Goal: Task Accomplishment & Management: Manage account settings

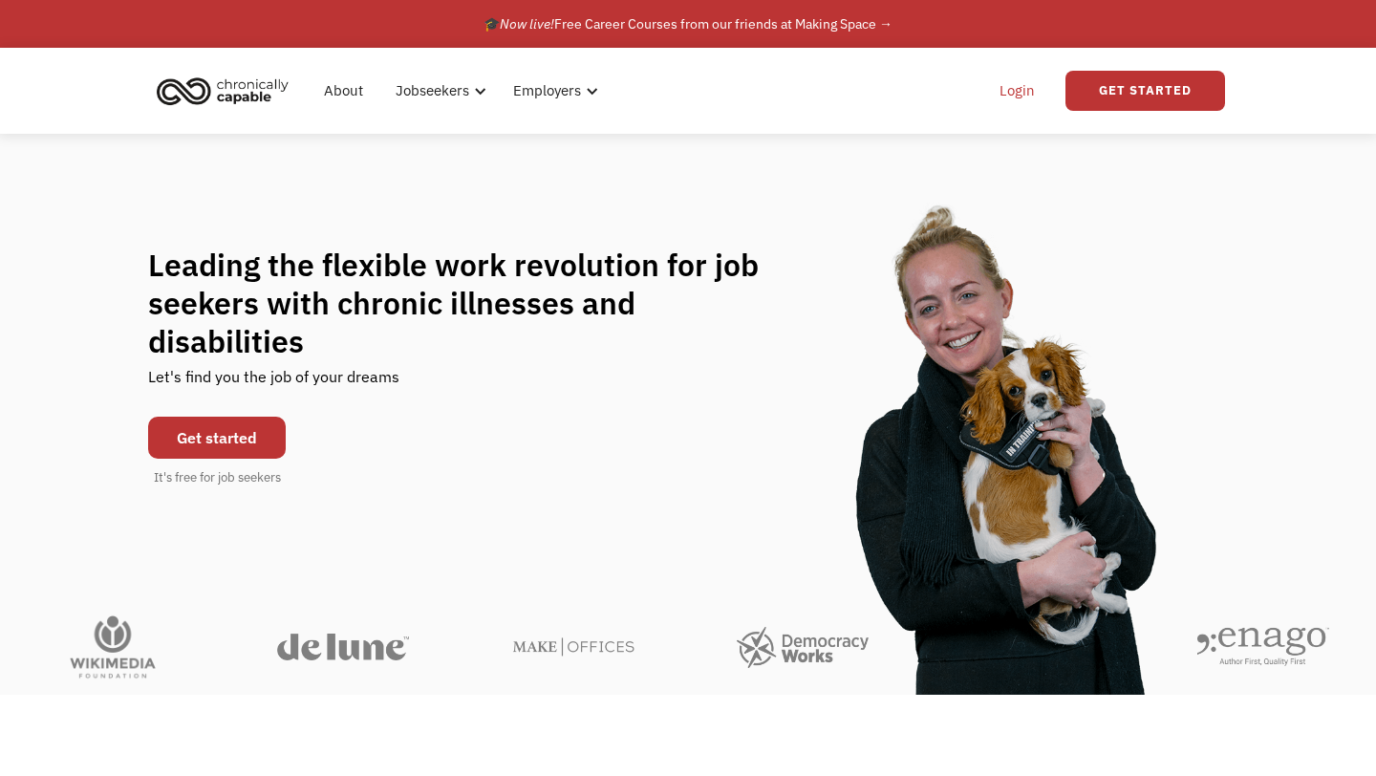
click at [1023, 94] on link "Login" at bounding box center [1017, 90] width 58 height 61
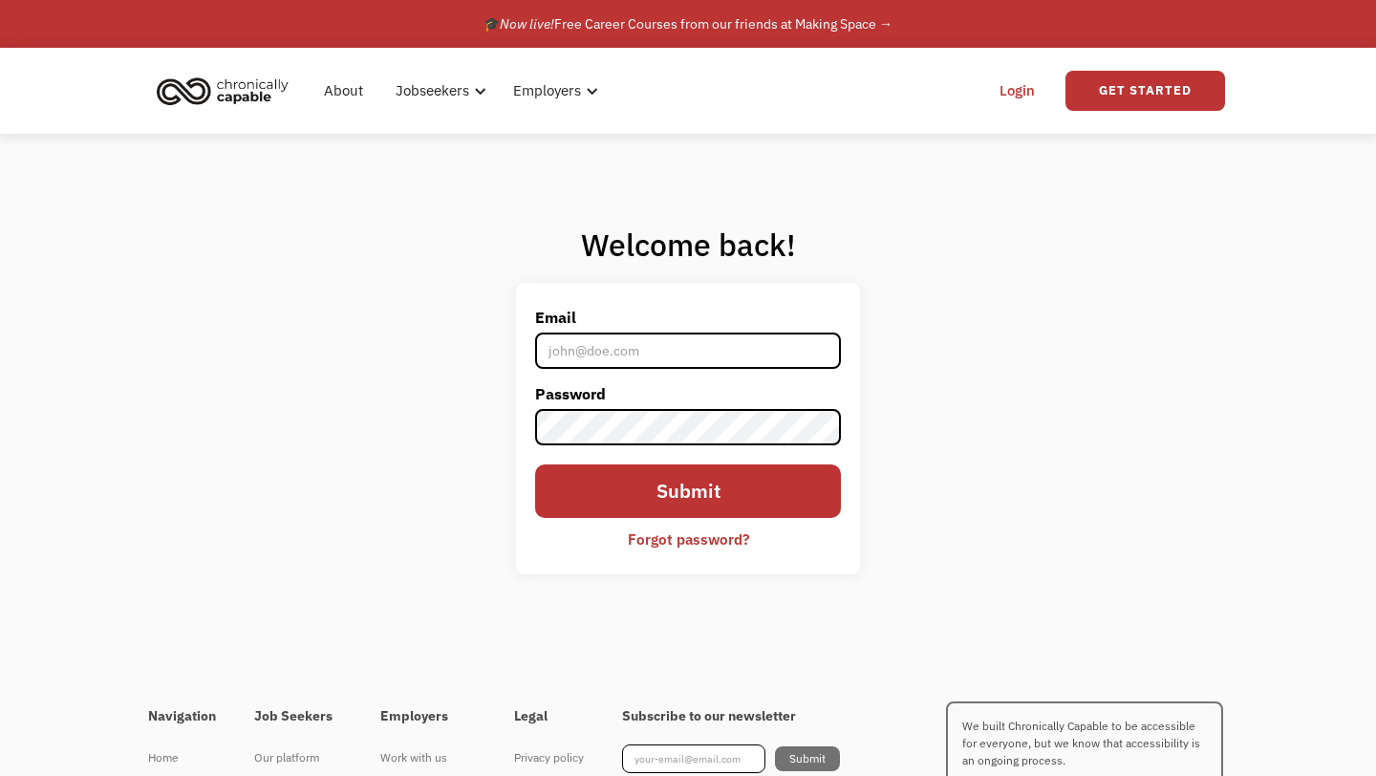
click at [755, 352] on input "Email" at bounding box center [688, 351] width 306 height 36
type input "[EMAIL_ADDRESS][DOMAIN_NAME]"
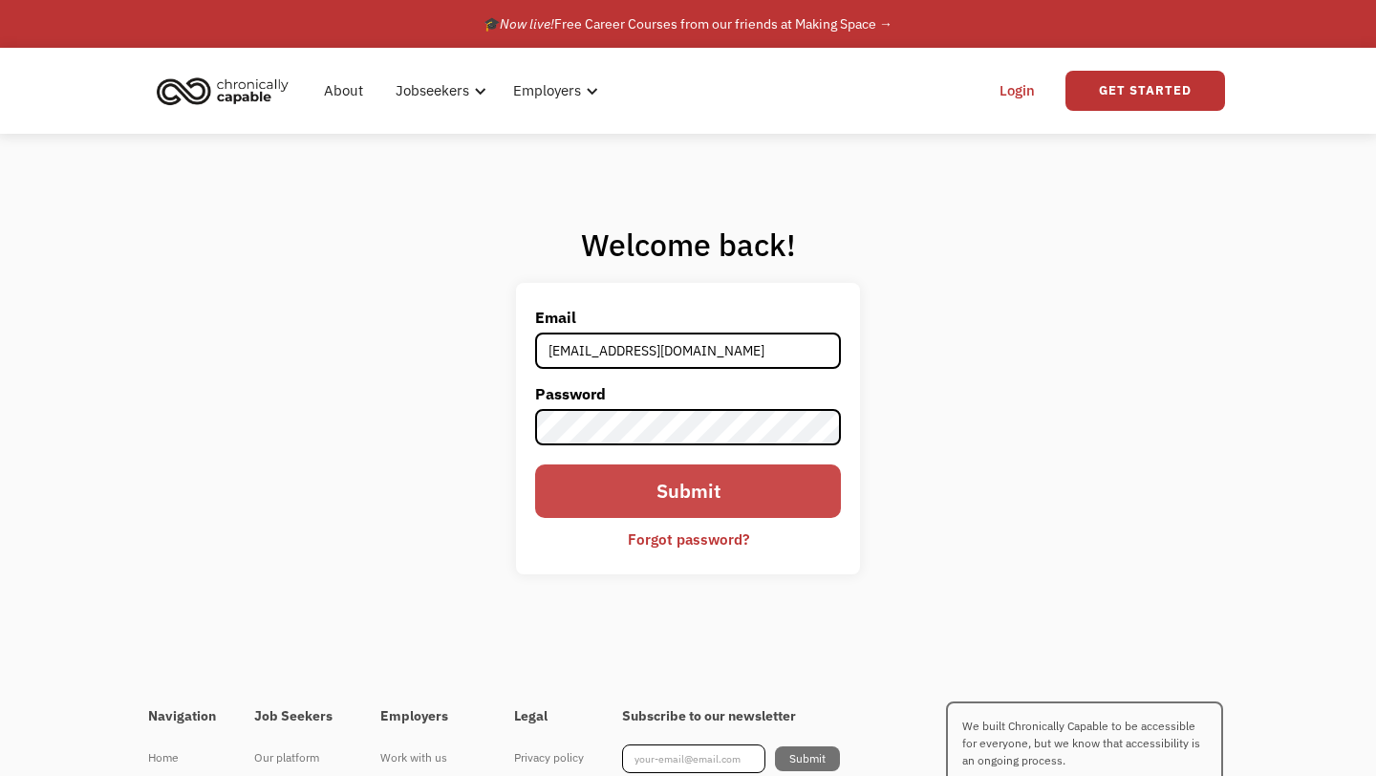
click at [667, 485] on input "Submit" at bounding box center [688, 491] width 306 height 54
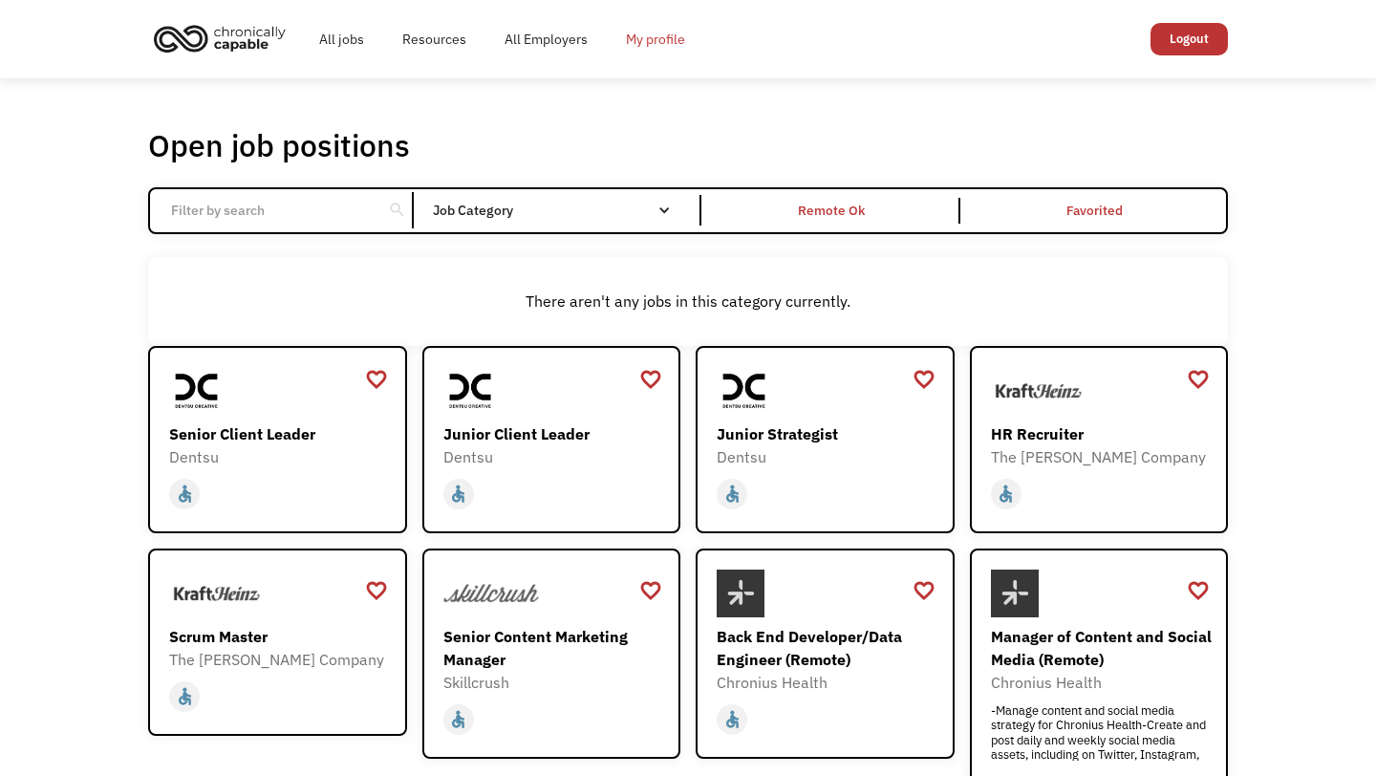
click at [657, 46] on link "My profile" at bounding box center [655, 39] width 97 height 61
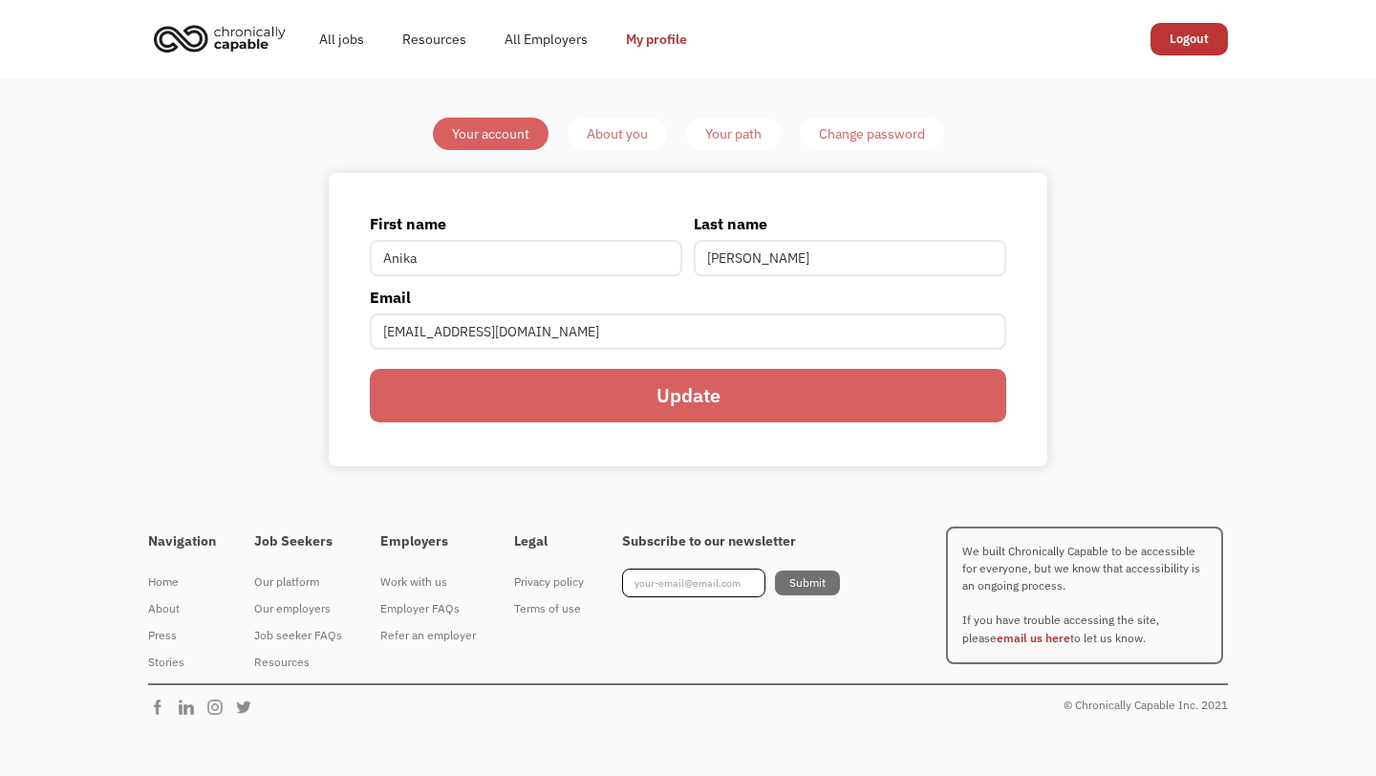
click at [448, 390] on input "Update" at bounding box center [688, 396] width 636 height 54
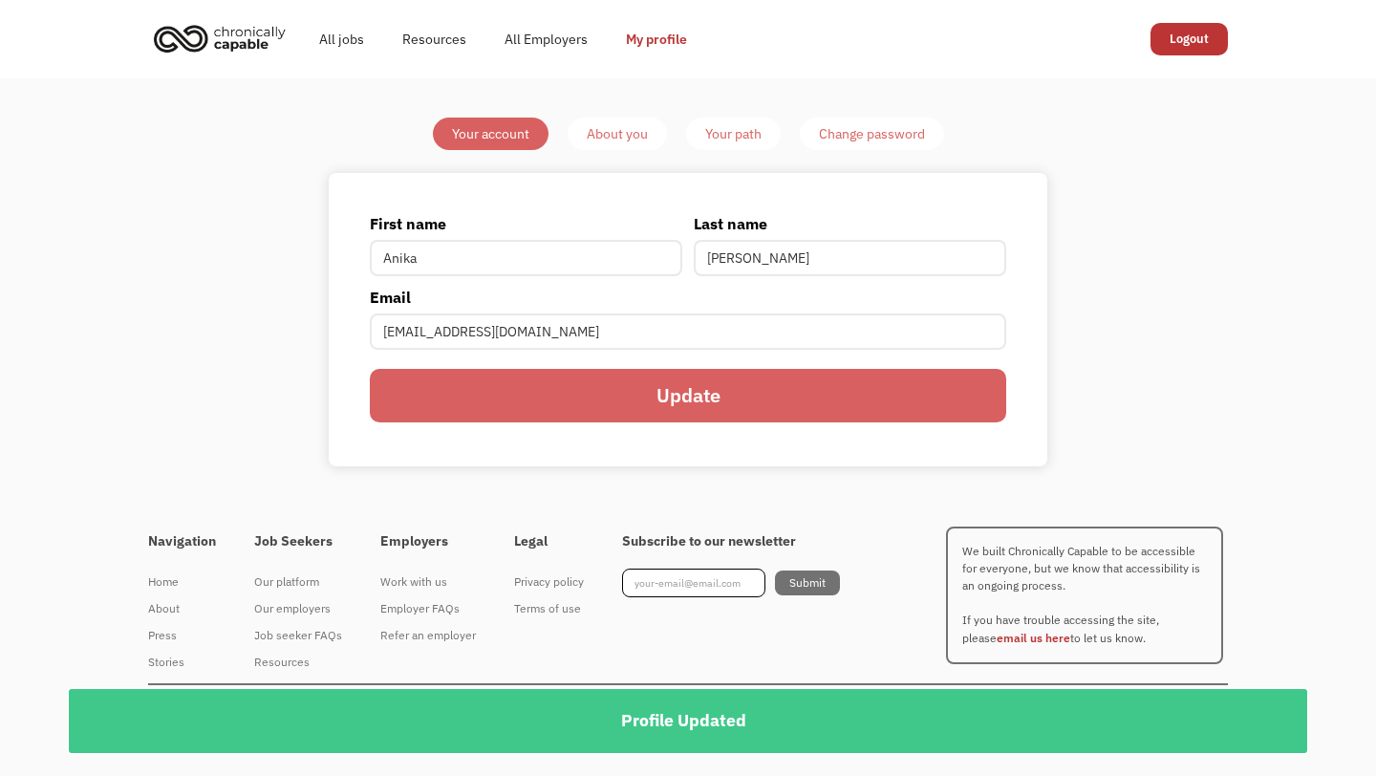
click at [614, 133] on div "About you" at bounding box center [617, 133] width 61 height 23
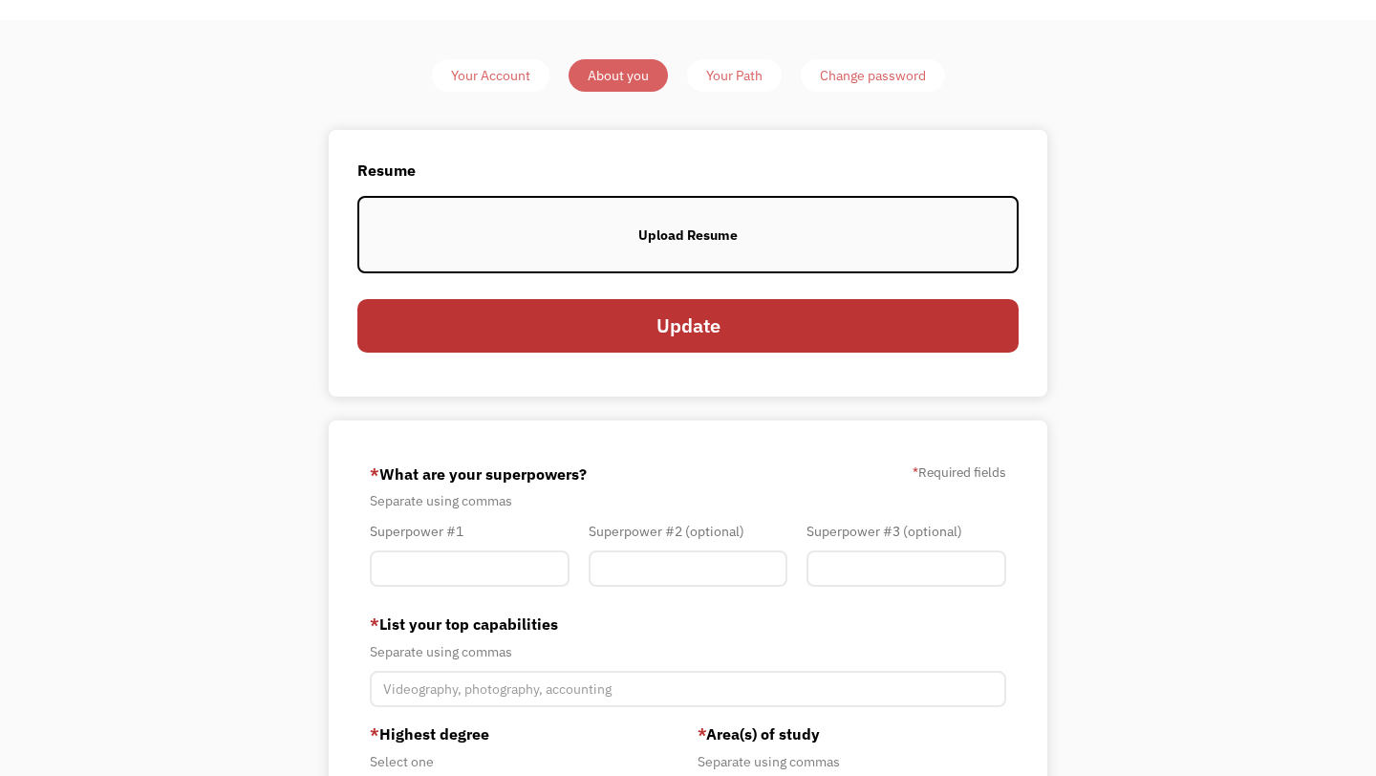
scroll to position [221, 0]
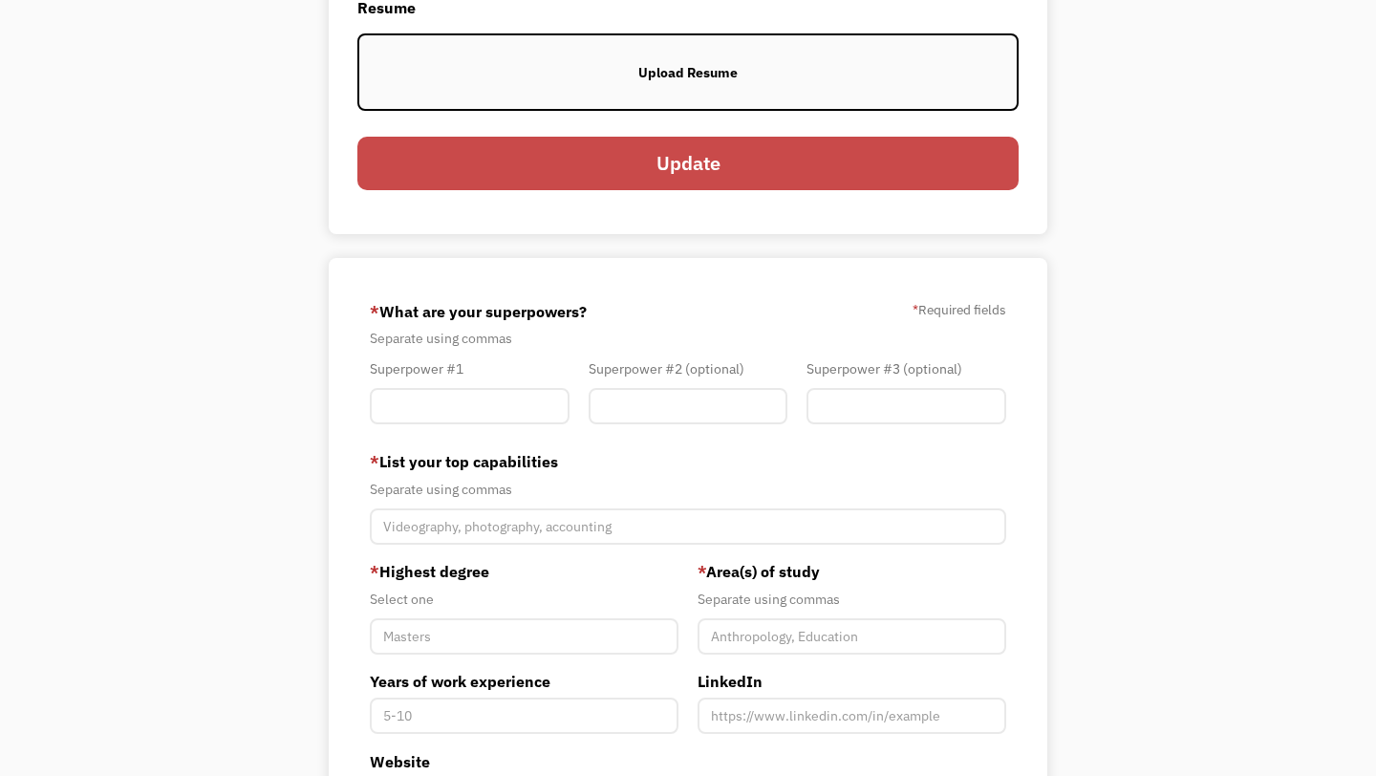
click at [599, 161] on input "Update" at bounding box center [687, 164] width 661 height 54
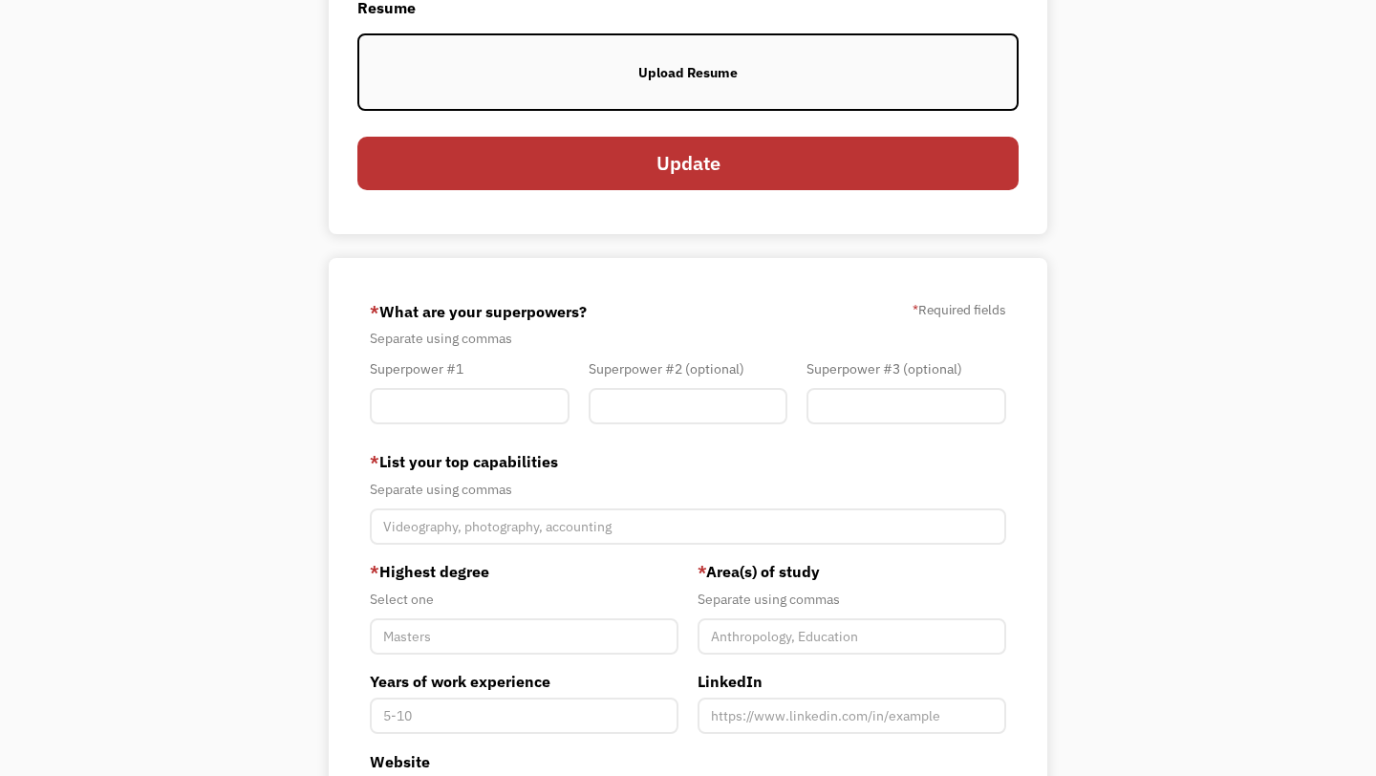
click at [600, 76] on label "Upload Resume" at bounding box center [687, 71] width 661 height 77
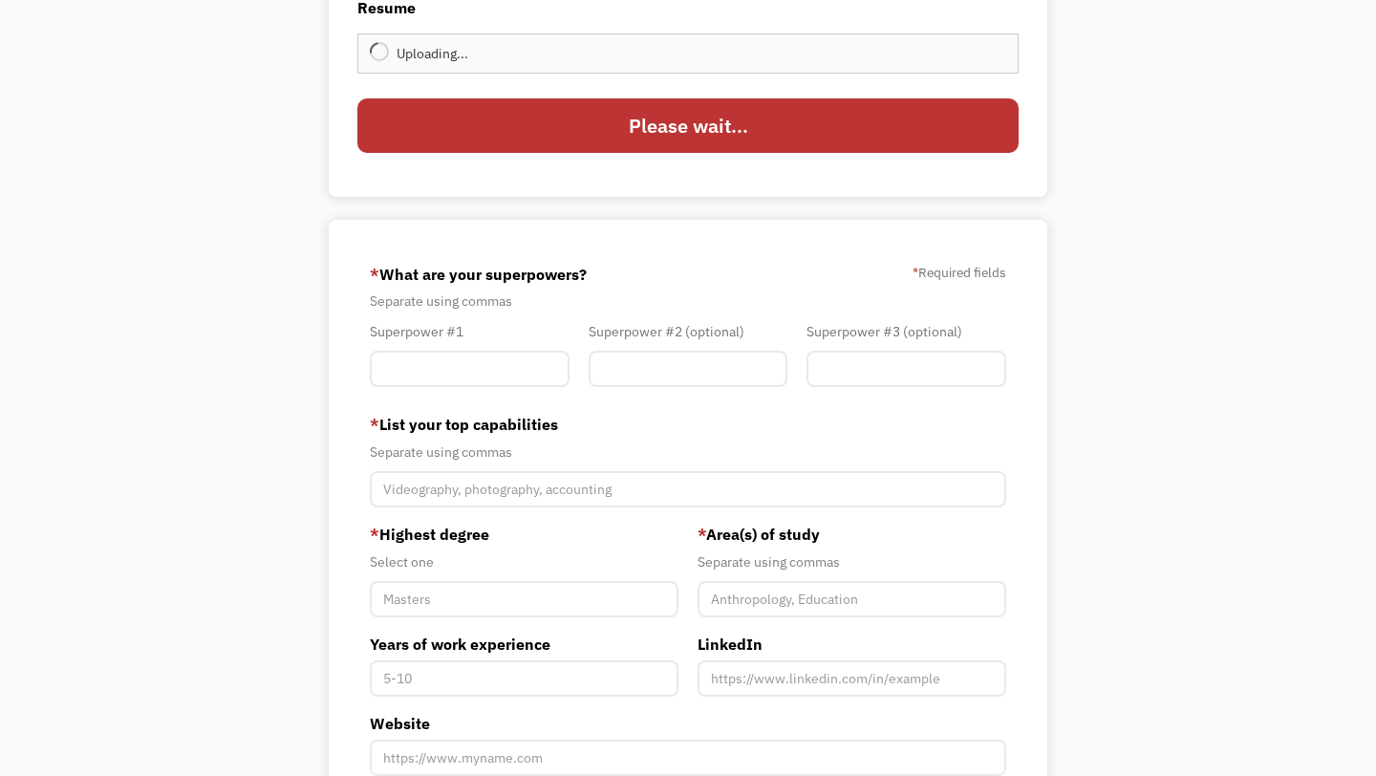
type input "Update"
click at [475, 365] on input "Member-You-Update" at bounding box center [470, 369] width 200 height 36
type input "Accounting"
click at [611, 369] on input "Member-You-Update" at bounding box center [689, 369] width 200 height 36
type input "Administration"
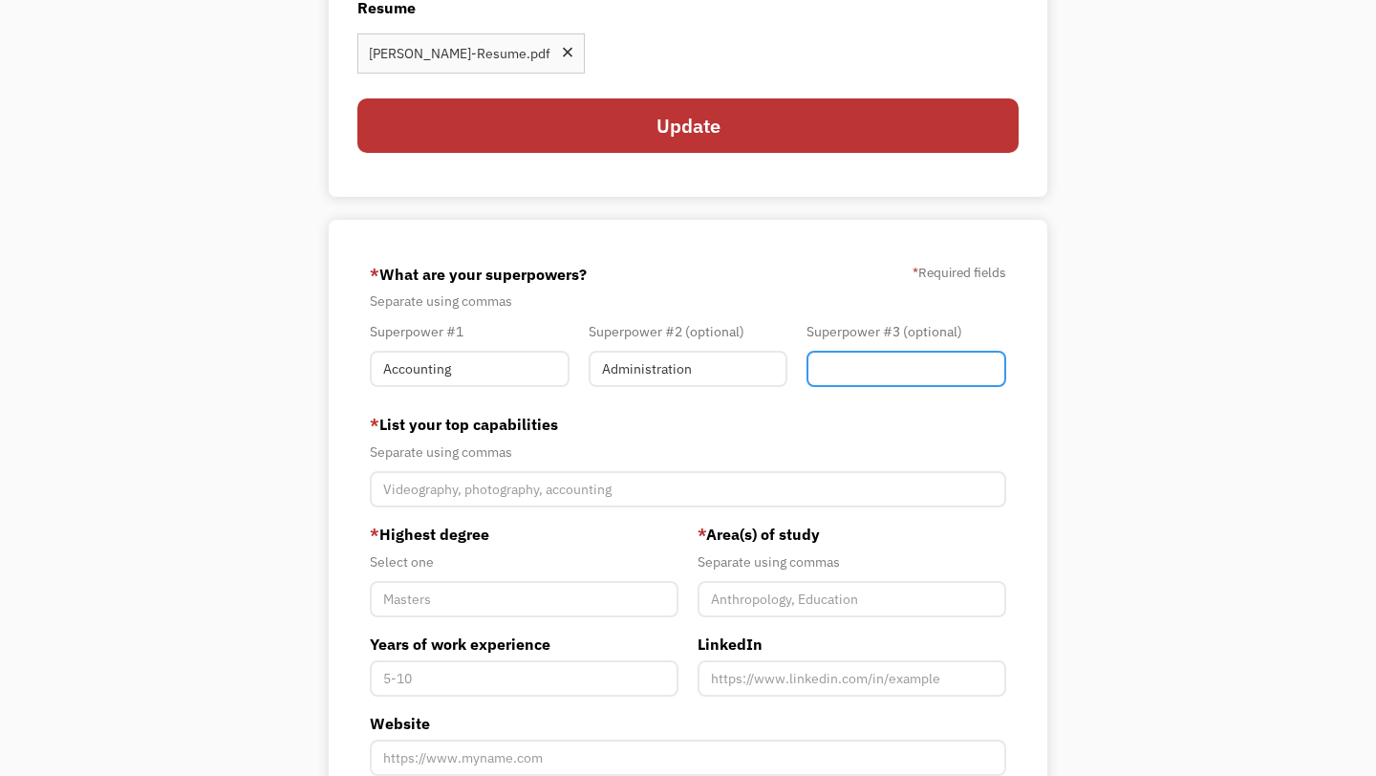
click at [858, 370] on input "Member-You-Update" at bounding box center [907, 369] width 200 height 36
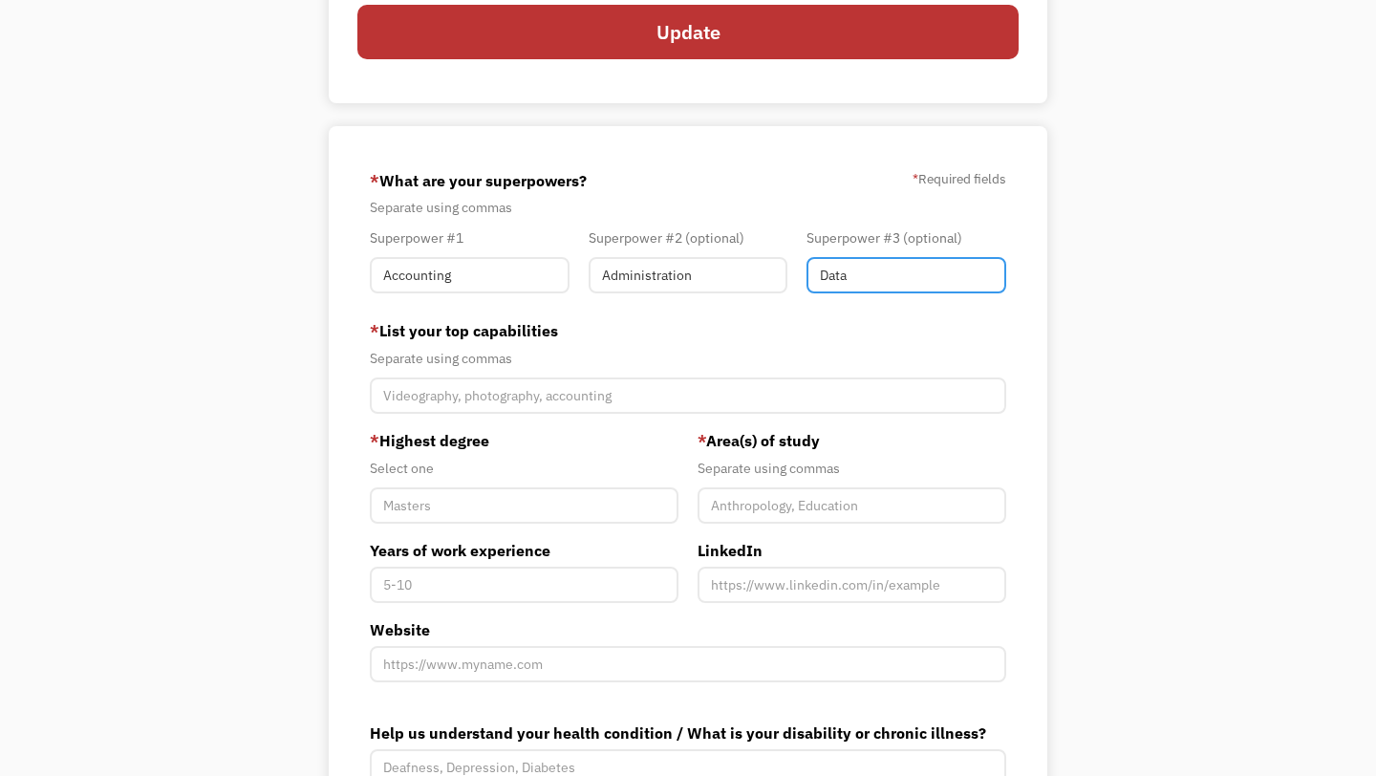
scroll to position [315, 0]
type input "Data"
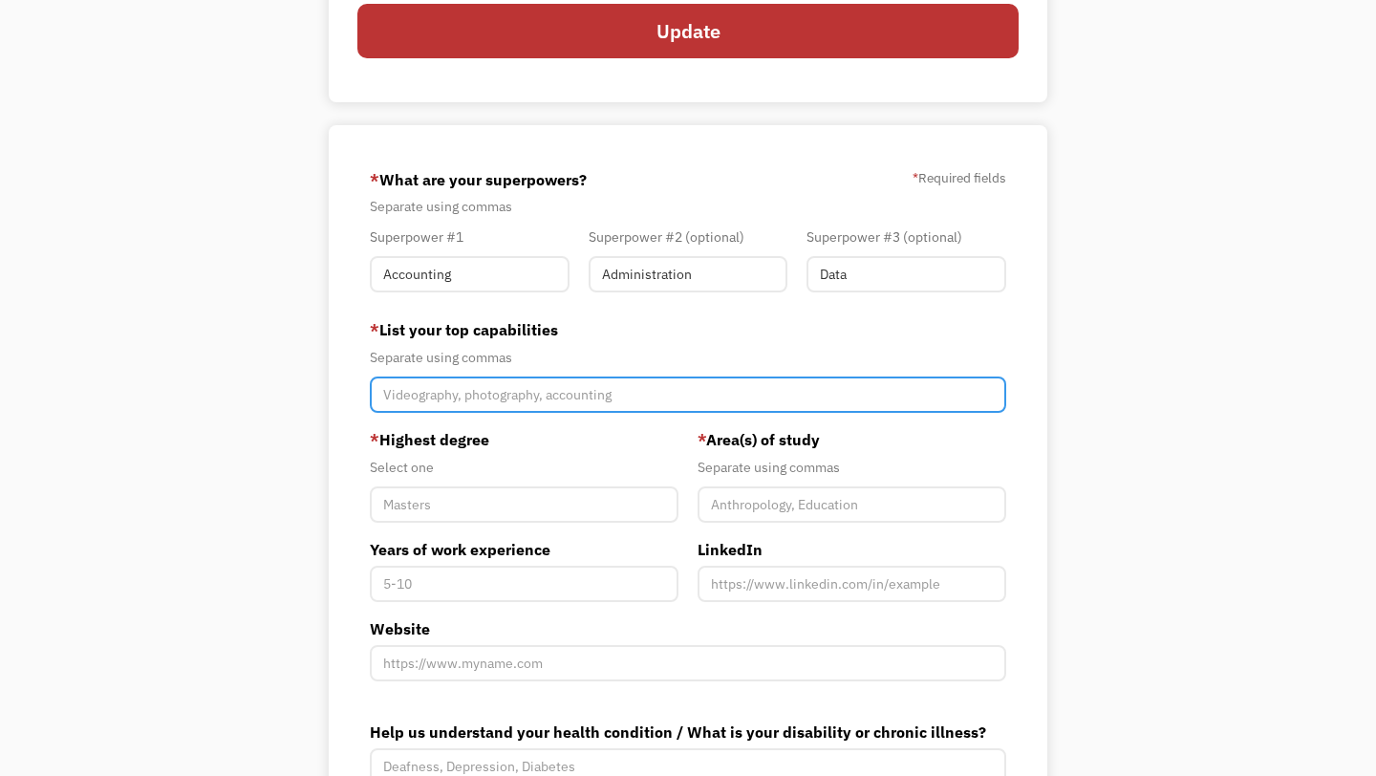
click at [601, 409] on input "Member-You-Update" at bounding box center [688, 395] width 636 height 36
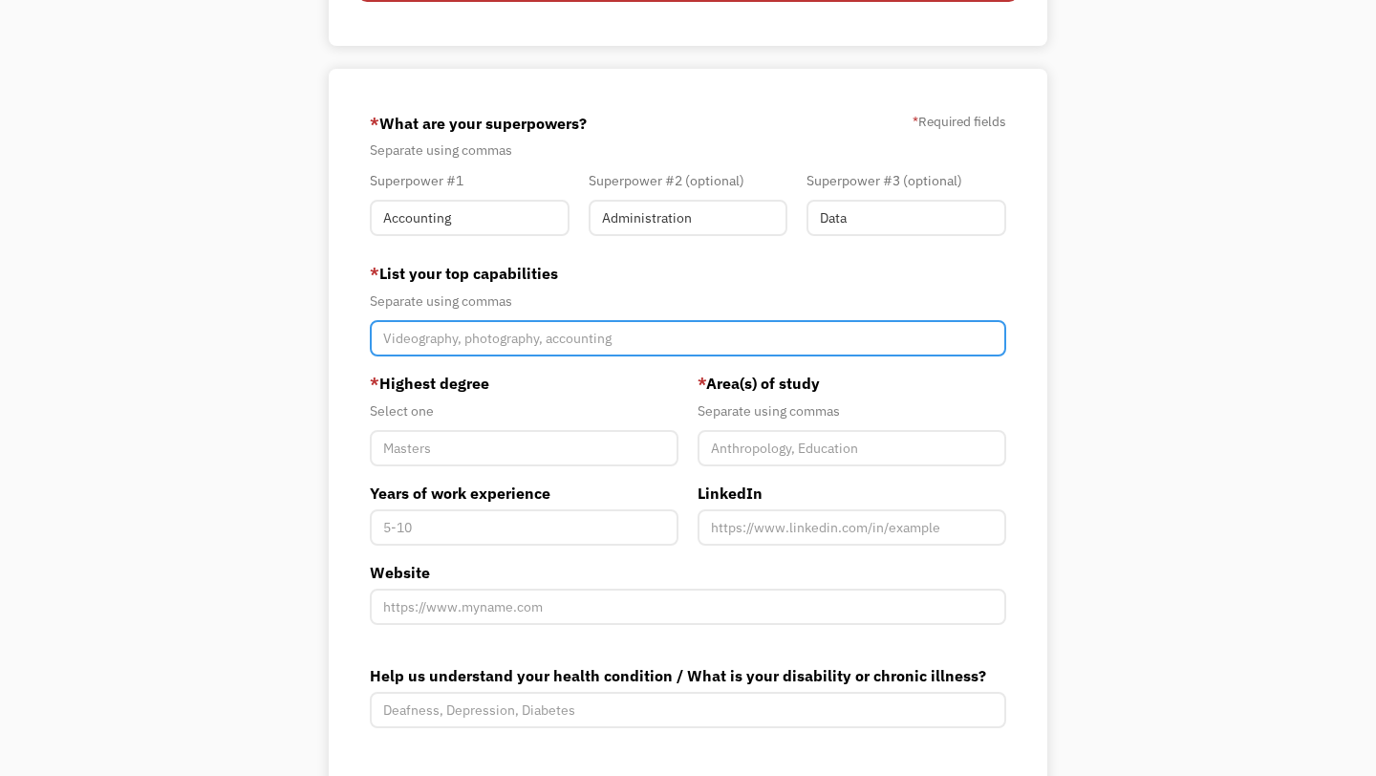
scroll to position [382, 0]
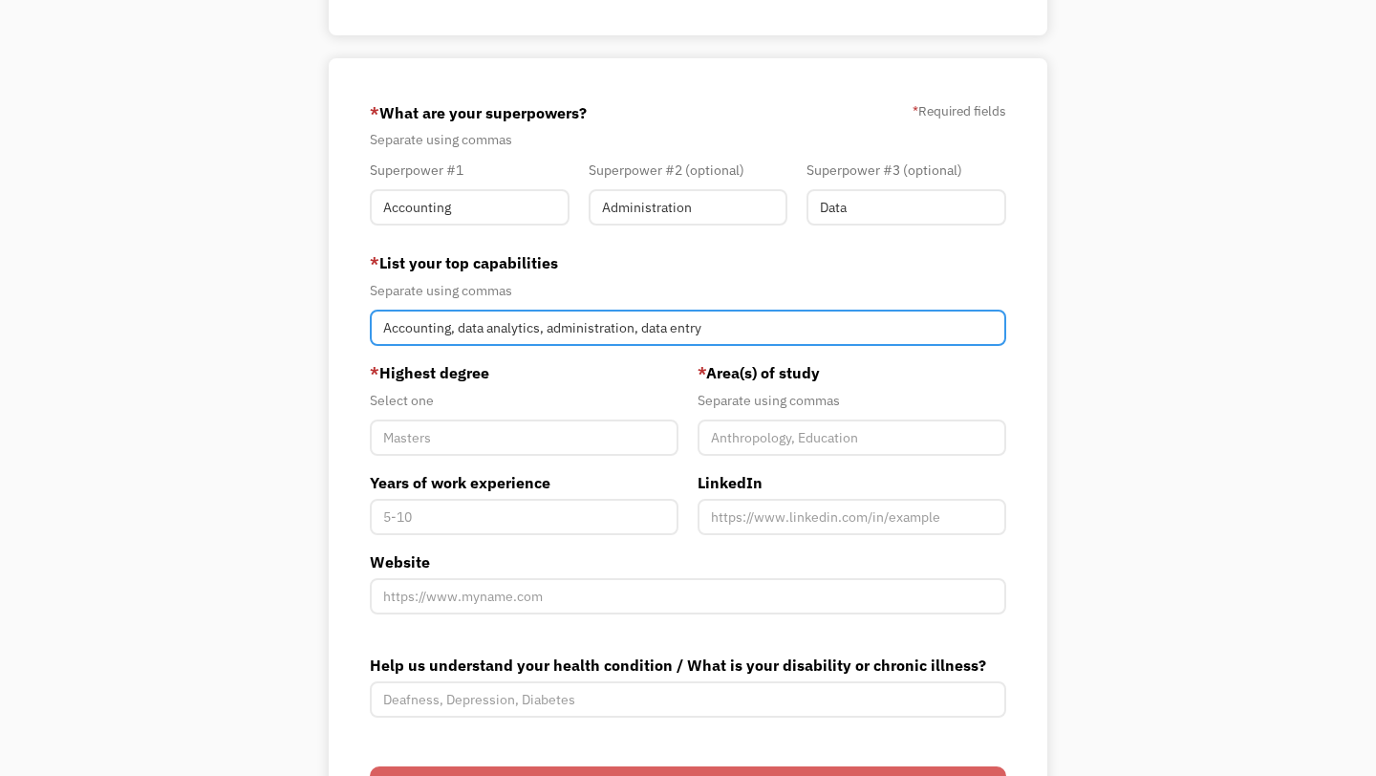
type input "Accounting, data analytics, administration, data entry"
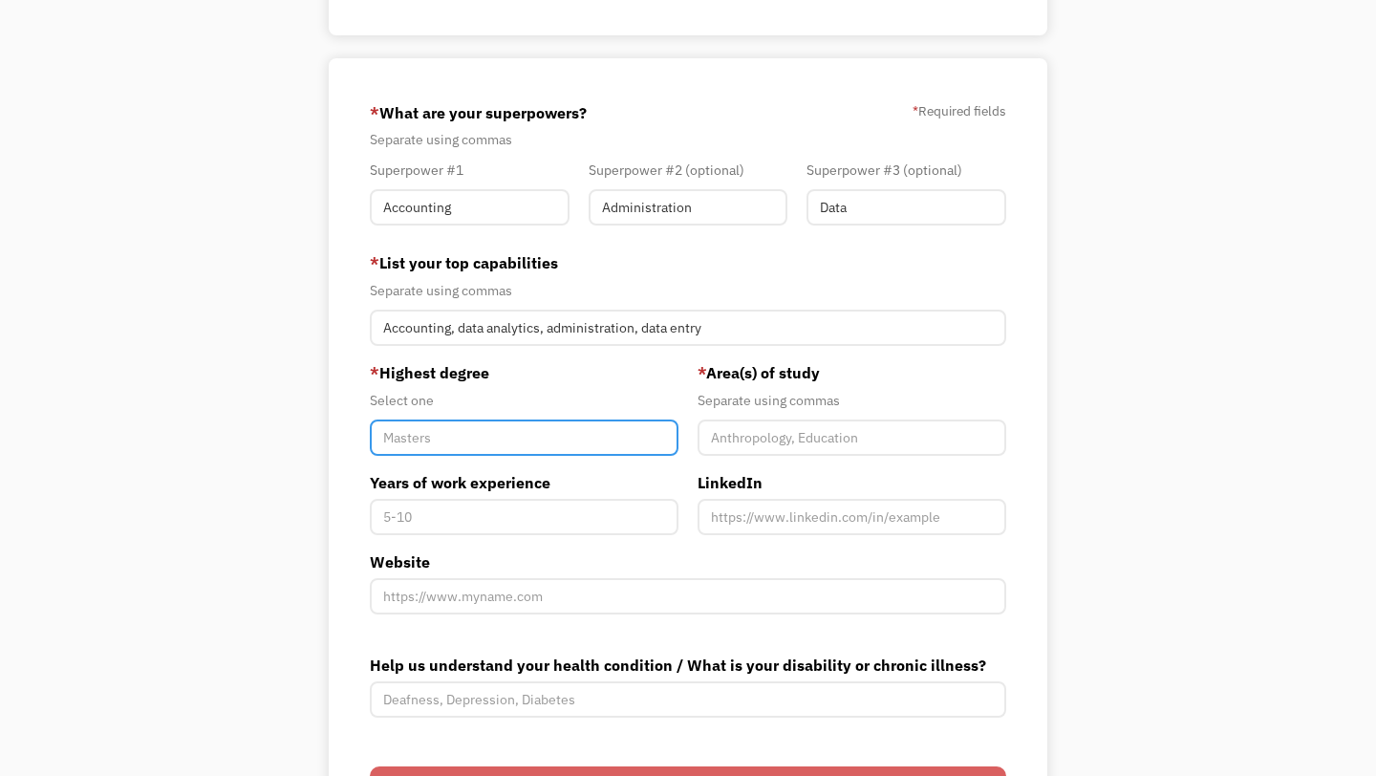
click at [576, 436] on input "Member-You-Update" at bounding box center [524, 438] width 309 height 36
click at [424, 434] on input "Bachelores" at bounding box center [524, 438] width 309 height 36
click at [456, 439] on input "Bachelores" at bounding box center [524, 438] width 309 height 36
drag, startPoint x: 476, startPoint y: 453, endPoint x: 467, endPoint y: 485, distance: 33.6
click at [476, 453] on input "Bachelore" at bounding box center [524, 438] width 309 height 36
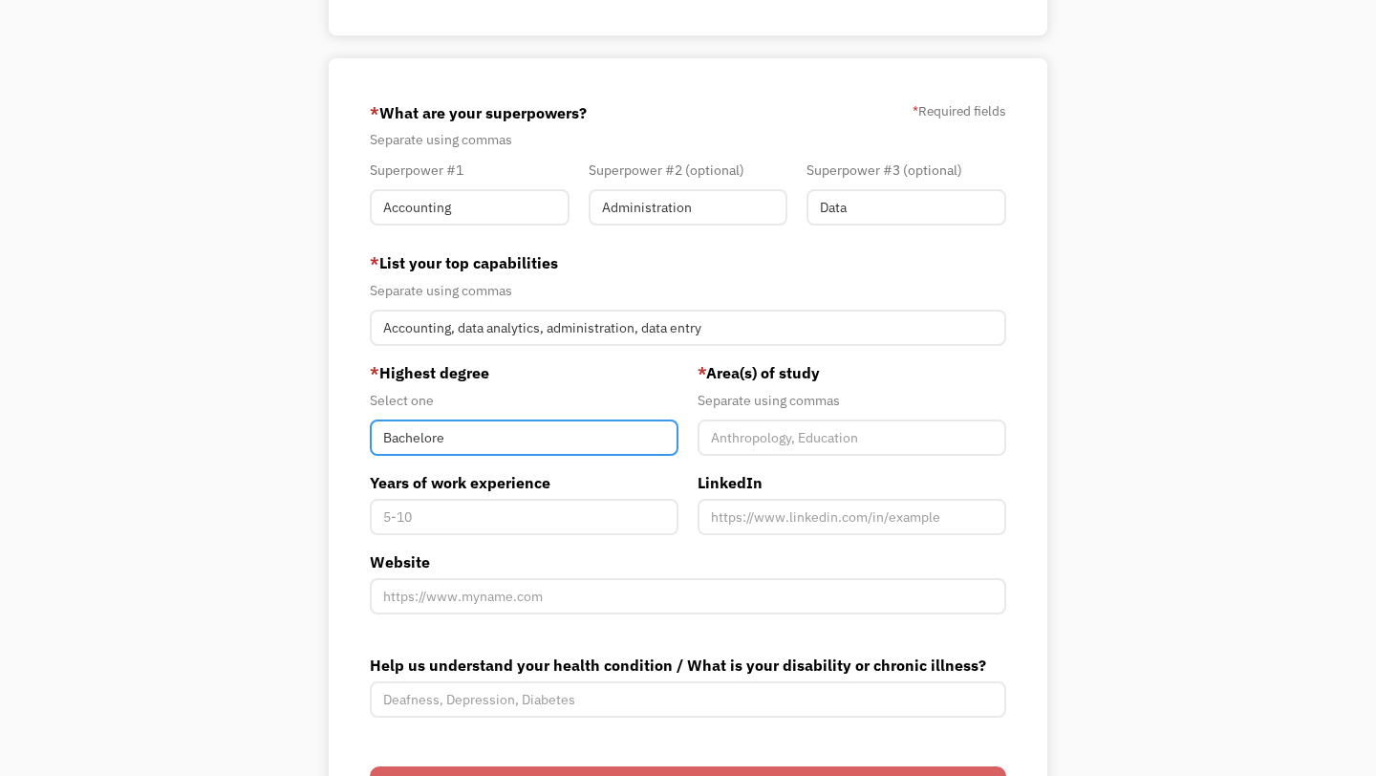
type input "Bachelore"
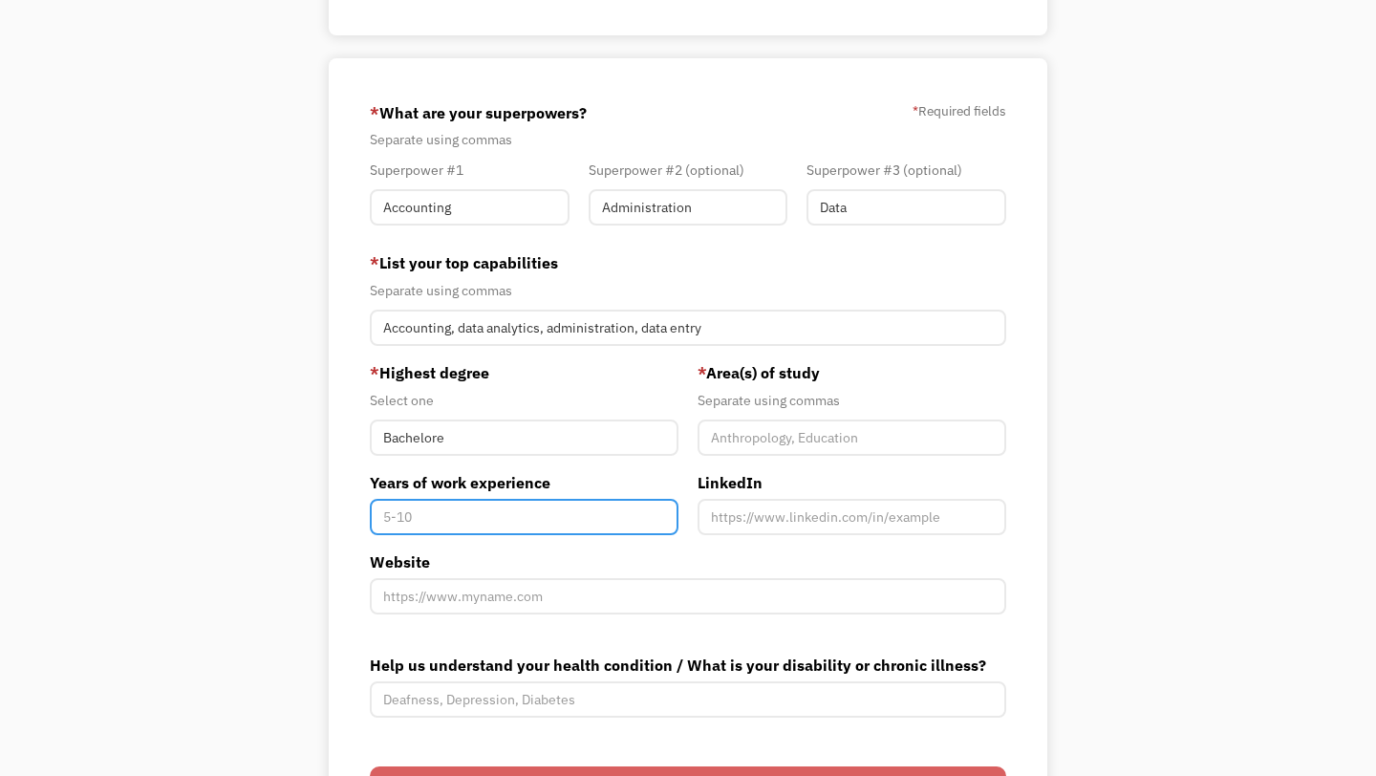
click at [465, 502] on input "Years of work experience" at bounding box center [524, 517] width 309 height 36
type input "2"
type input "4"
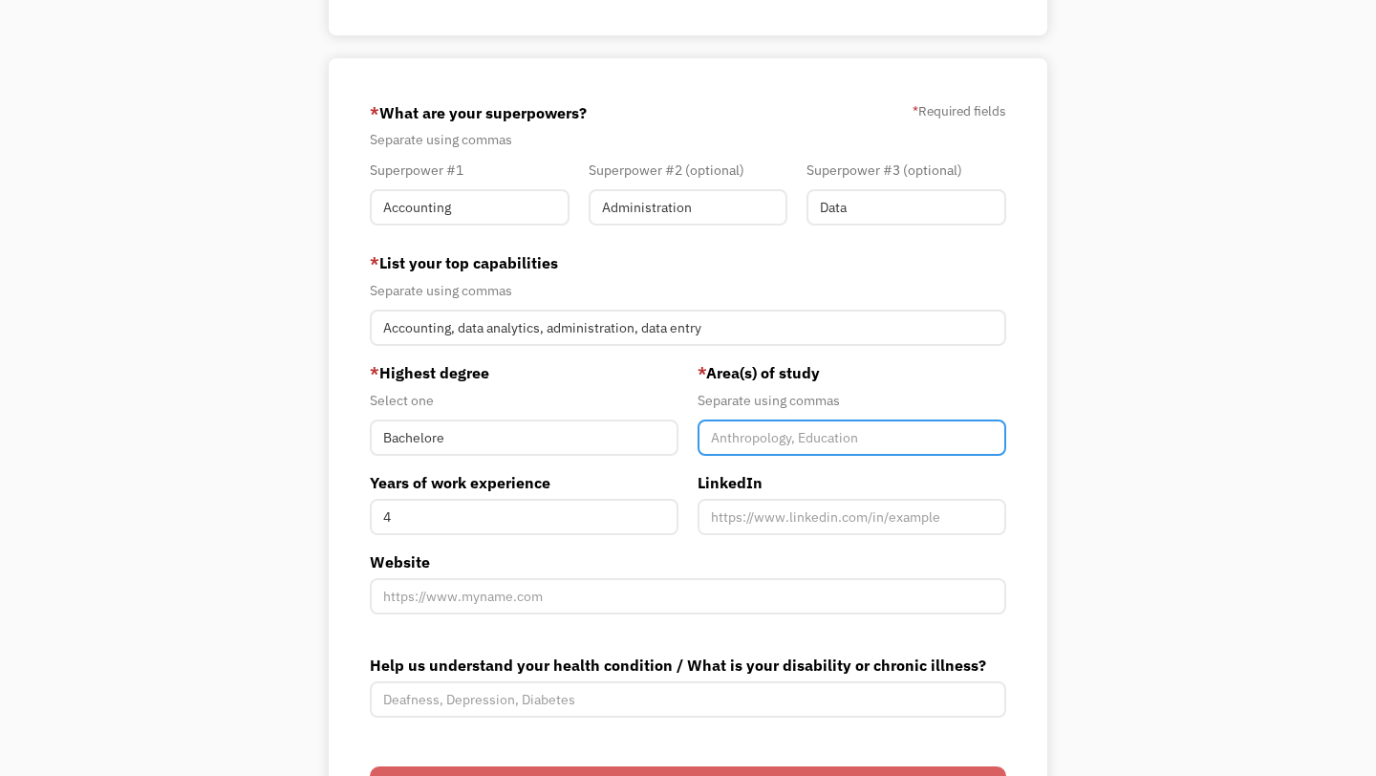
click at [790, 436] on input "Member-You-Update" at bounding box center [852, 438] width 309 height 36
click at [572, 463] on div "* Highest degree Select one Bachelore Years of work experience 4" at bounding box center [524, 456] width 328 height 190
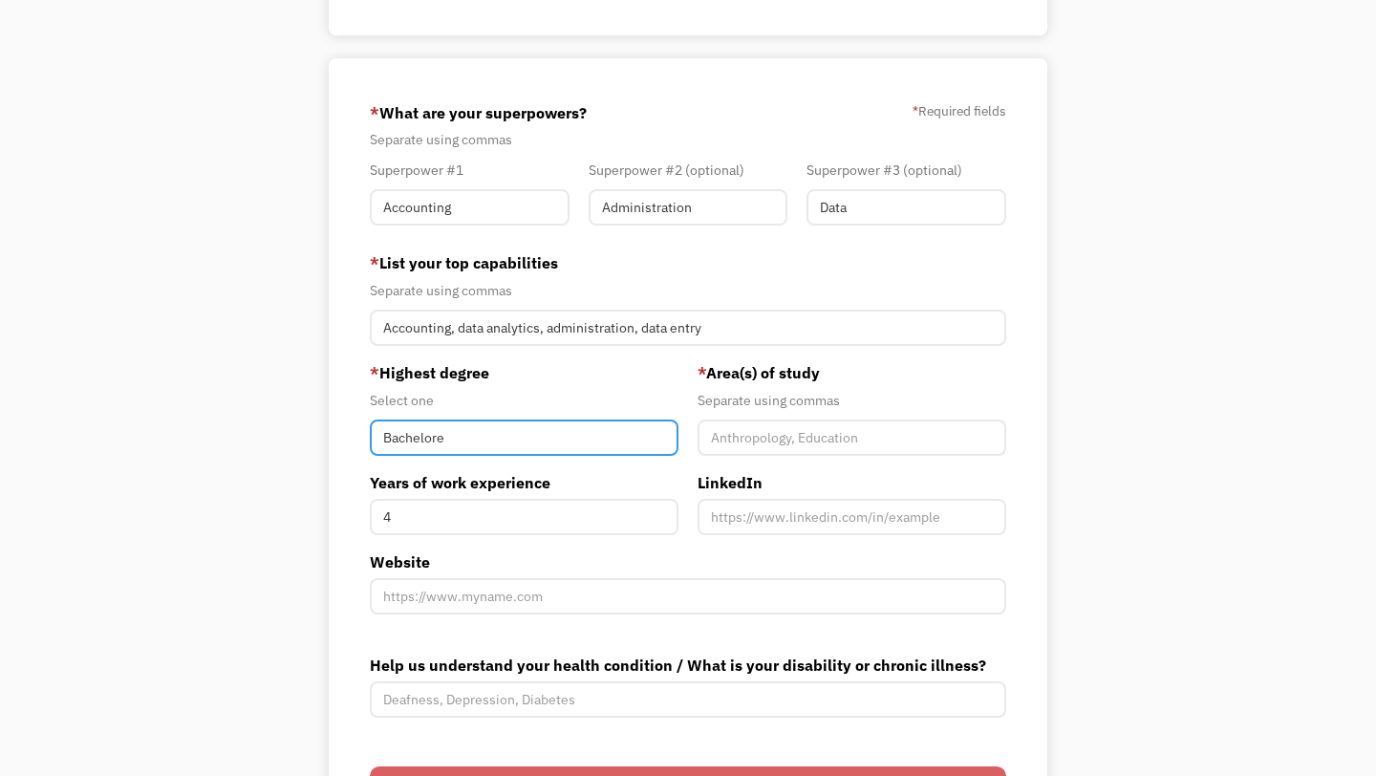
drag, startPoint x: 563, startPoint y: 439, endPoint x: 335, endPoint y: 435, distance: 227.5
click at [335, 435] on div "68bb12d560c7e027dd04e627 anika.al27@gmail.com Anika Ahluwalia Search Engine * W…" at bounding box center [688, 468] width 719 height 820
type input "Bachelor"
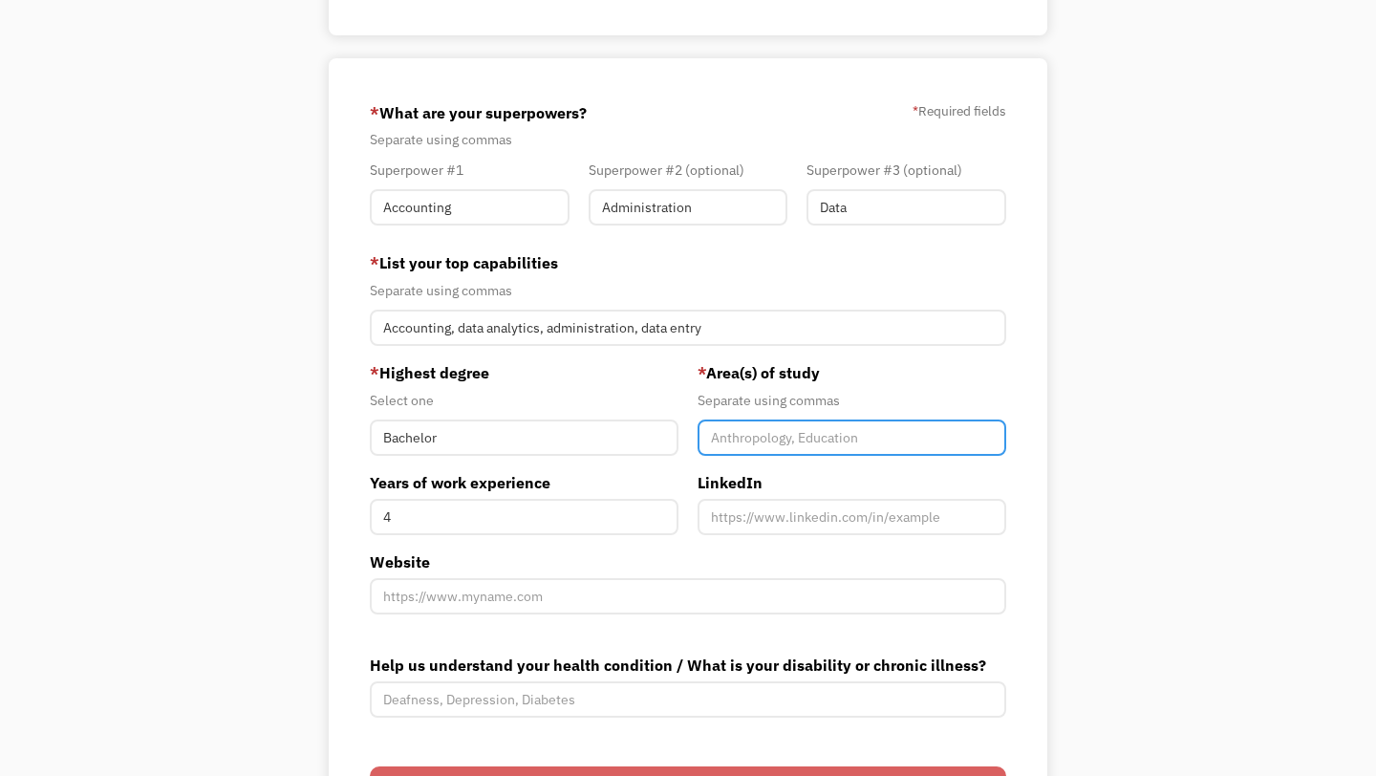
click at [829, 433] on input "Member-You-Update" at bounding box center [852, 438] width 309 height 36
type input "S"
click at [881, 441] on input "Business and Sports Data management" at bounding box center [852, 438] width 309 height 36
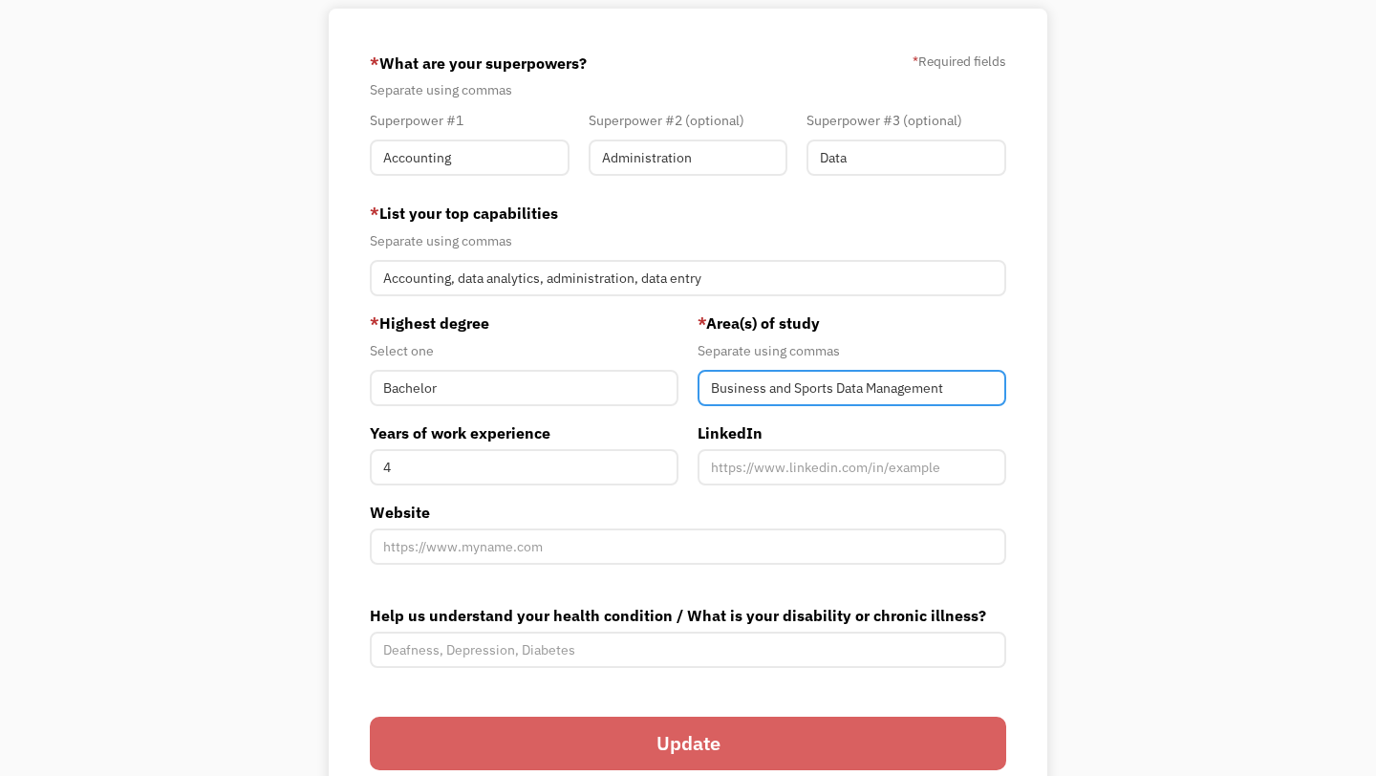
scroll to position [432, 0]
type input "Business and Sports Data Management"
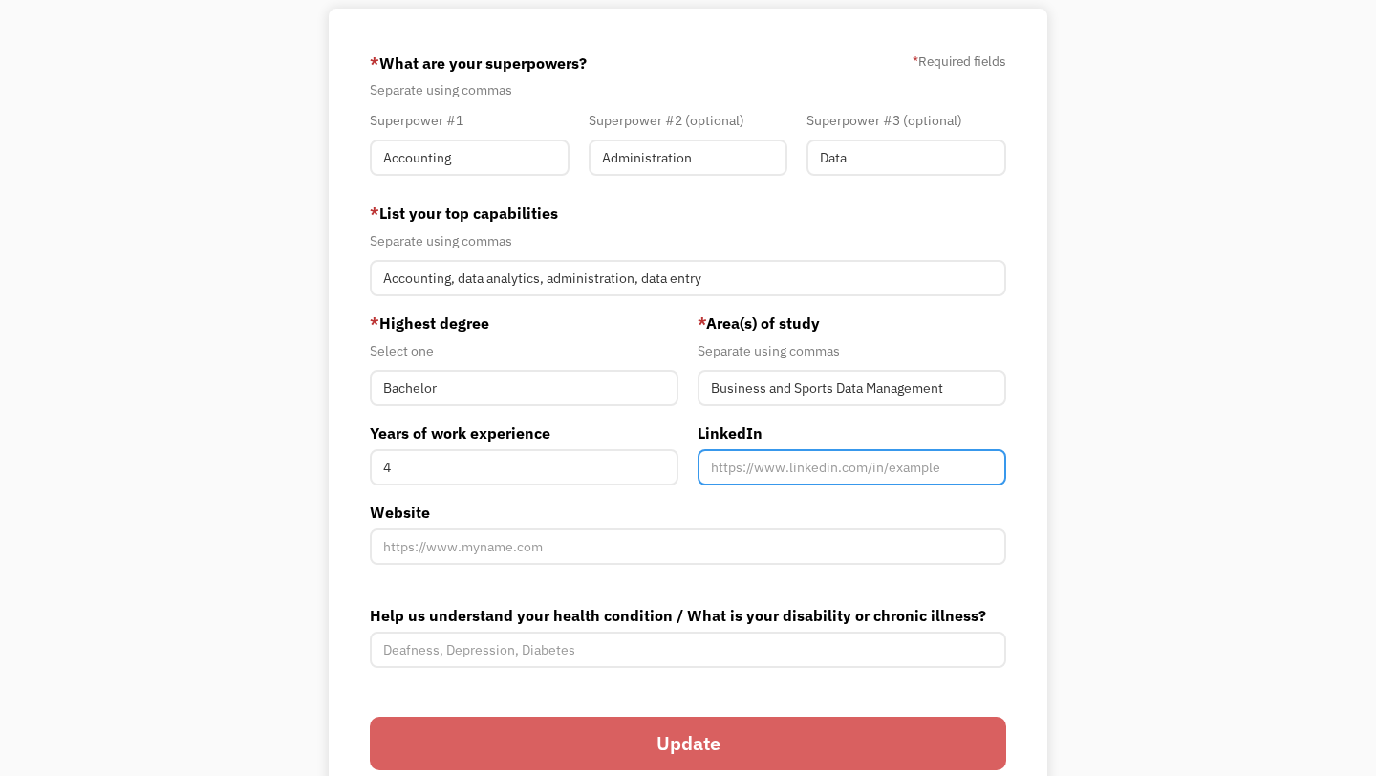
click at [754, 464] on input "Member-You-Update" at bounding box center [852, 467] width 309 height 36
paste input "[URL][DOMAIN_NAME][PERSON_NAME]"
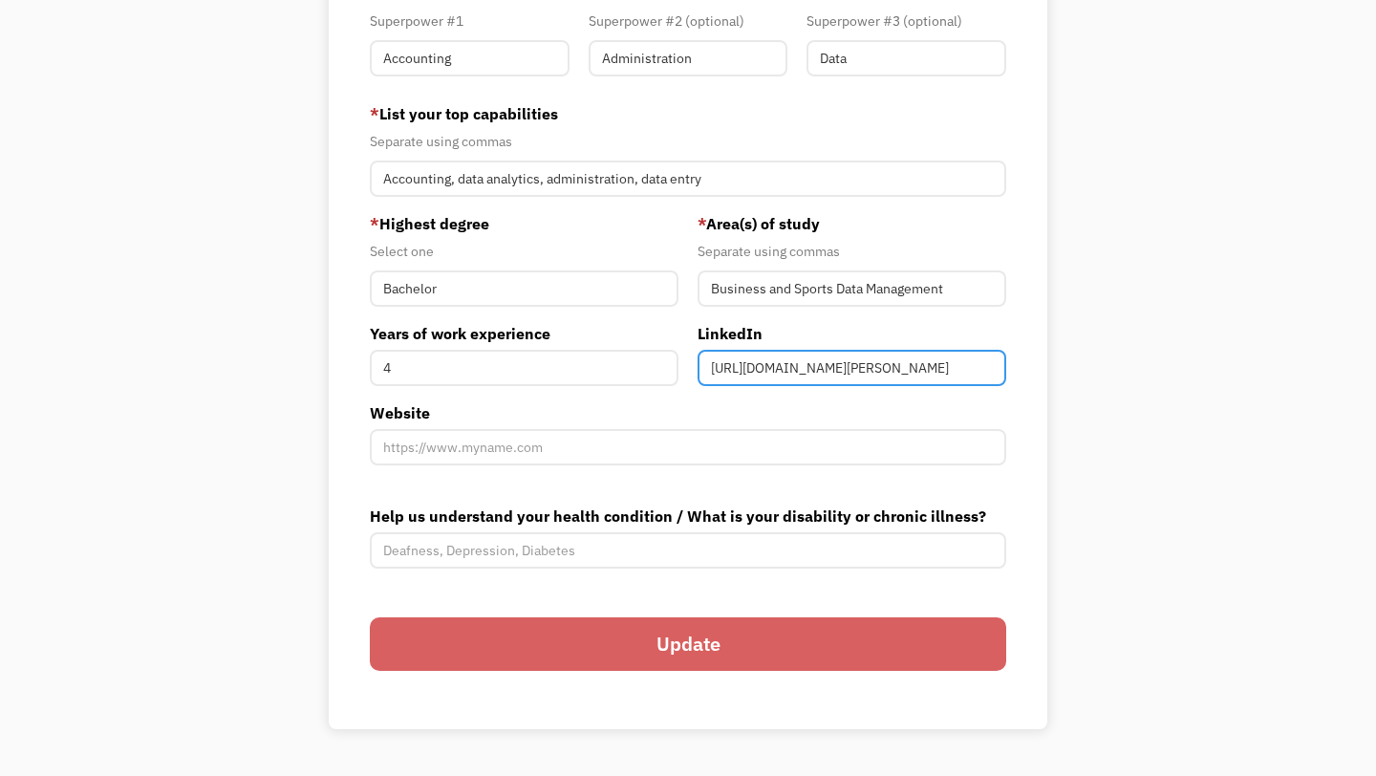
type input "[URL][DOMAIN_NAME][PERSON_NAME]"
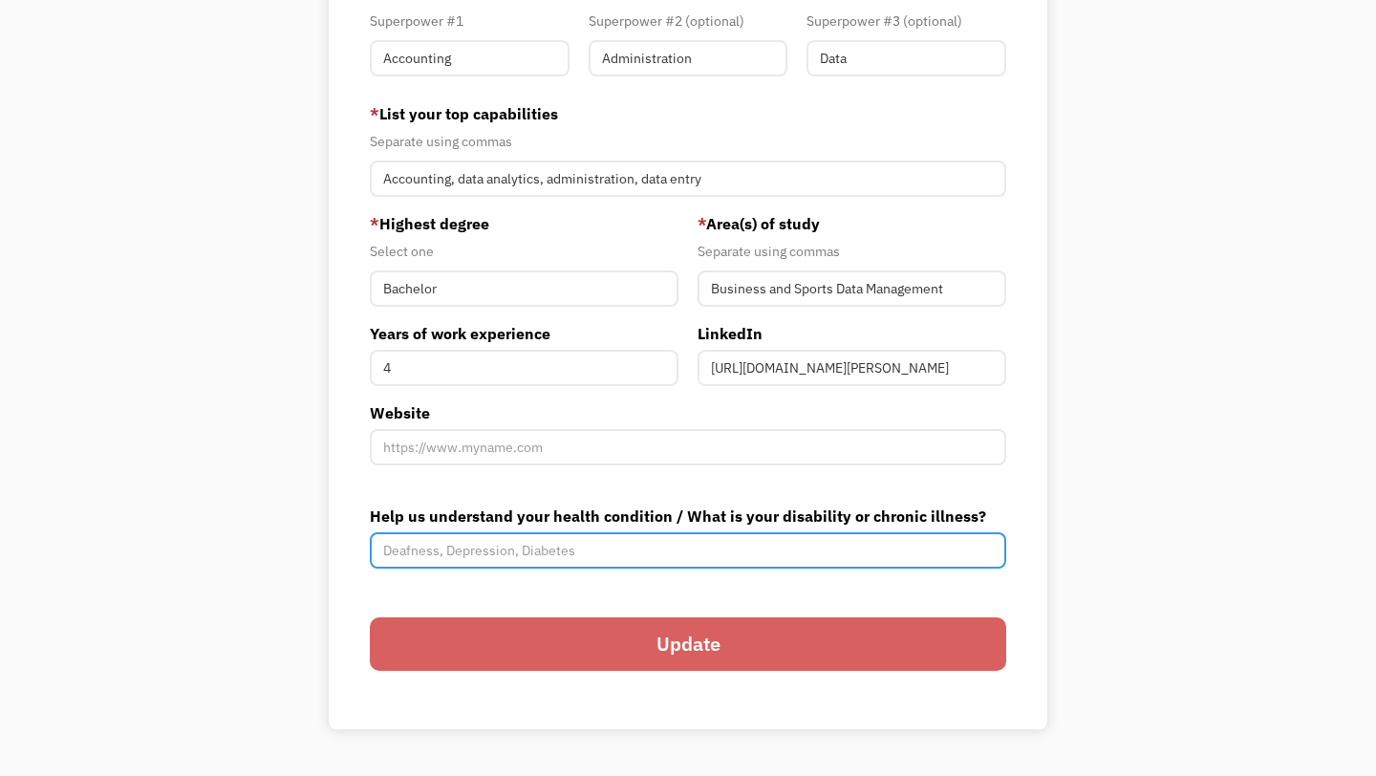
scroll to position [0, 0]
click at [609, 561] on input "Help us understand your health condition / What is your disability or chronic i…" at bounding box center [688, 550] width 636 height 36
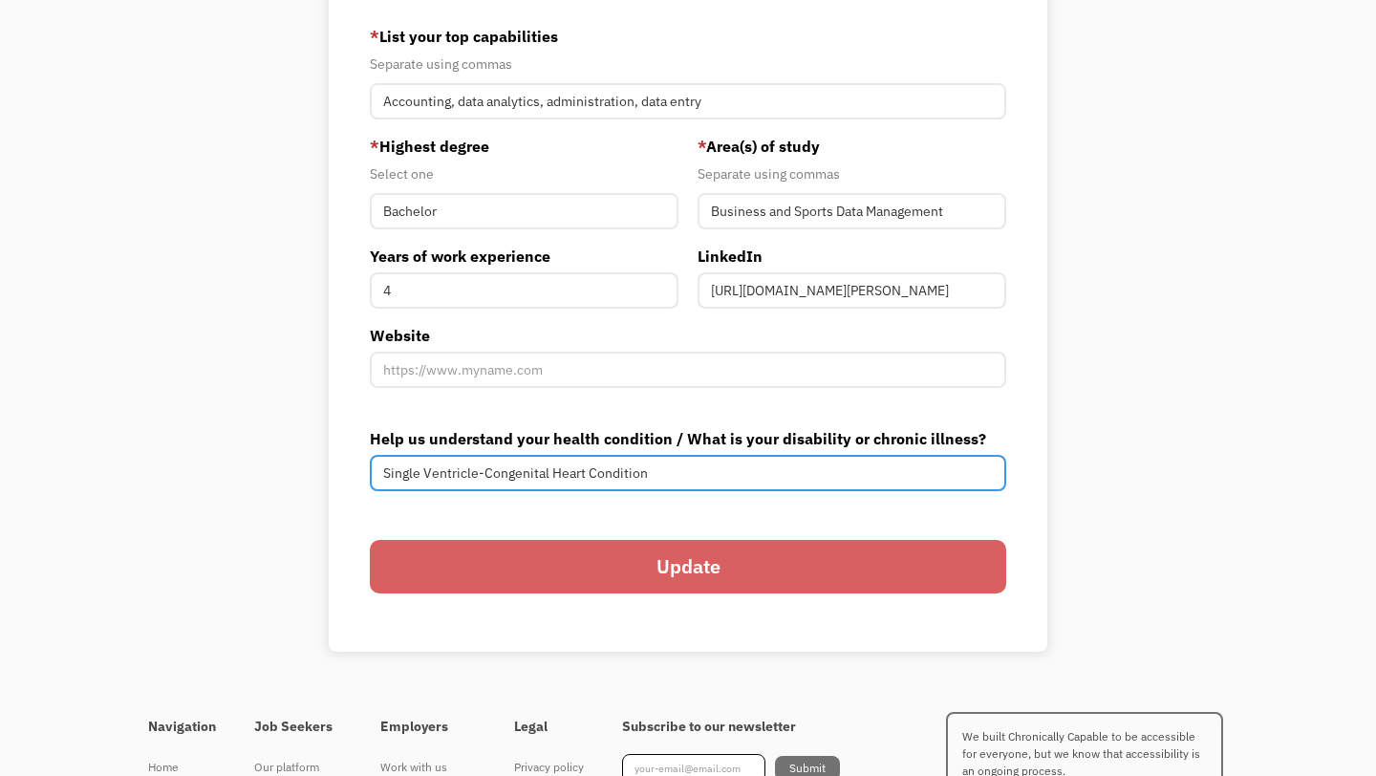
scroll to position [751, 0]
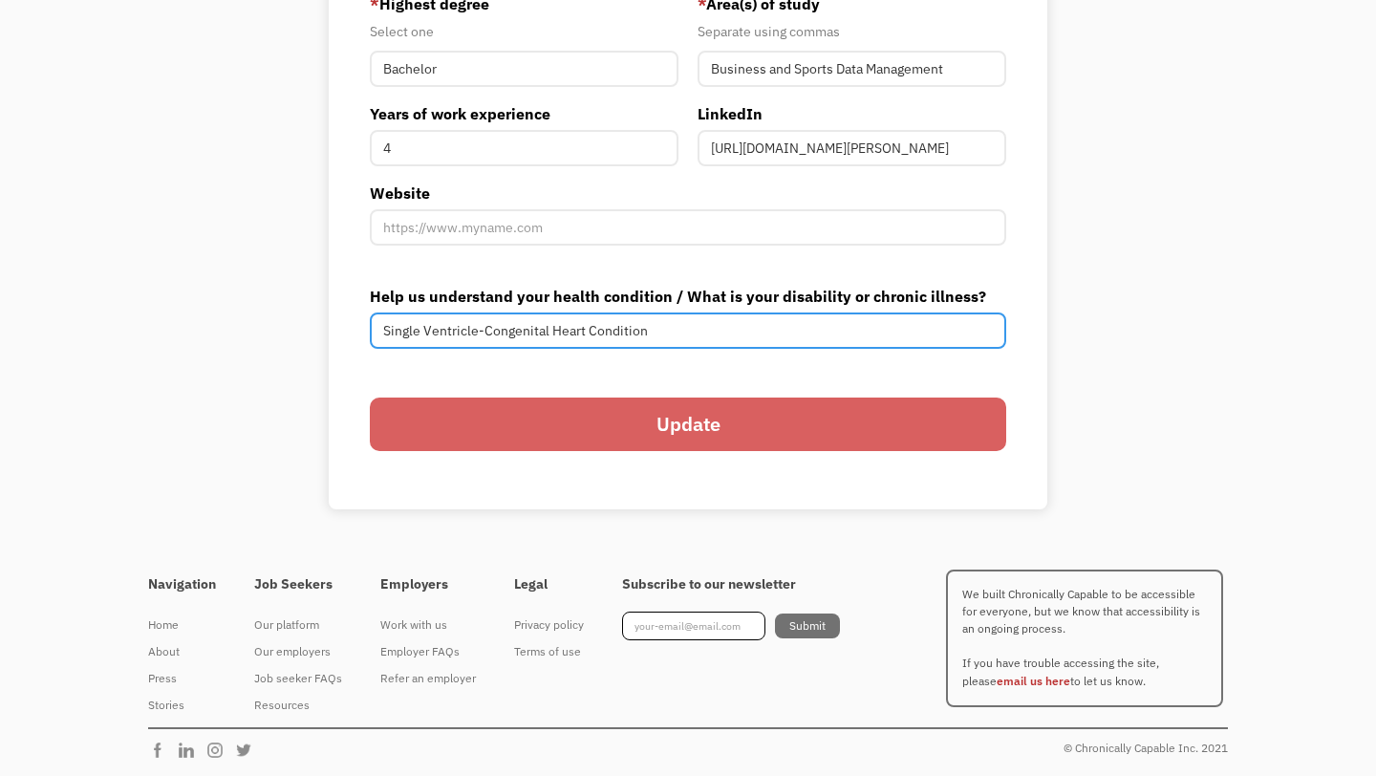
type input "Single Ventricle-Congenital Heart Condition"
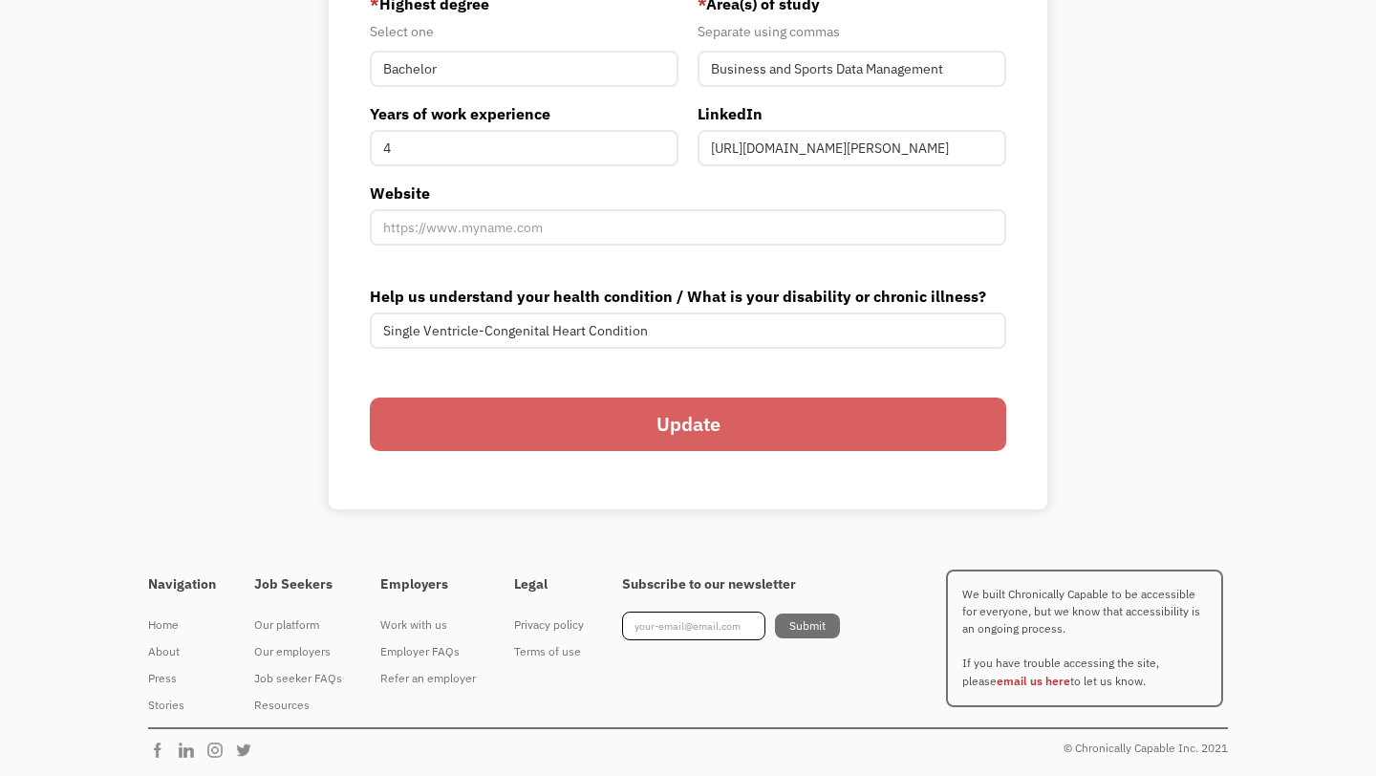
click at [685, 427] on input "Update" at bounding box center [688, 425] width 636 height 54
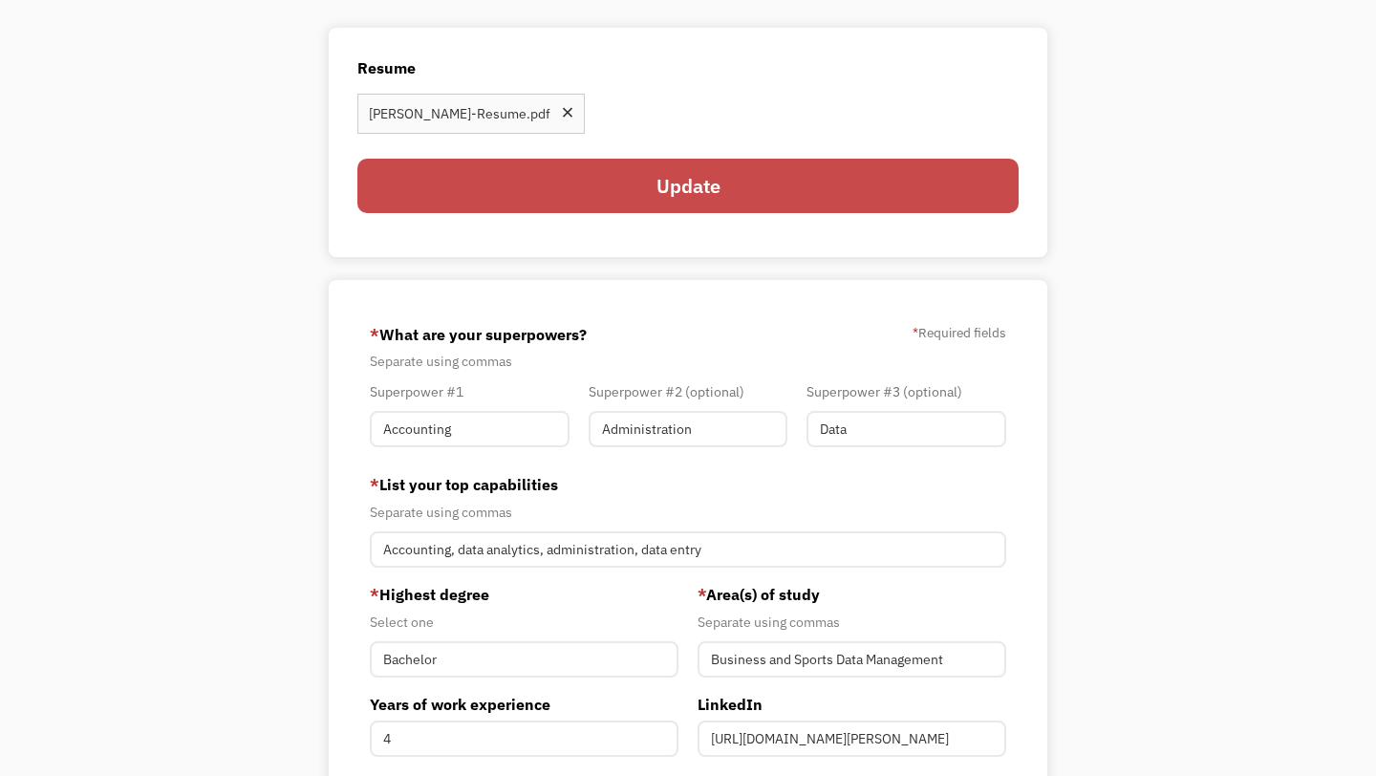
scroll to position [126, 0]
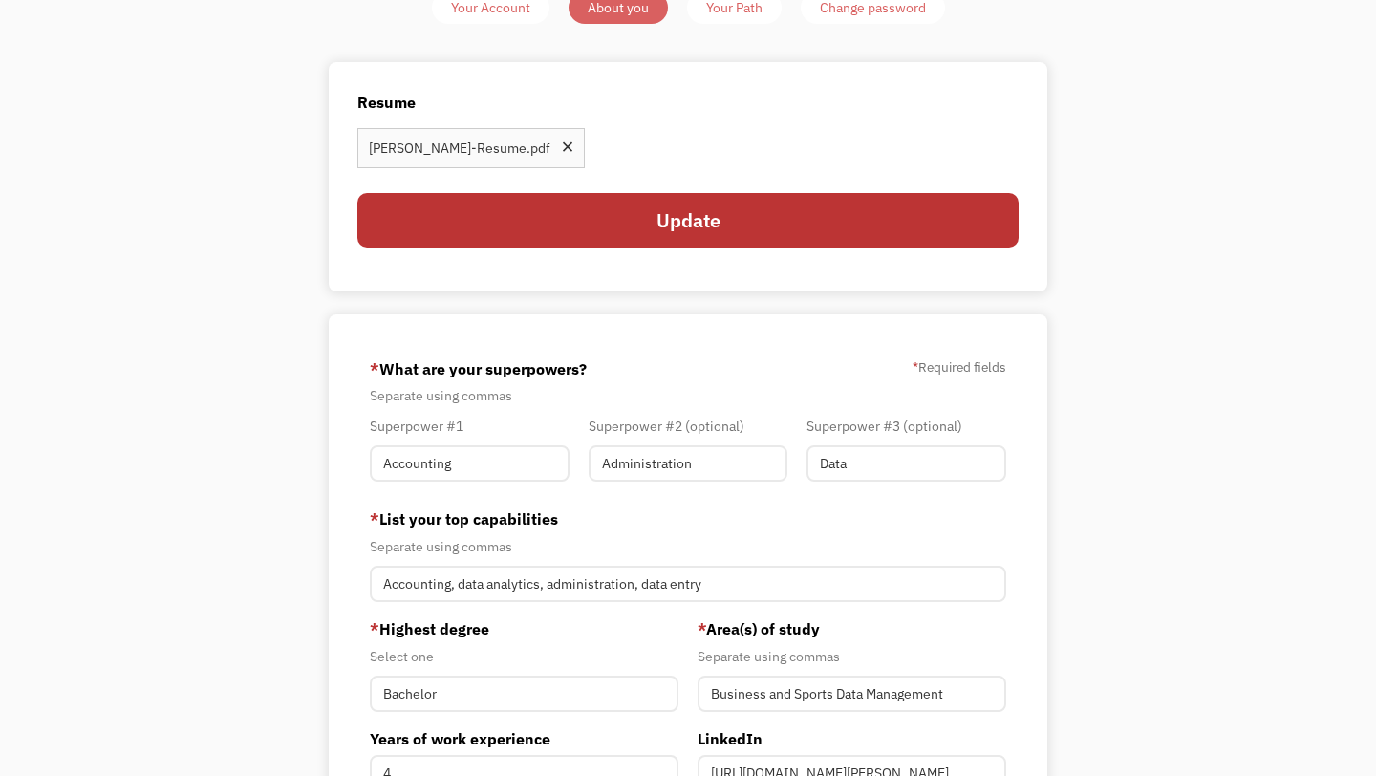
click at [733, 14] on div "Your Path" at bounding box center [734, 7] width 56 height 23
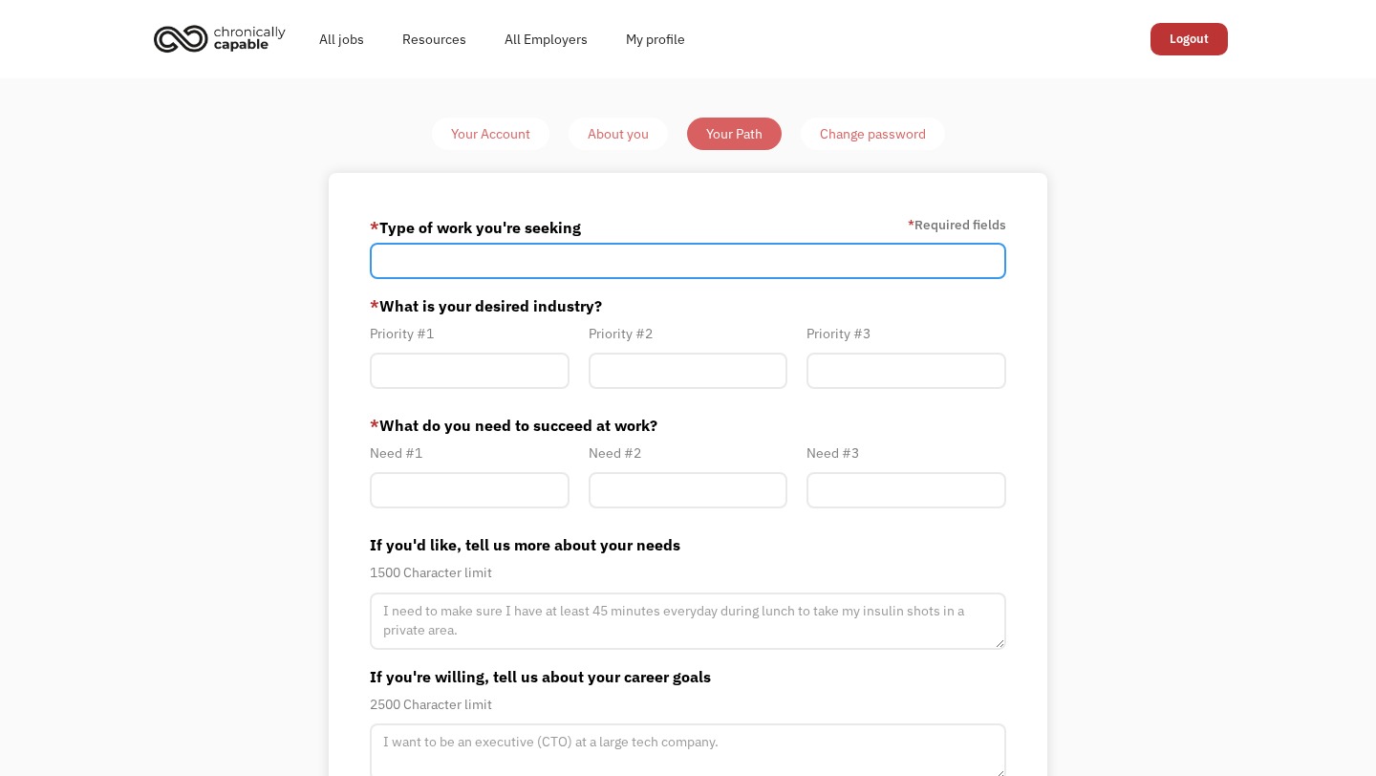
click at [616, 271] on input "Member-Path-Update" at bounding box center [688, 261] width 636 height 36
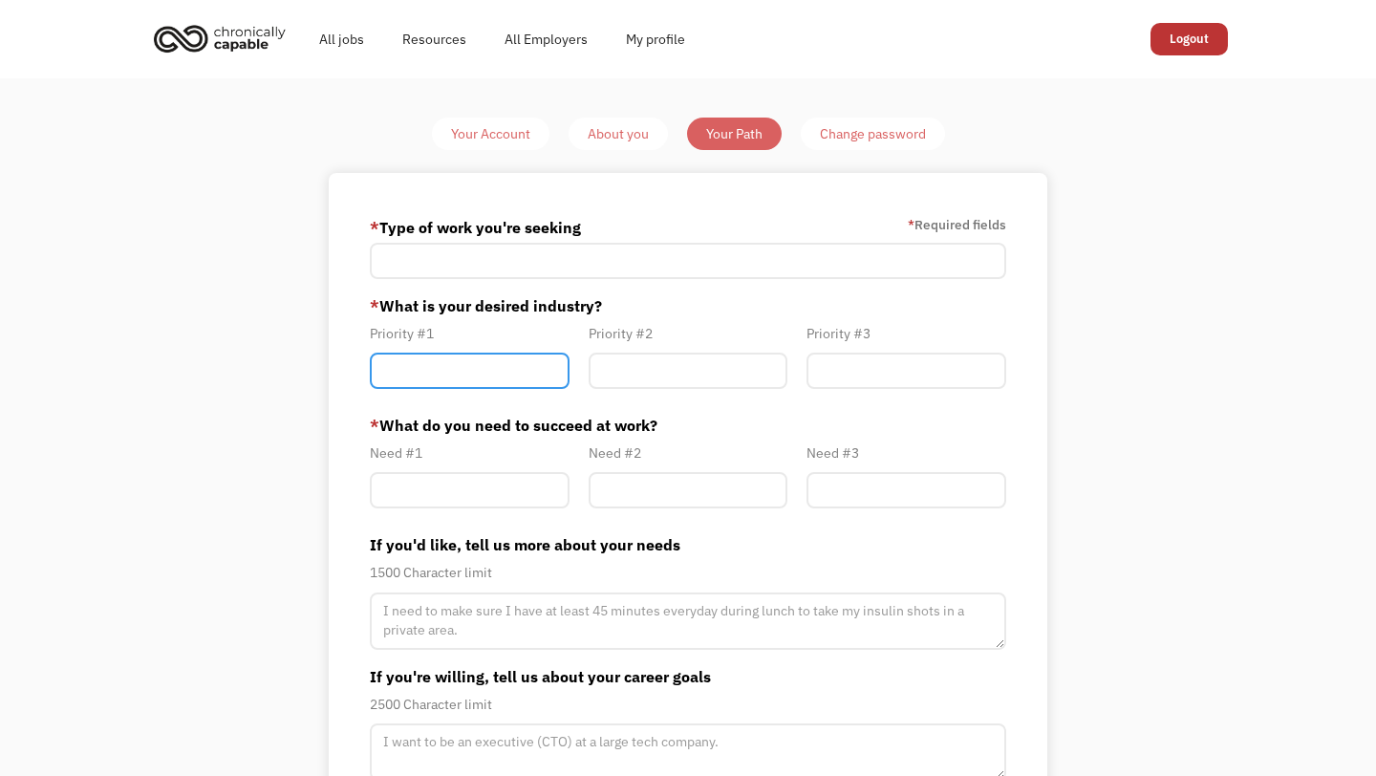
click at [521, 369] on input "Member-Path-Update" at bounding box center [470, 371] width 200 height 36
click at [476, 510] on div "Need #1" at bounding box center [469, 479] width 219 height 76
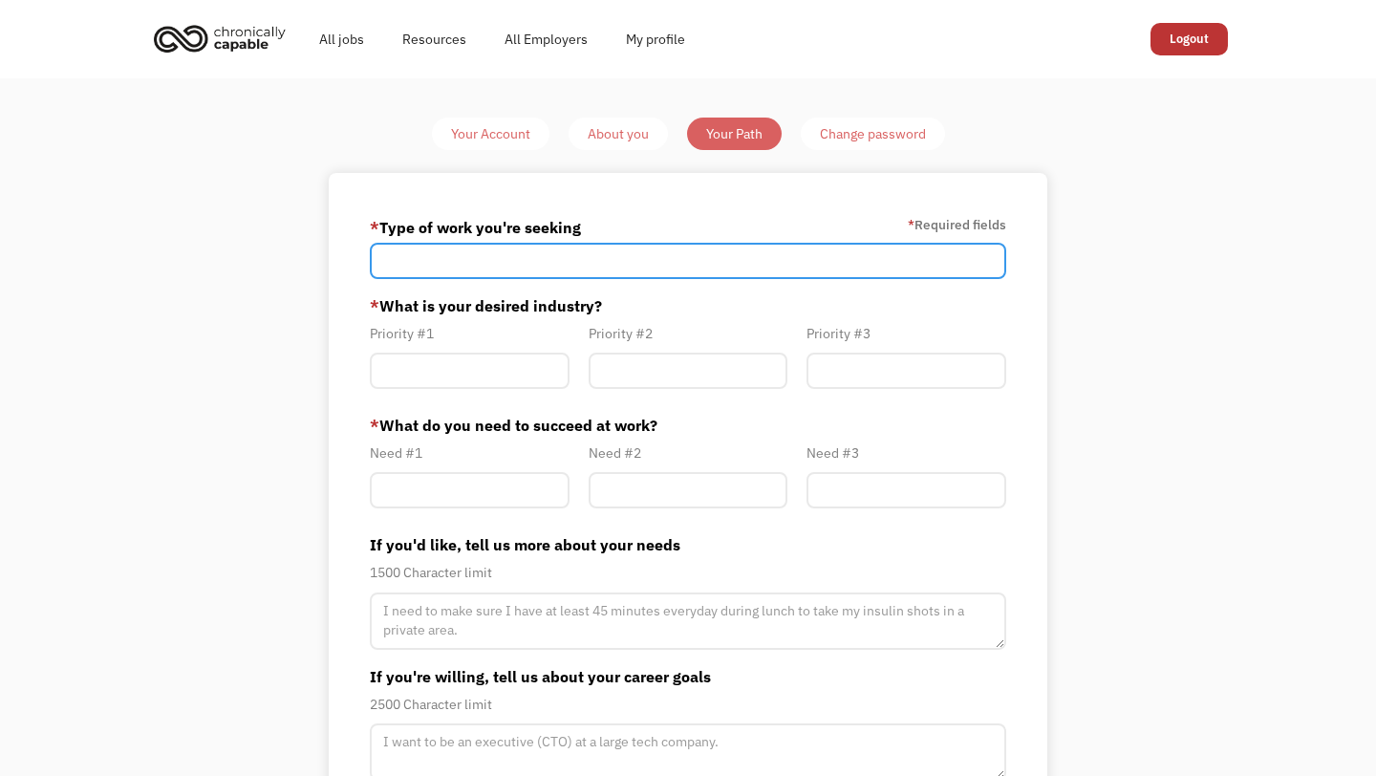
click at [536, 256] on input "Member-Path-Update" at bounding box center [688, 261] width 636 height 36
type input "Part-time"
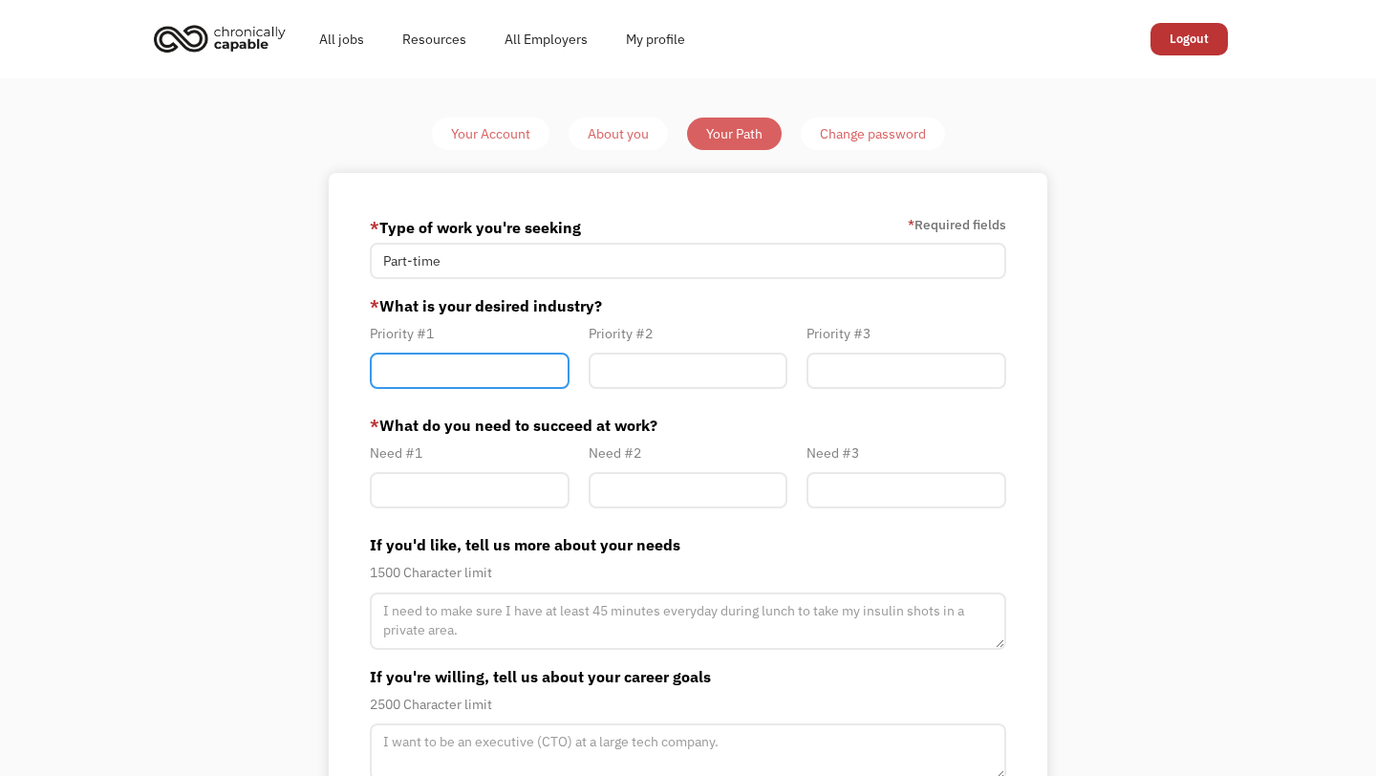
click at [448, 384] on input "Member-Path-Update" at bounding box center [470, 371] width 200 height 36
type input "Data"
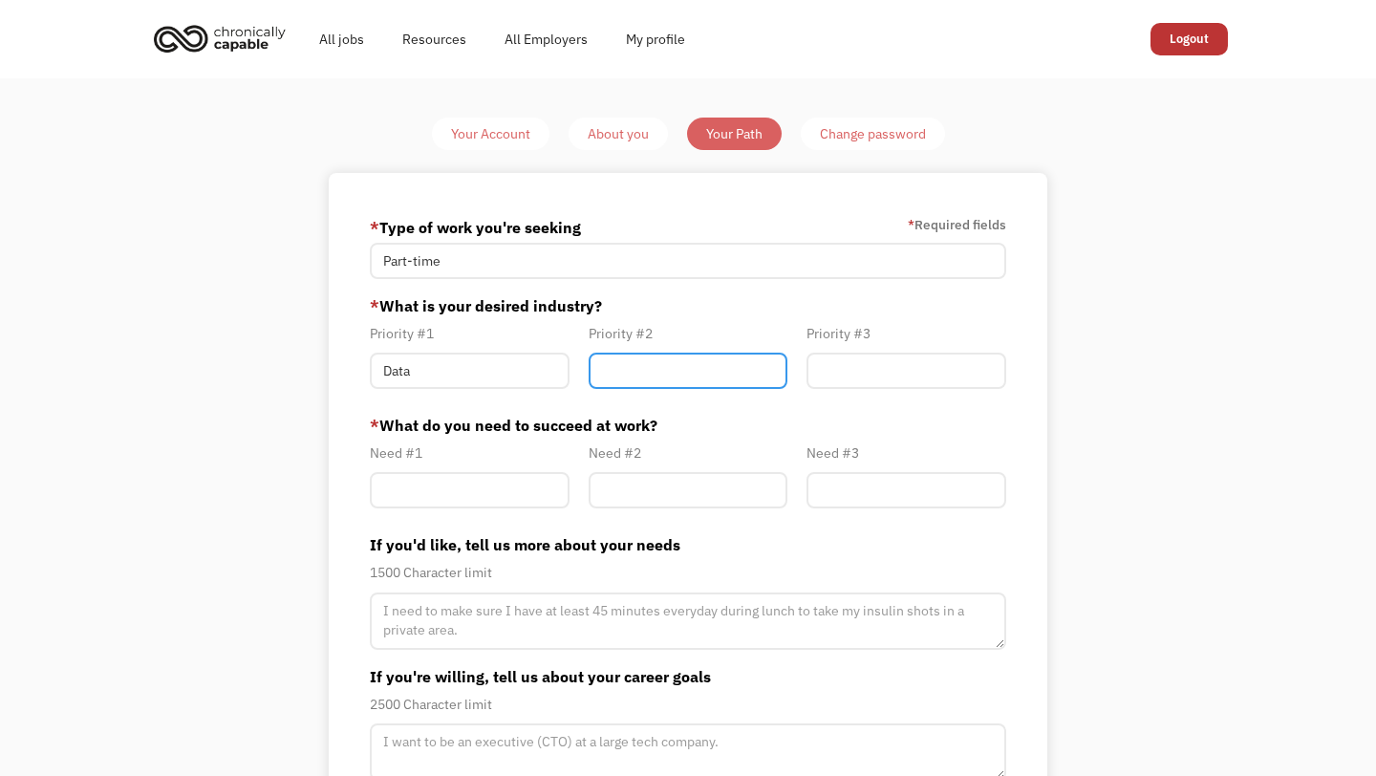
click at [629, 380] on input "Member-Path-Update" at bounding box center [689, 371] width 200 height 36
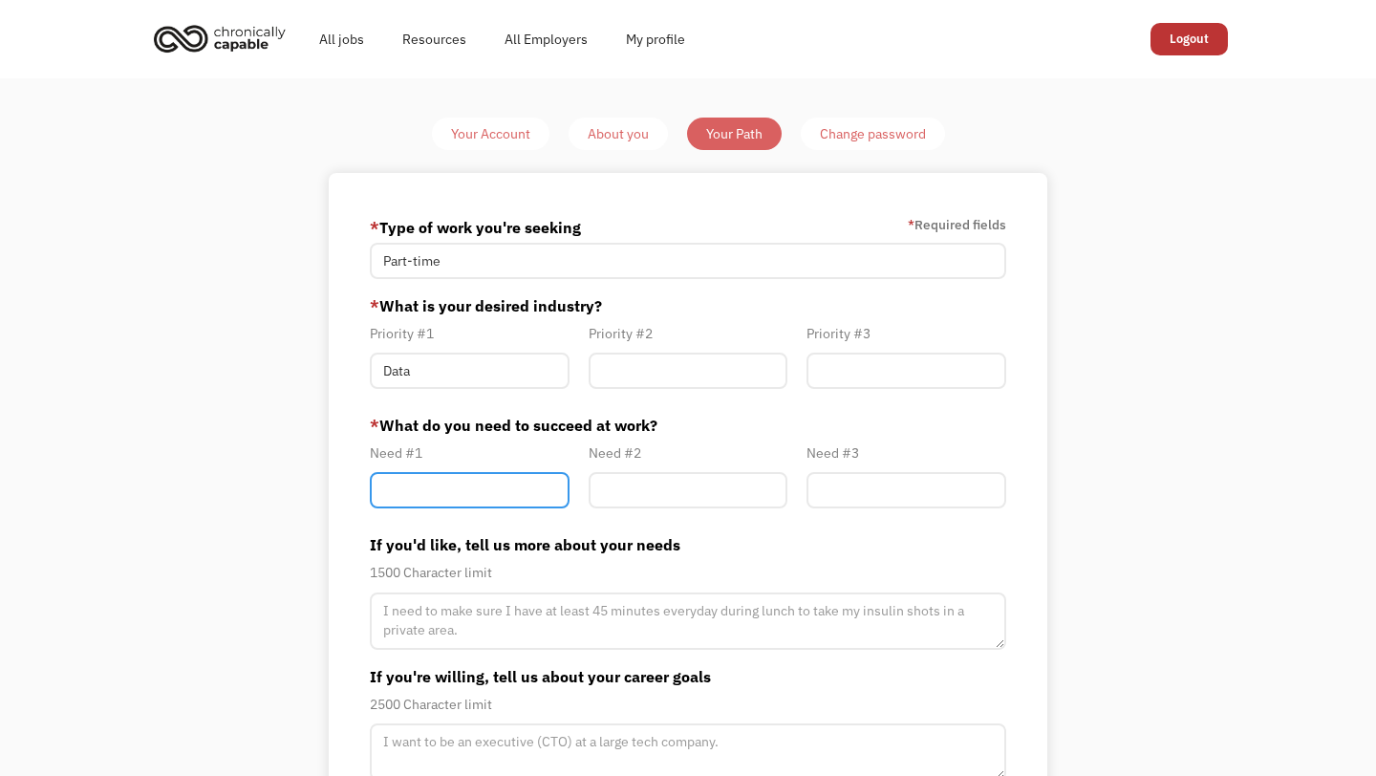
click at [544, 484] on input "Member-Path-Update" at bounding box center [470, 490] width 200 height 36
type input "Remote work"
click at [704, 482] on input "Member-Path-Update" at bounding box center [689, 490] width 200 height 36
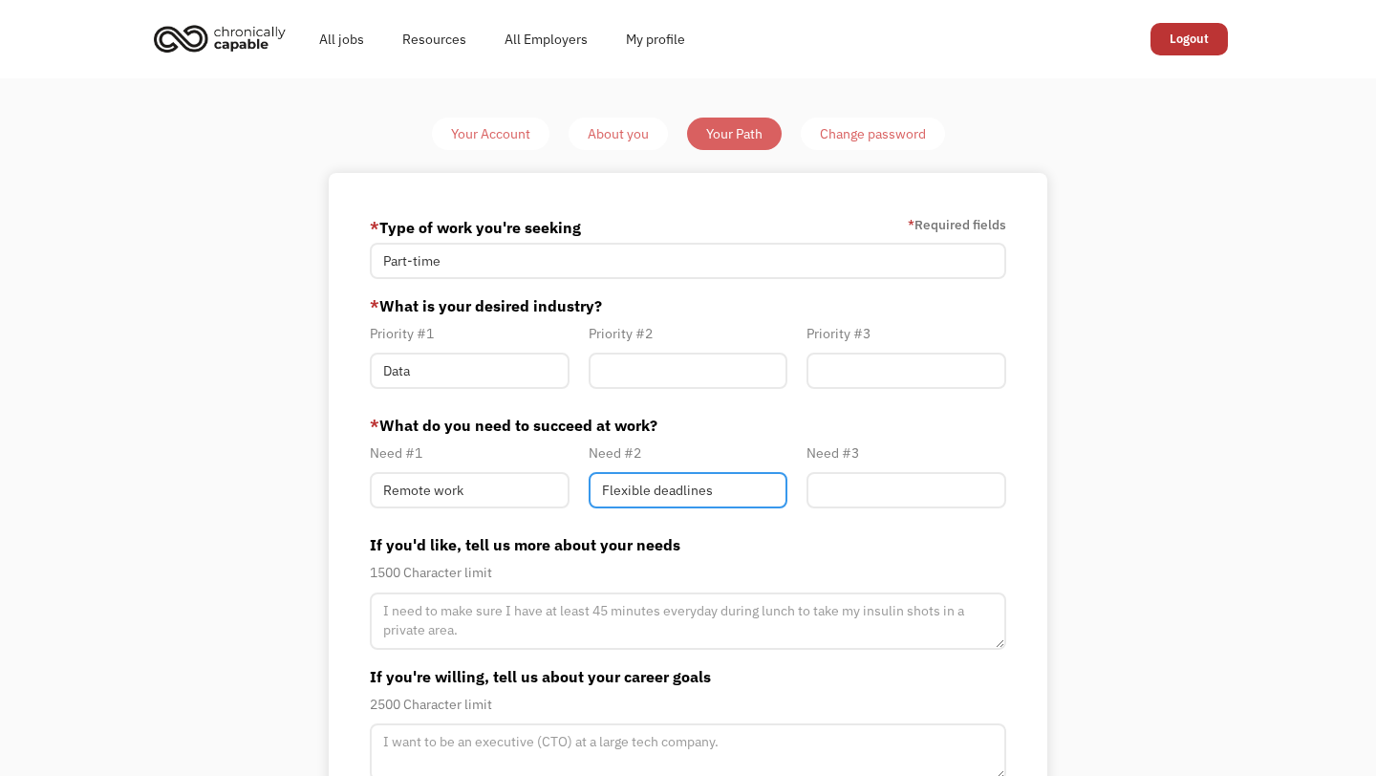
type input "Flexible deadlines"
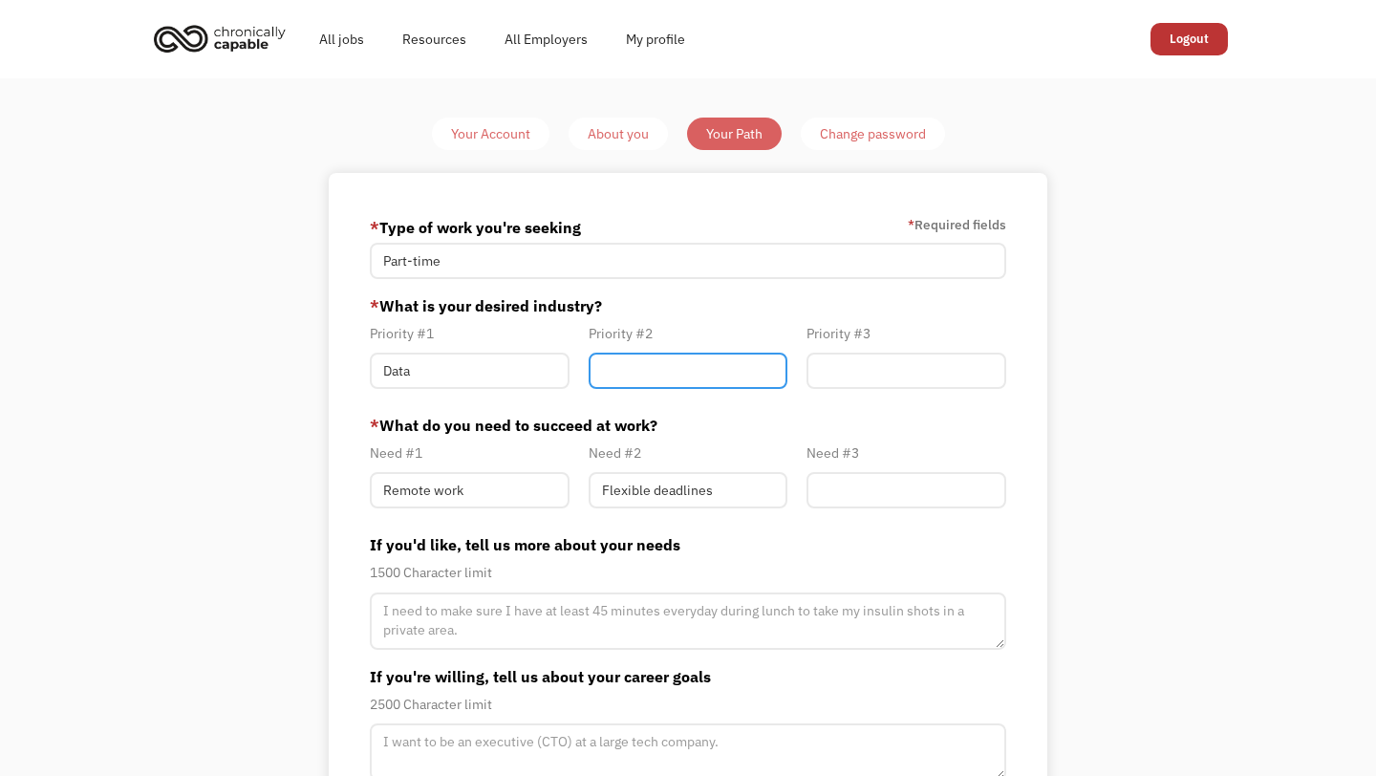
click at [734, 380] on input "Member-Path-Update" at bounding box center [689, 371] width 200 height 36
type input "Accounting"
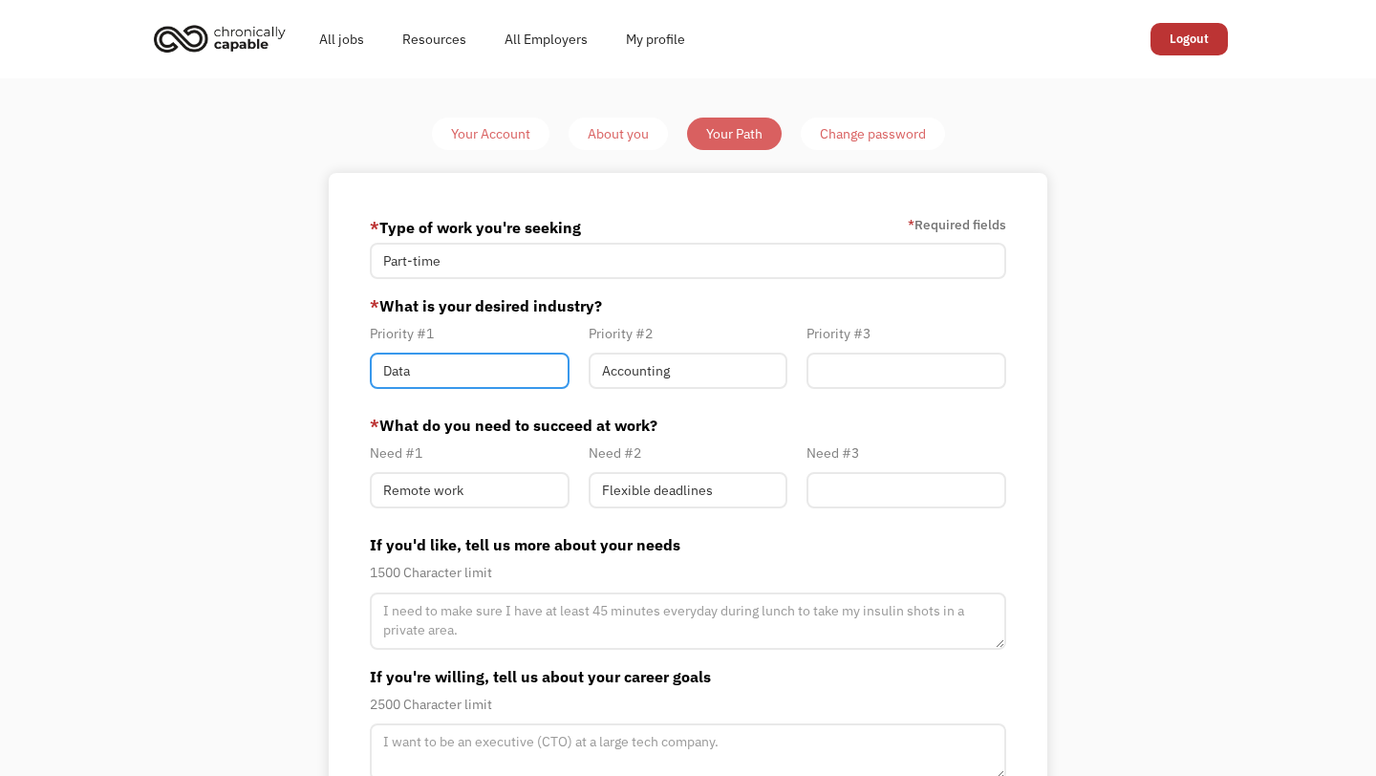
click at [507, 372] on input "Data" at bounding box center [470, 371] width 200 height 36
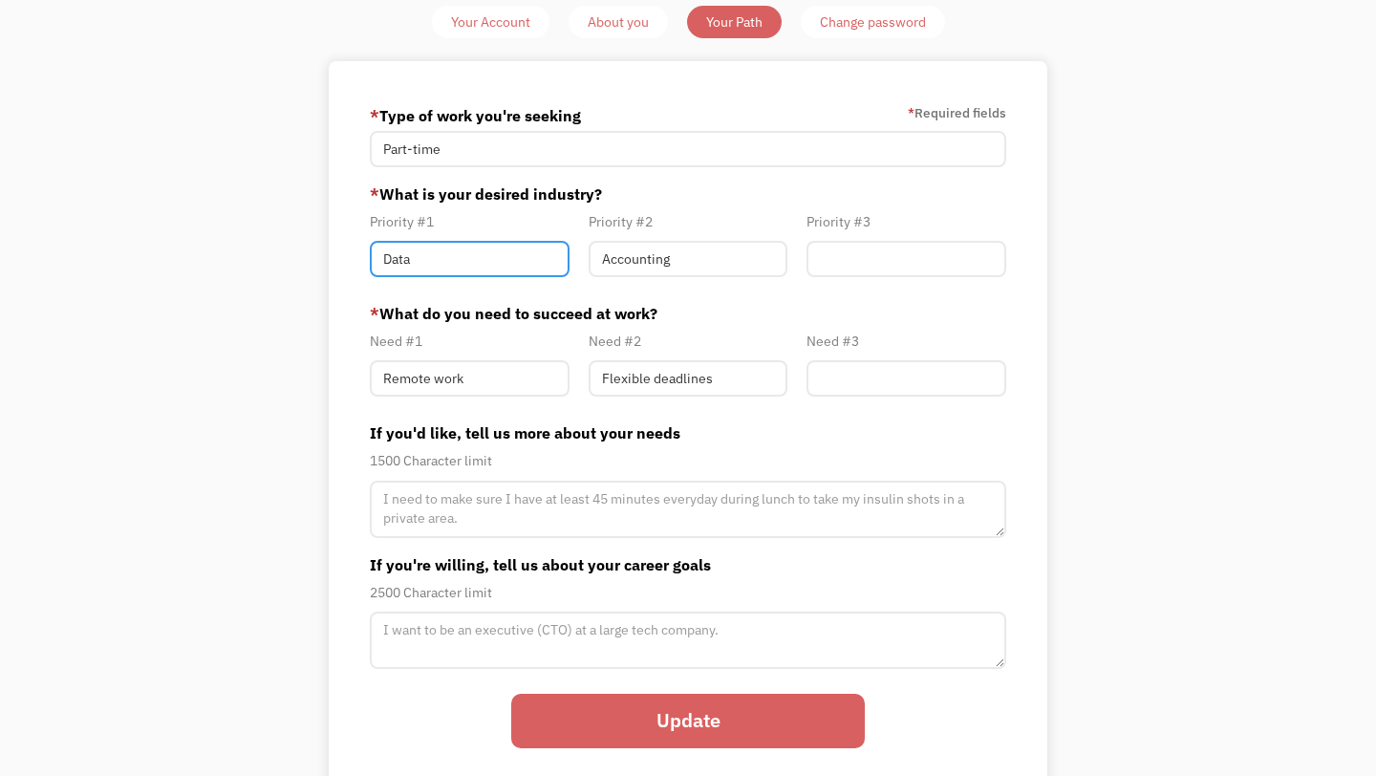
scroll to position [114, 0]
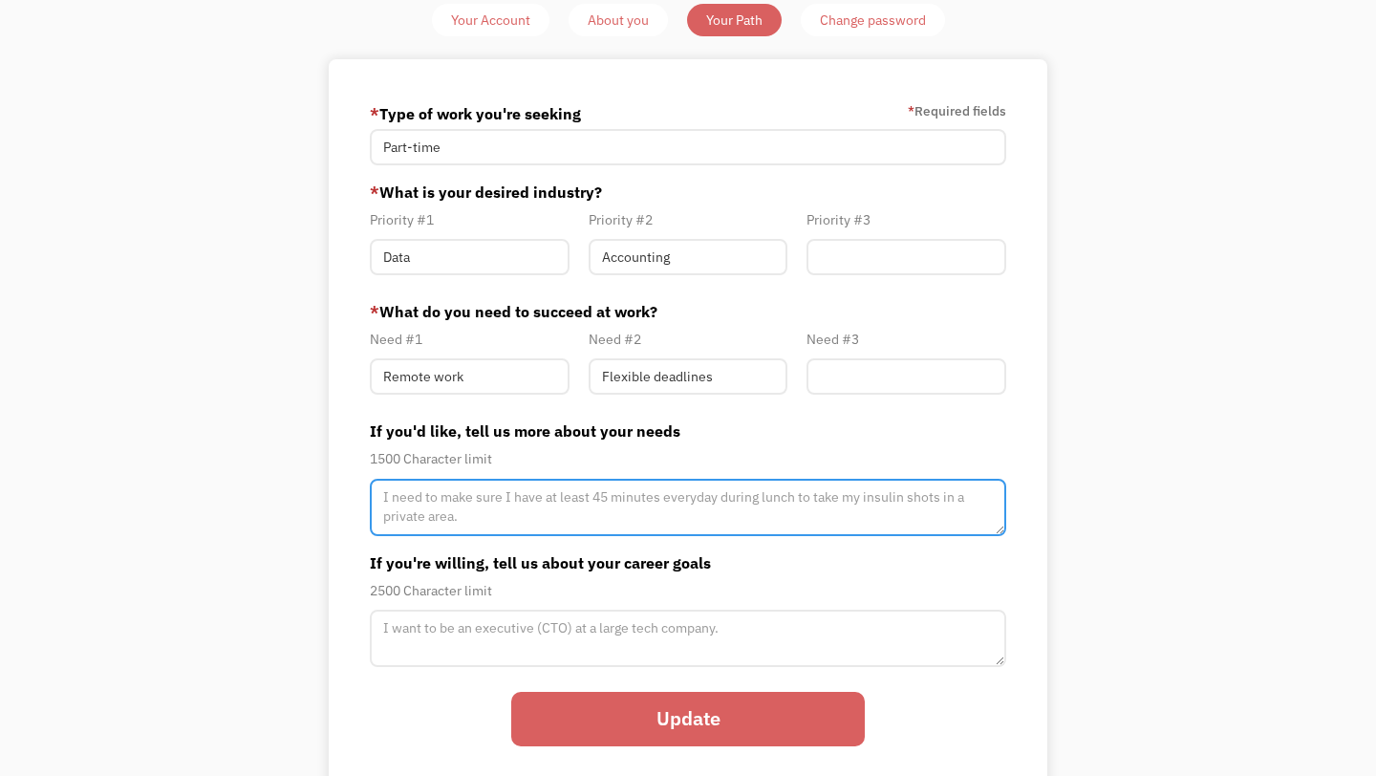
click at [480, 520] on textarea "Member-Path-Update" at bounding box center [688, 507] width 636 height 57
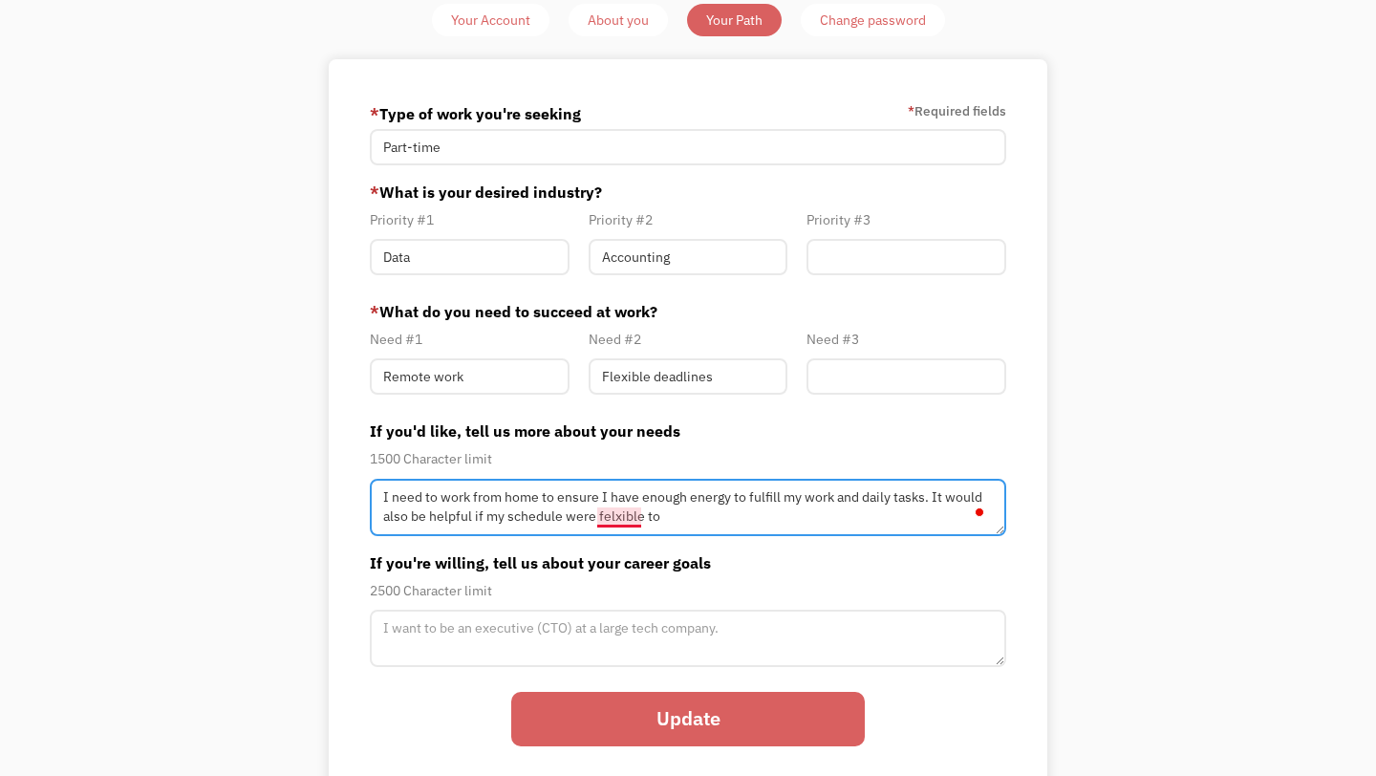
click at [626, 515] on textarea "I need to work from home to ensure I have enough energy to fulfill my work and …" at bounding box center [688, 507] width 636 height 57
click at [673, 523] on textarea "I need to work from home to ensure I have enough energy to fulfill my work and …" at bounding box center [688, 507] width 636 height 57
type textarea "I need to work from home to ensure I have enough energy to fulfill my work and …"
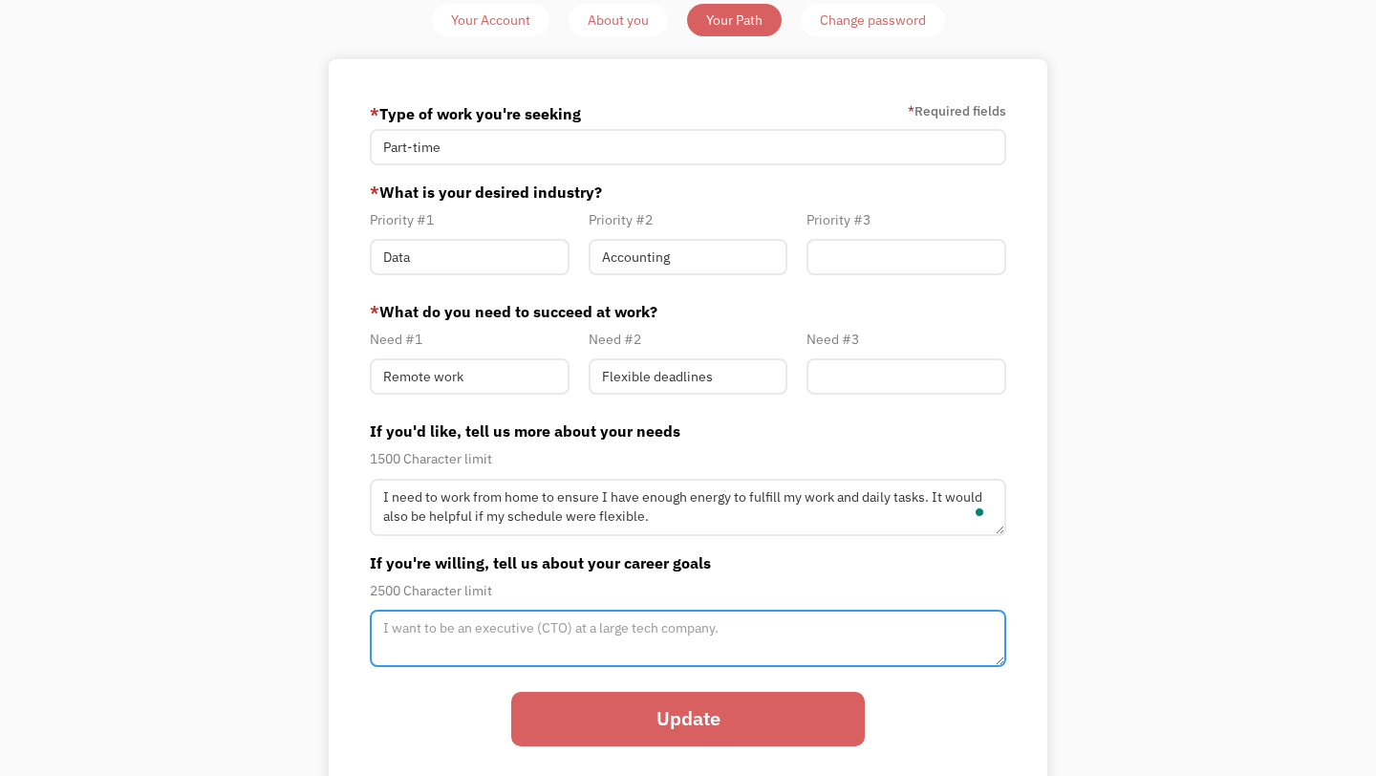
click at [592, 642] on textarea "Member-Path-Update" at bounding box center [688, 638] width 636 height 57
type textarea "I would like to open up my own fashion company"
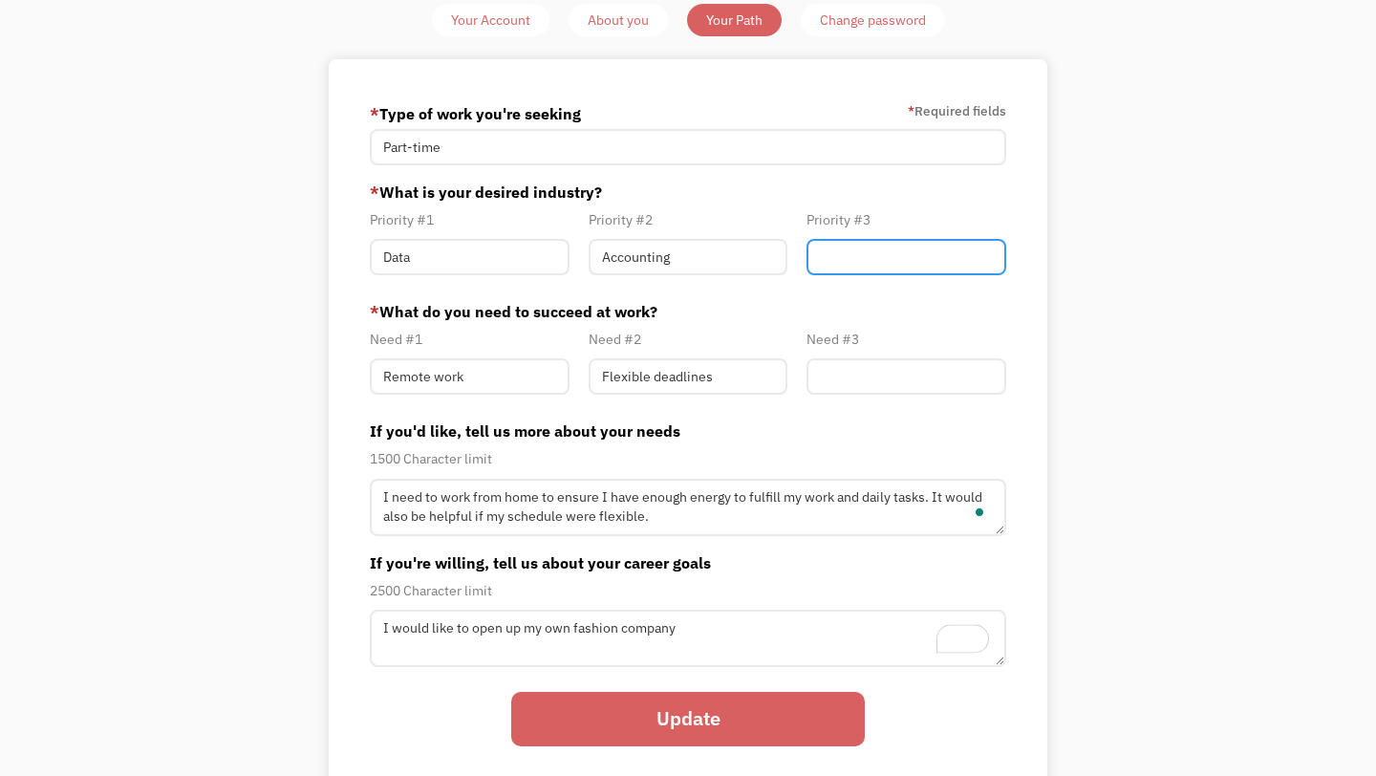
click at [914, 262] on input "Member-Path-Update" at bounding box center [907, 257] width 200 height 36
type input "Fashion"
click at [670, 726] on input "Update" at bounding box center [688, 719] width 354 height 54
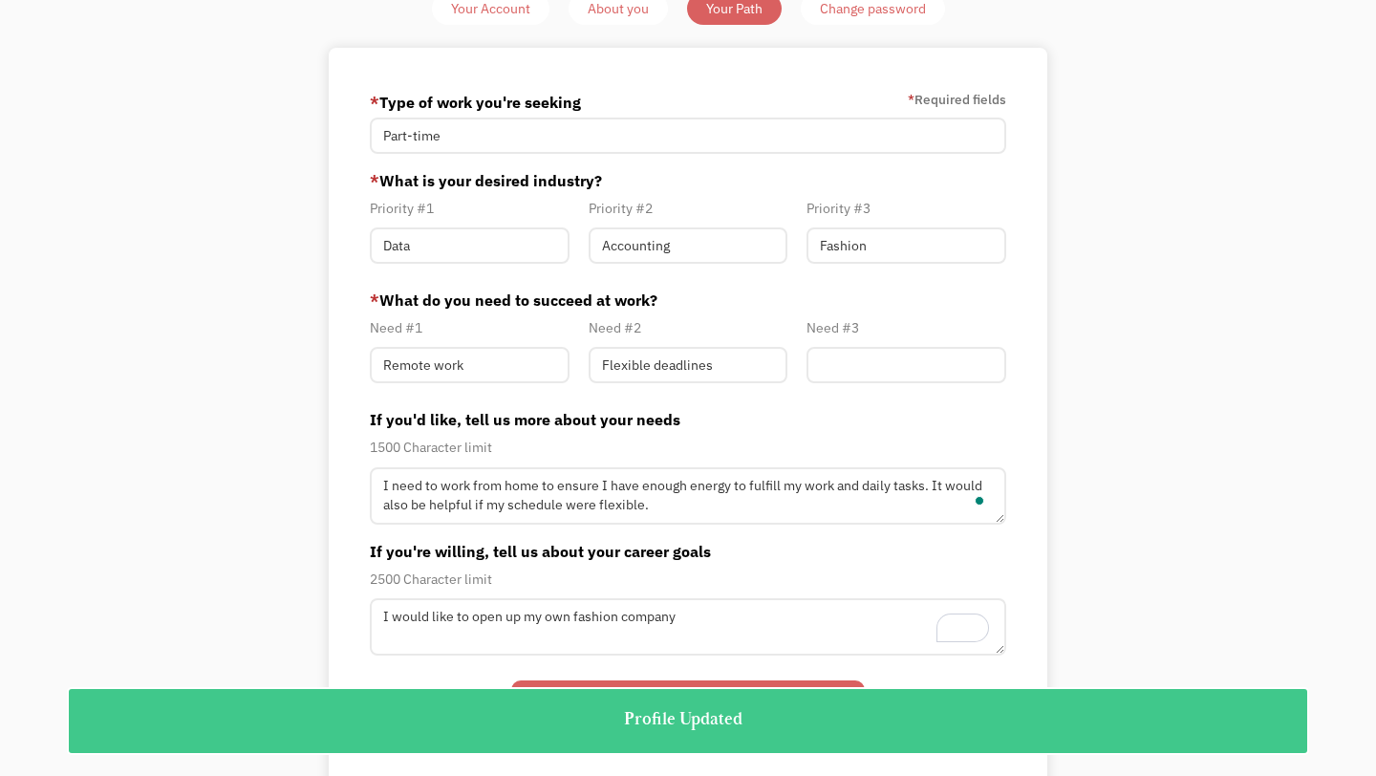
scroll to position [0, 0]
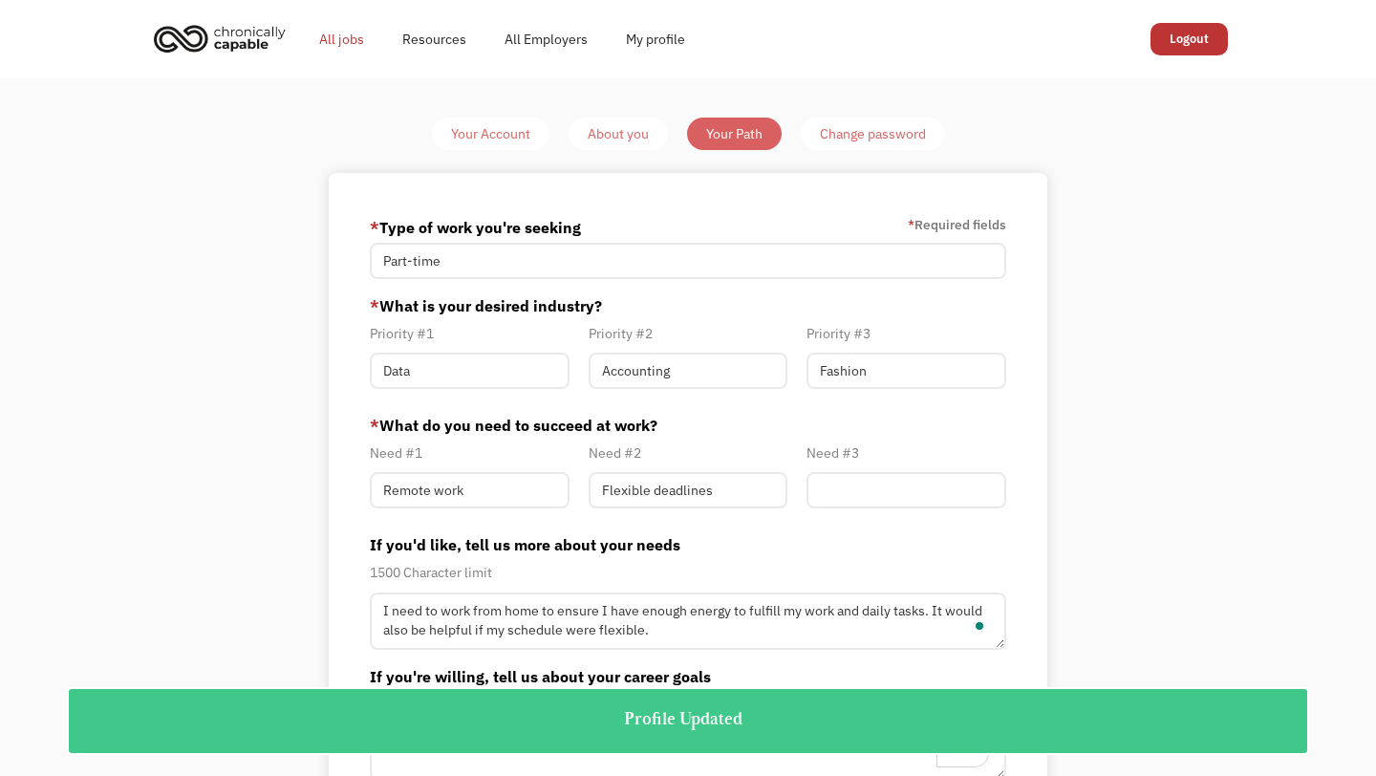
click at [359, 42] on link "All jobs" at bounding box center [341, 39] width 83 height 61
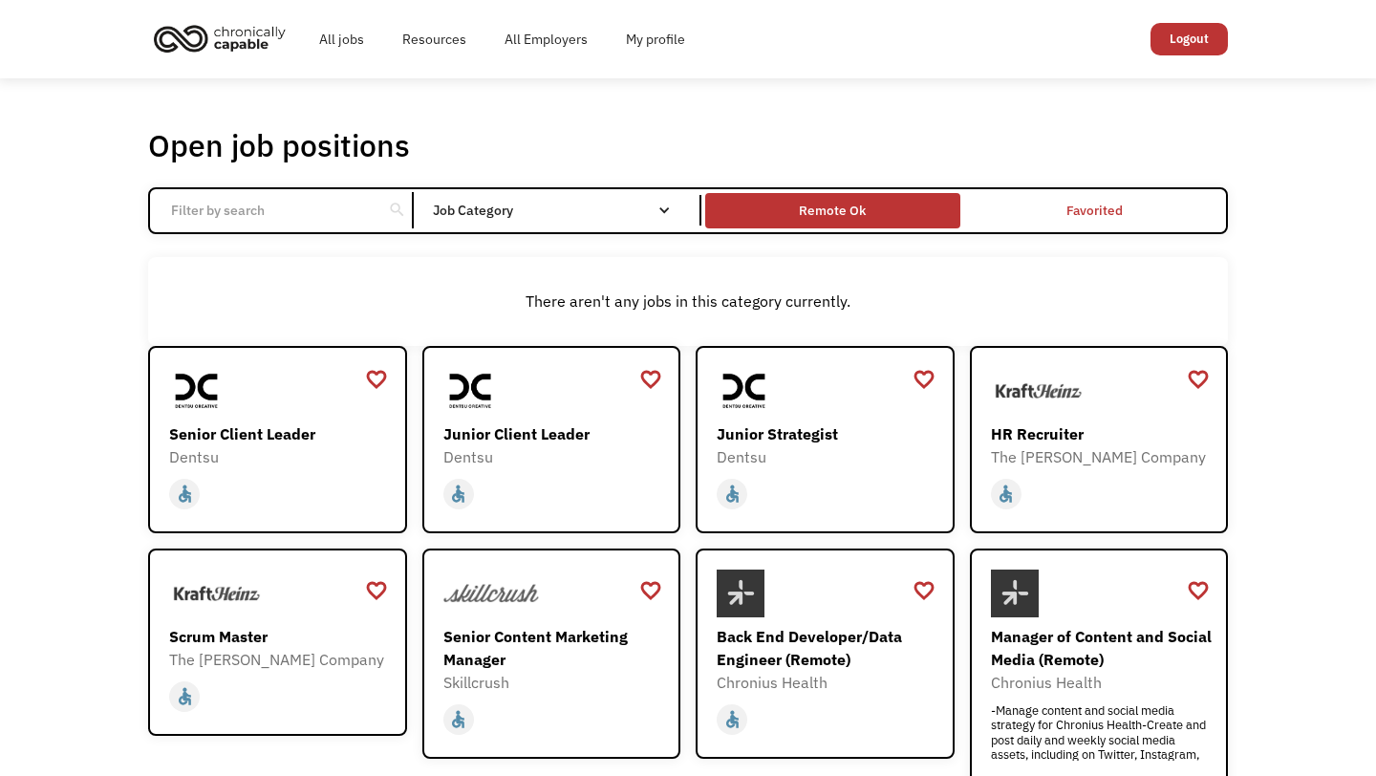
click at [786, 221] on div "Remote Ok" at bounding box center [832, 211] width 254 height 26
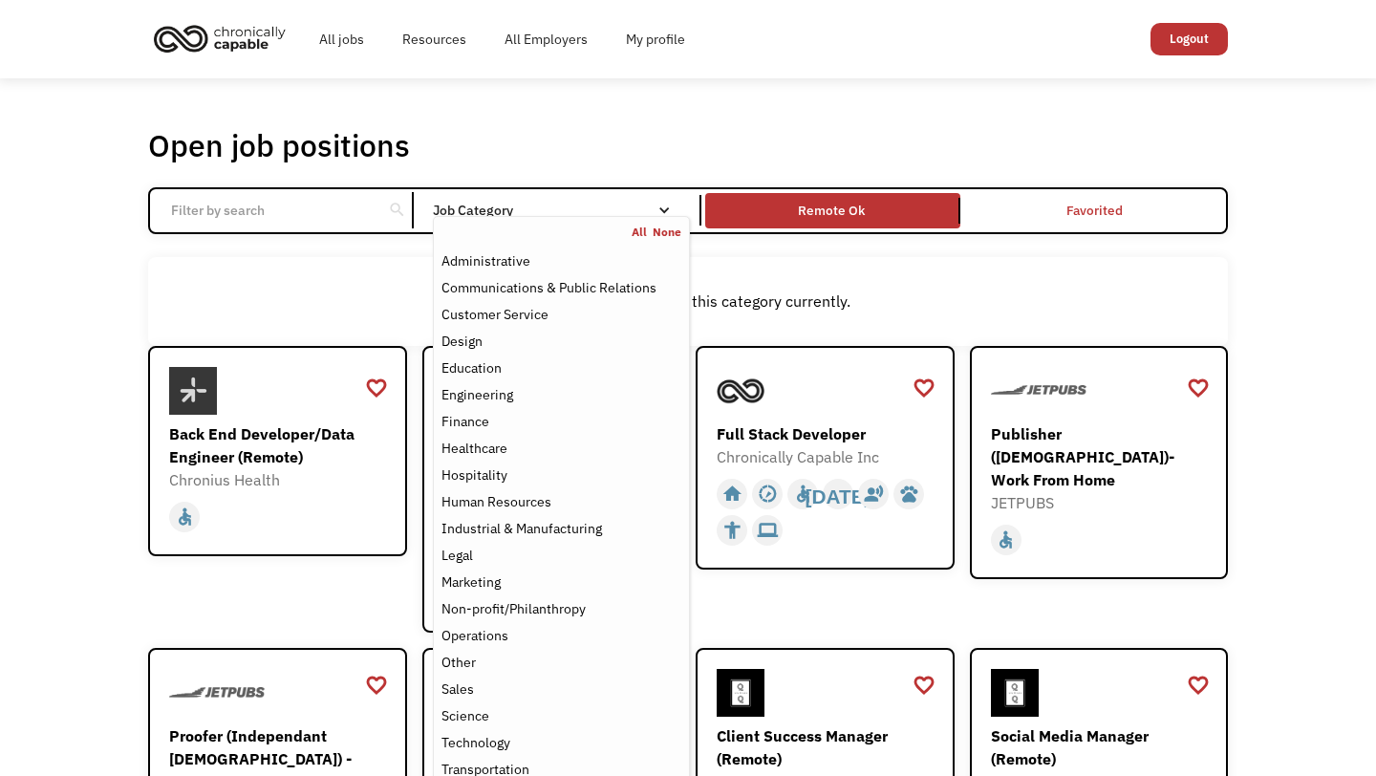
click at [580, 202] on div "Job Category" at bounding box center [561, 210] width 257 height 31
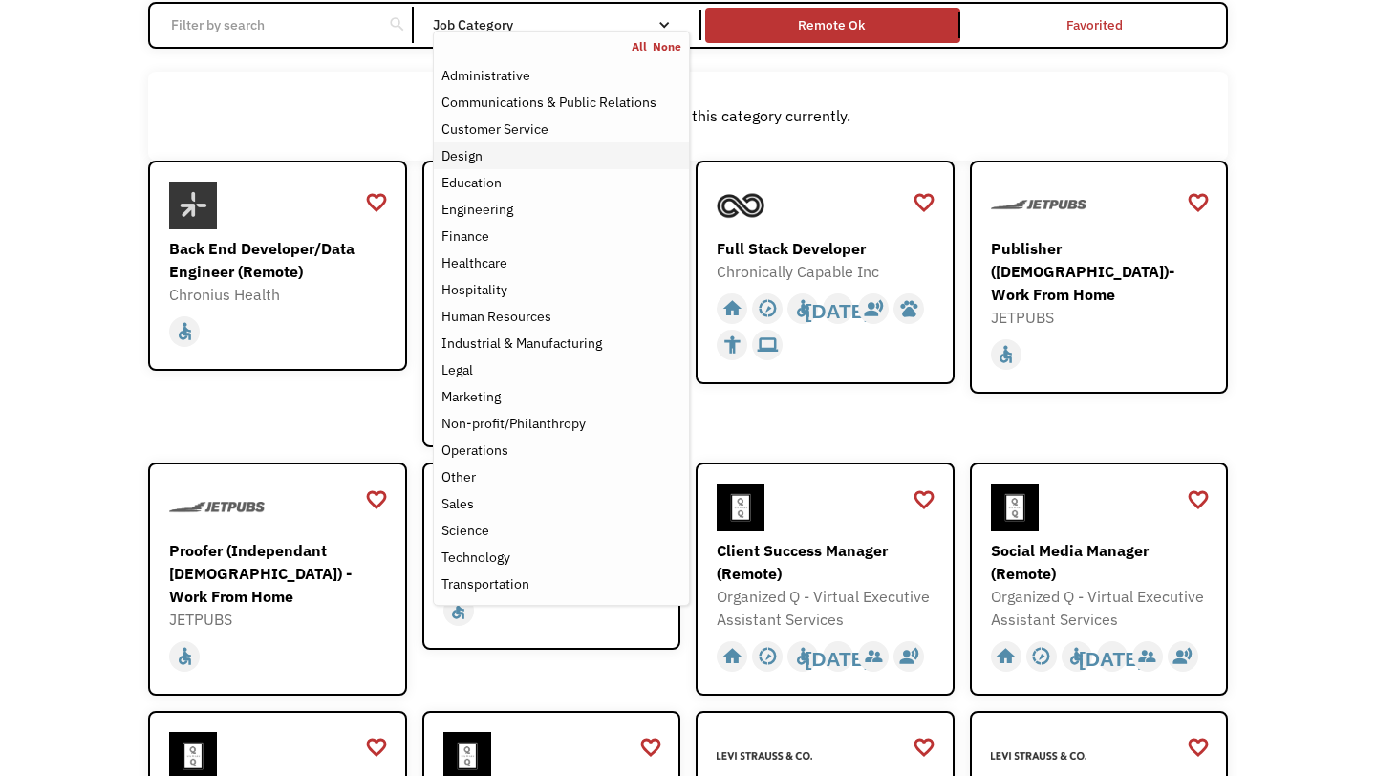
scroll to position [192, 0]
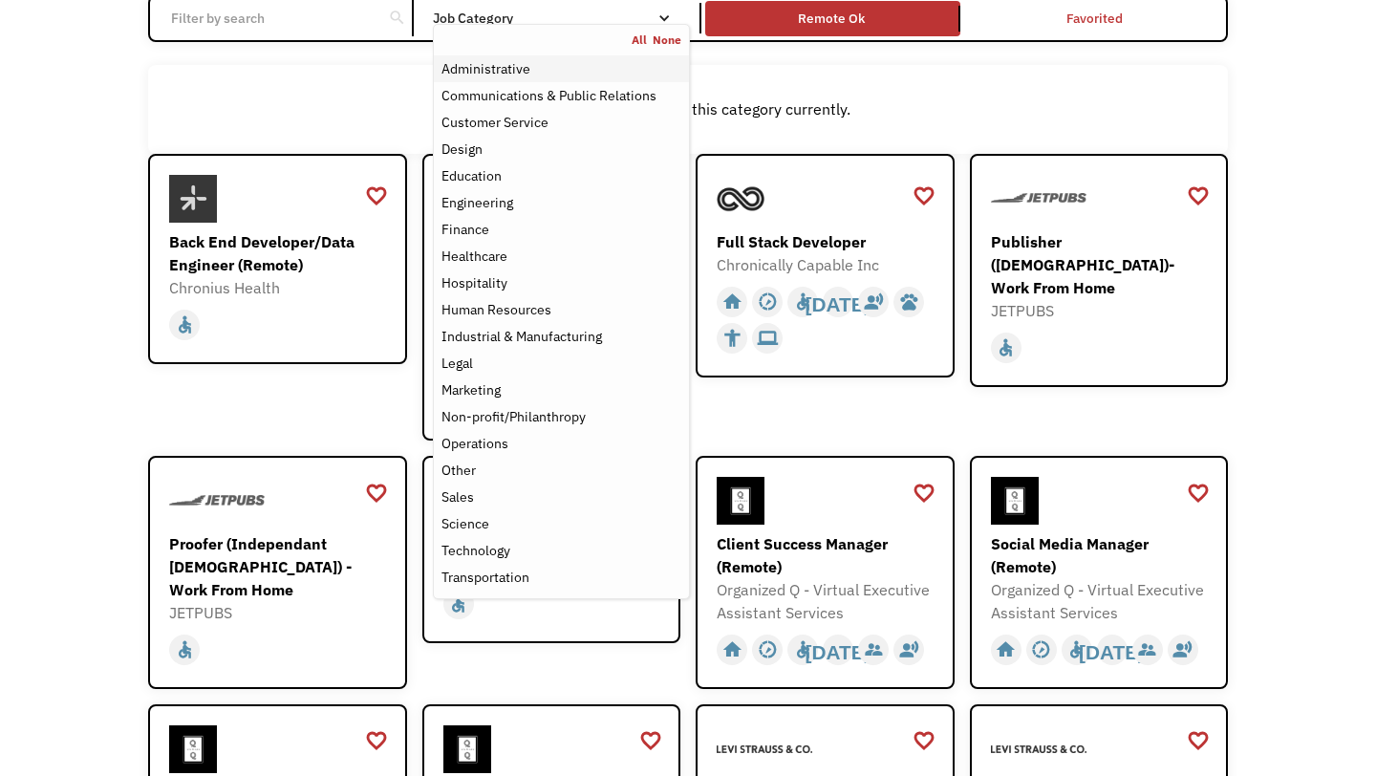
click at [529, 69] on div "Administrative" at bounding box center [561, 68] width 240 height 23
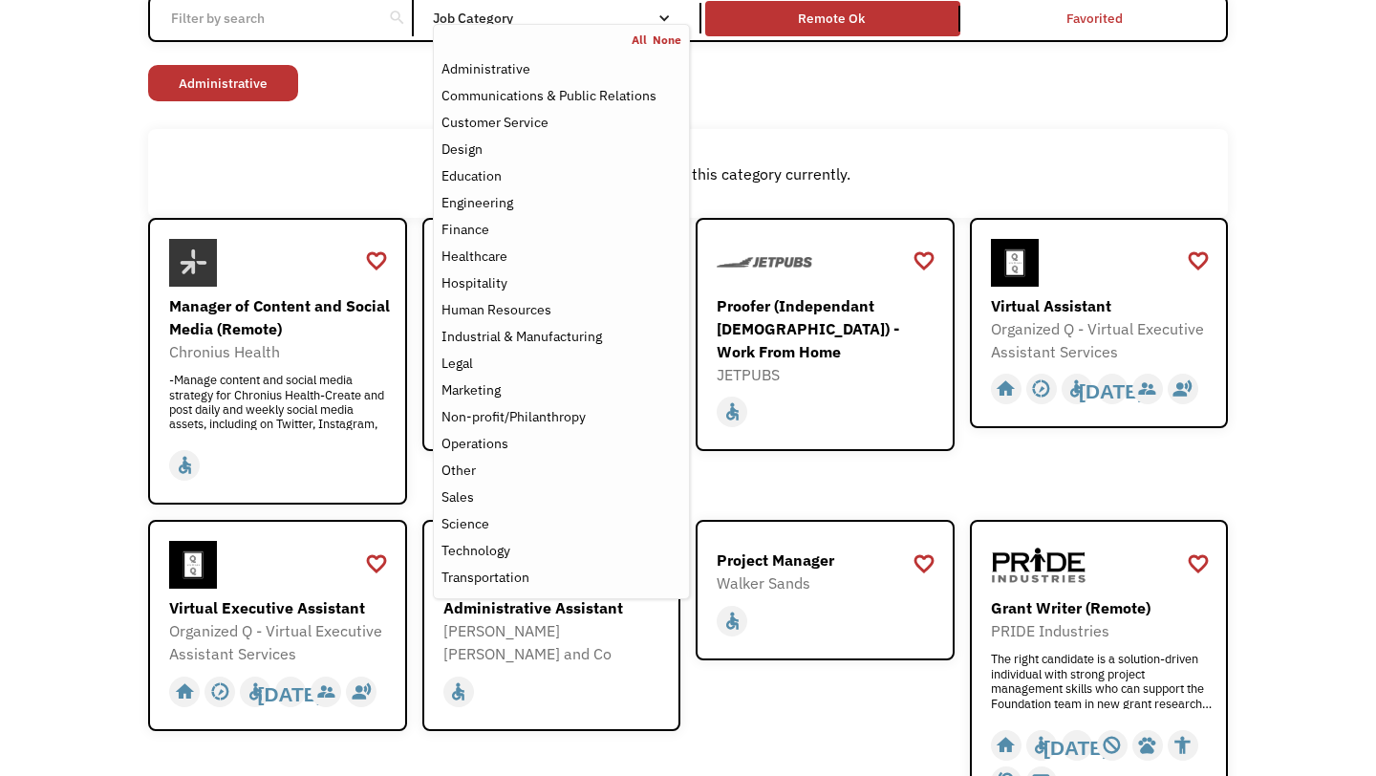
click at [19, 554] on div "Open job positions You have X liked items Search search Filter by category Admi…" at bounding box center [688, 527] width 1376 height 1283
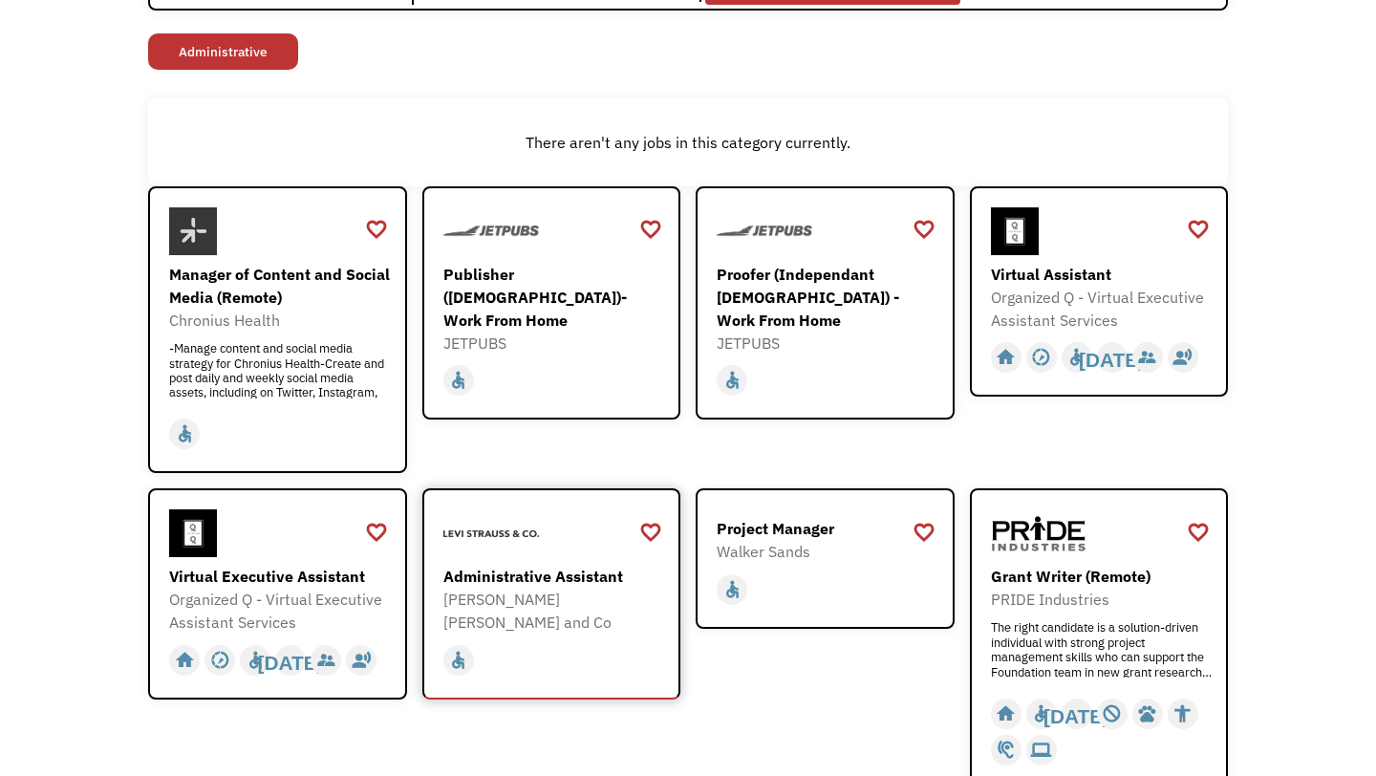
scroll to position [44, 0]
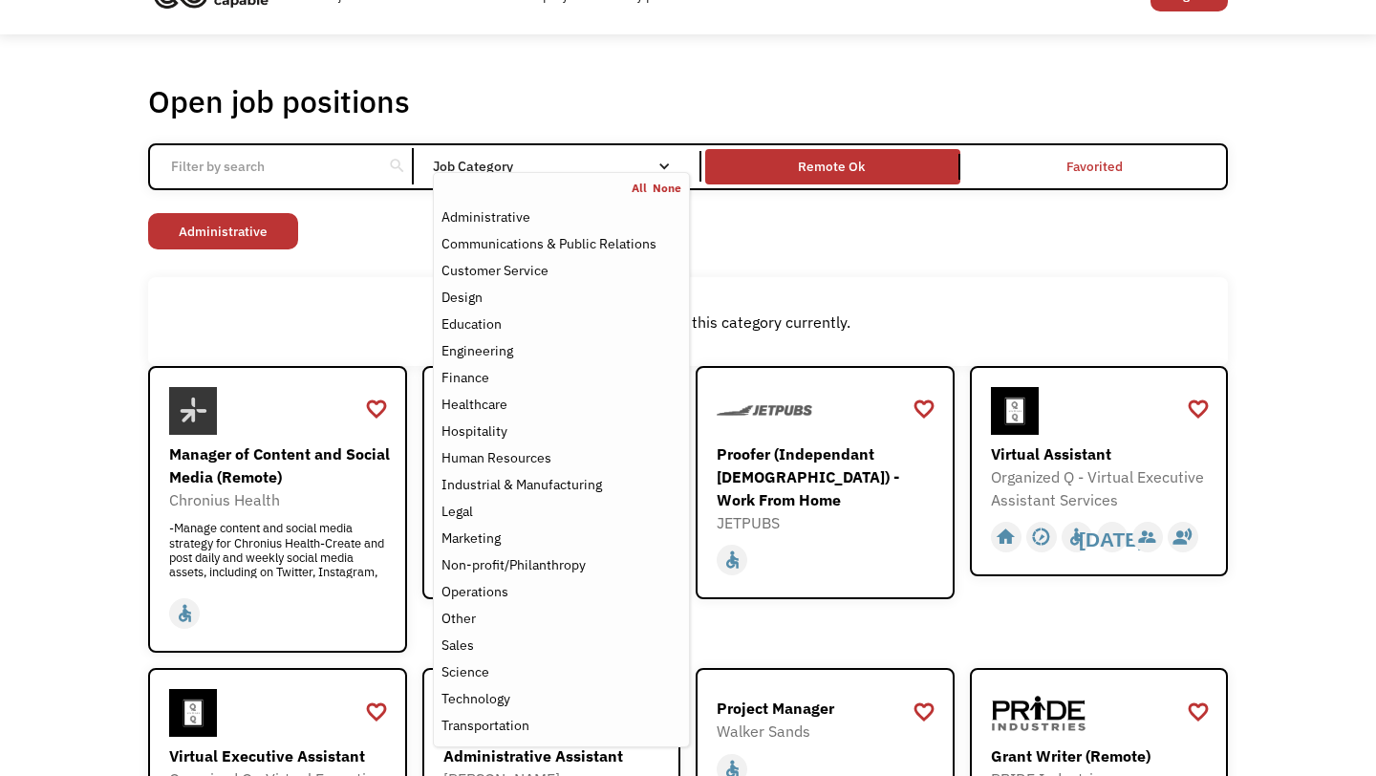
click at [537, 164] on div "Job Category" at bounding box center [561, 166] width 257 height 13
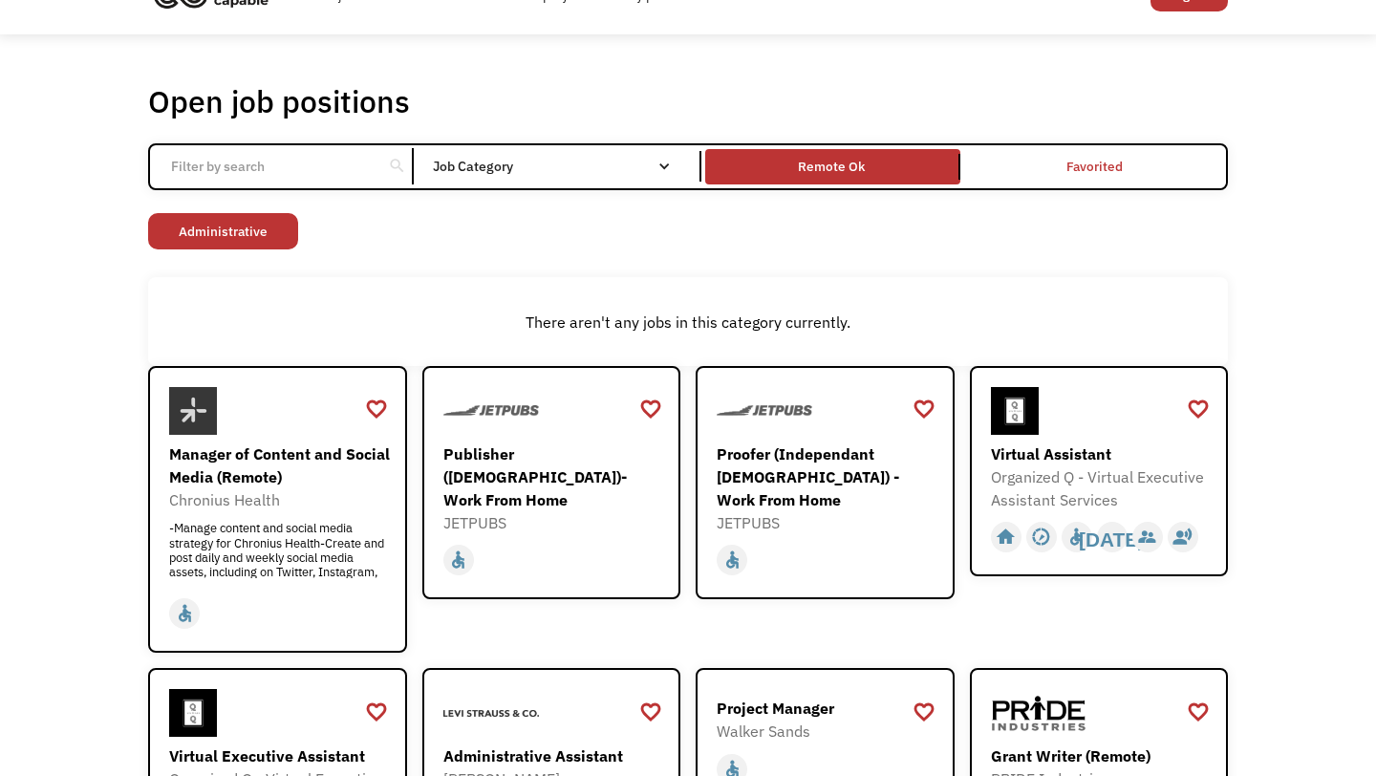
click at [537, 164] on div "Job Category" at bounding box center [561, 166] width 257 height 13
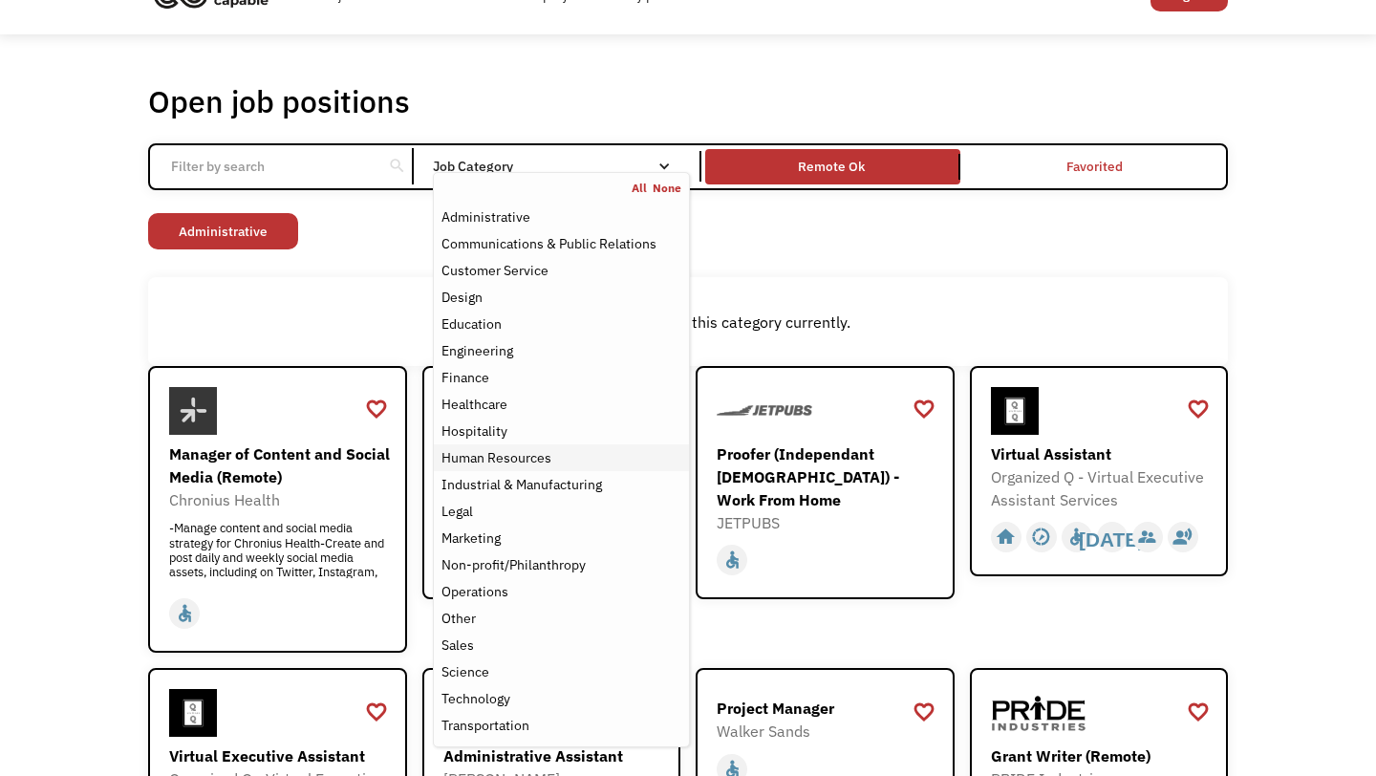
click at [497, 459] on div "Human Resources" at bounding box center [496, 457] width 110 height 23
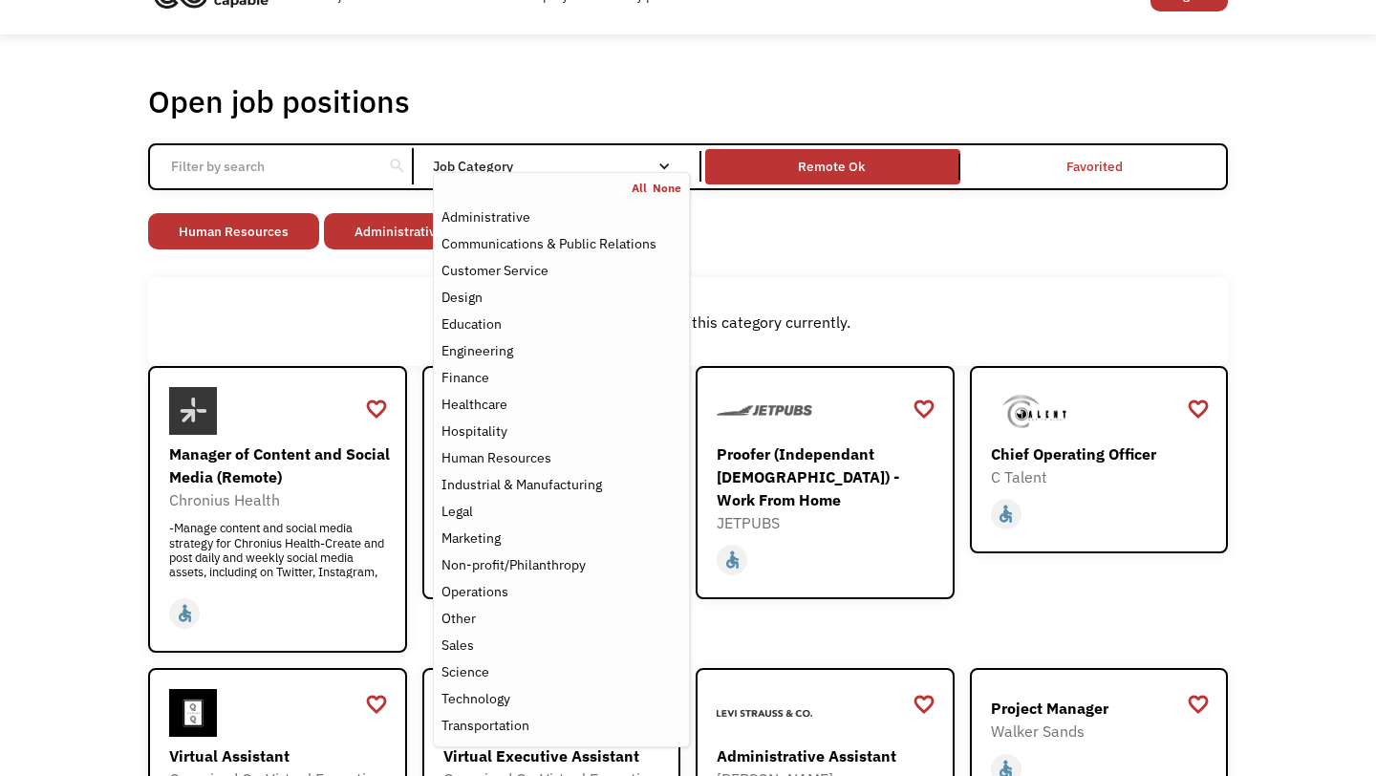
click at [295, 310] on div "There aren't any jobs in this category currently." at bounding box center [688, 321] width 1080 height 89
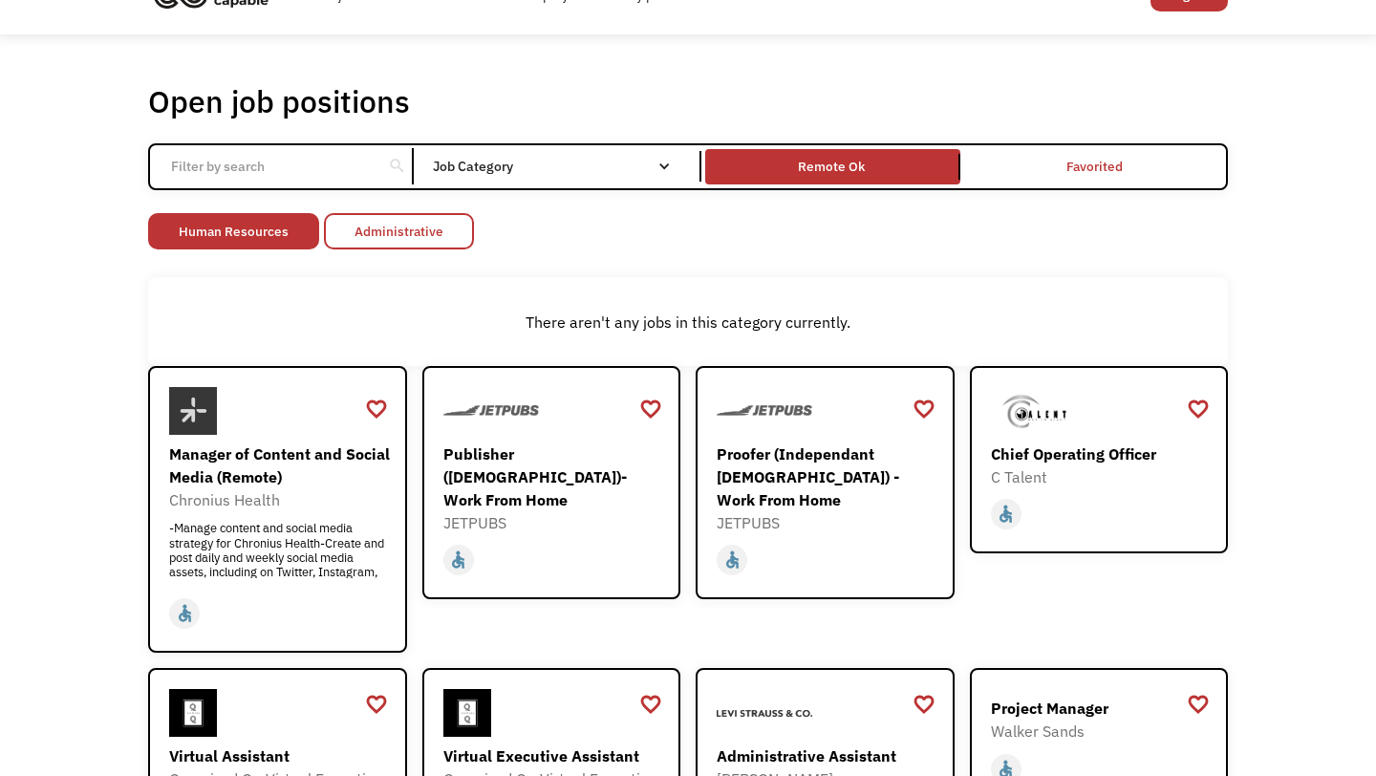
click at [456, 230] on link "Administrative" at bounding box center [399, 231] width 150 height 36
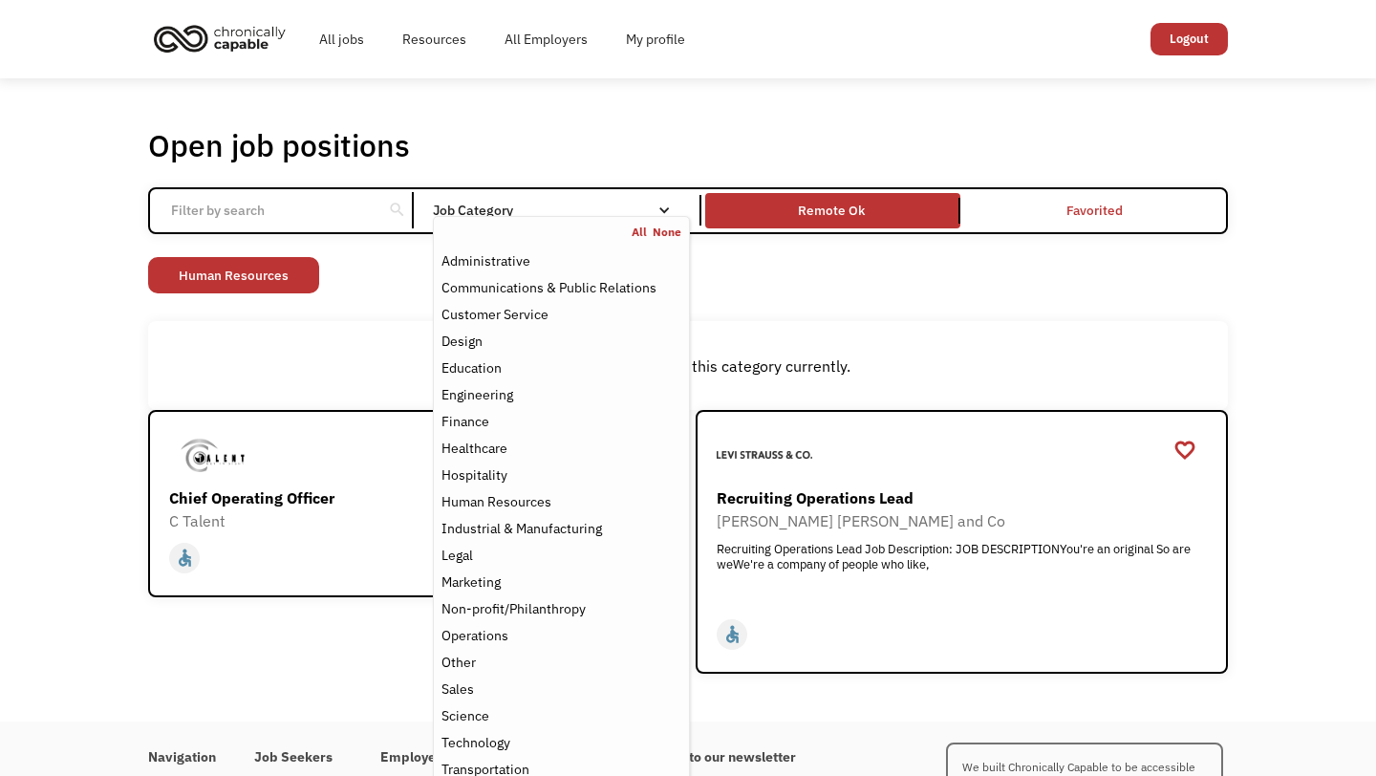
click at [592, 208] on div "Job Category" at bounding box center [561, 210] width 257 height 13
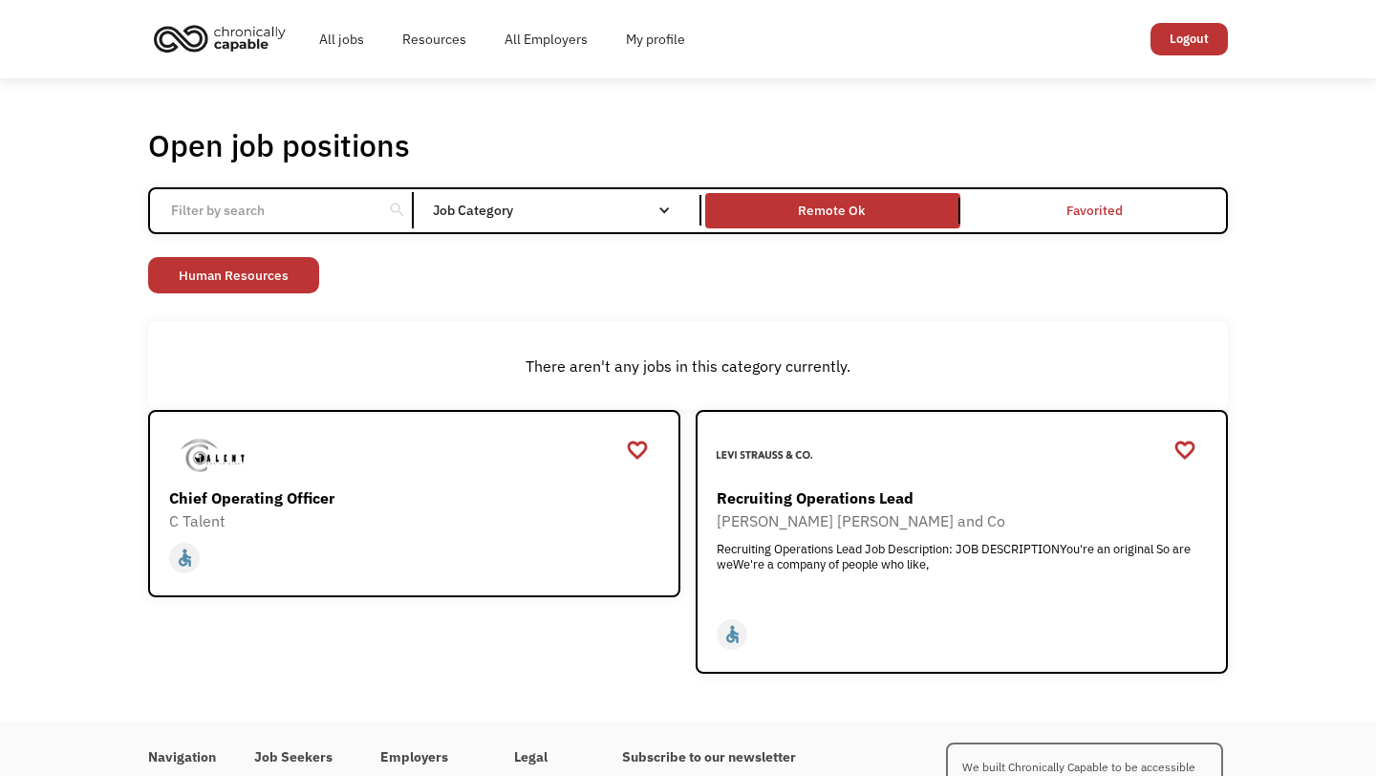
click at [592, 208] on div "Job Category" at bounding box center [561, 210] width 257 height 13
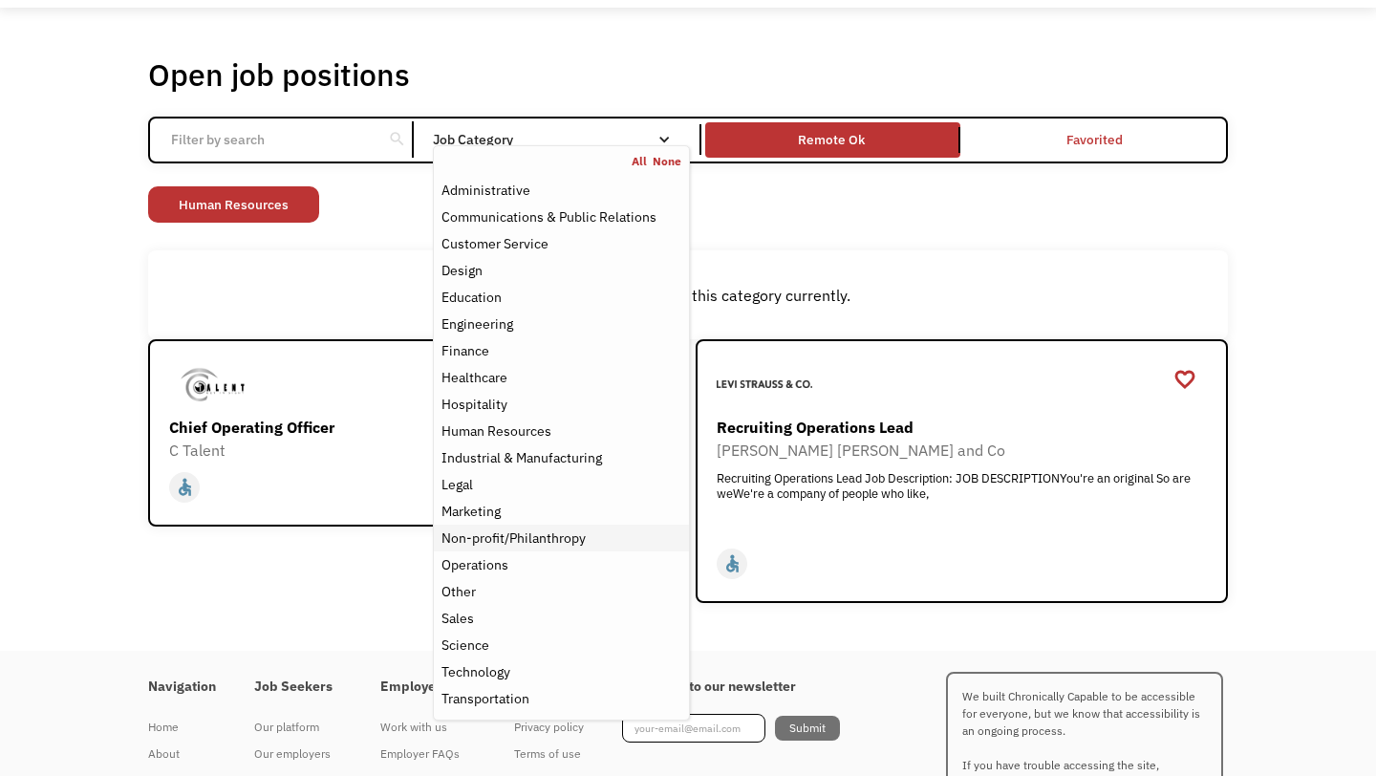
scroll to position [75, 0]
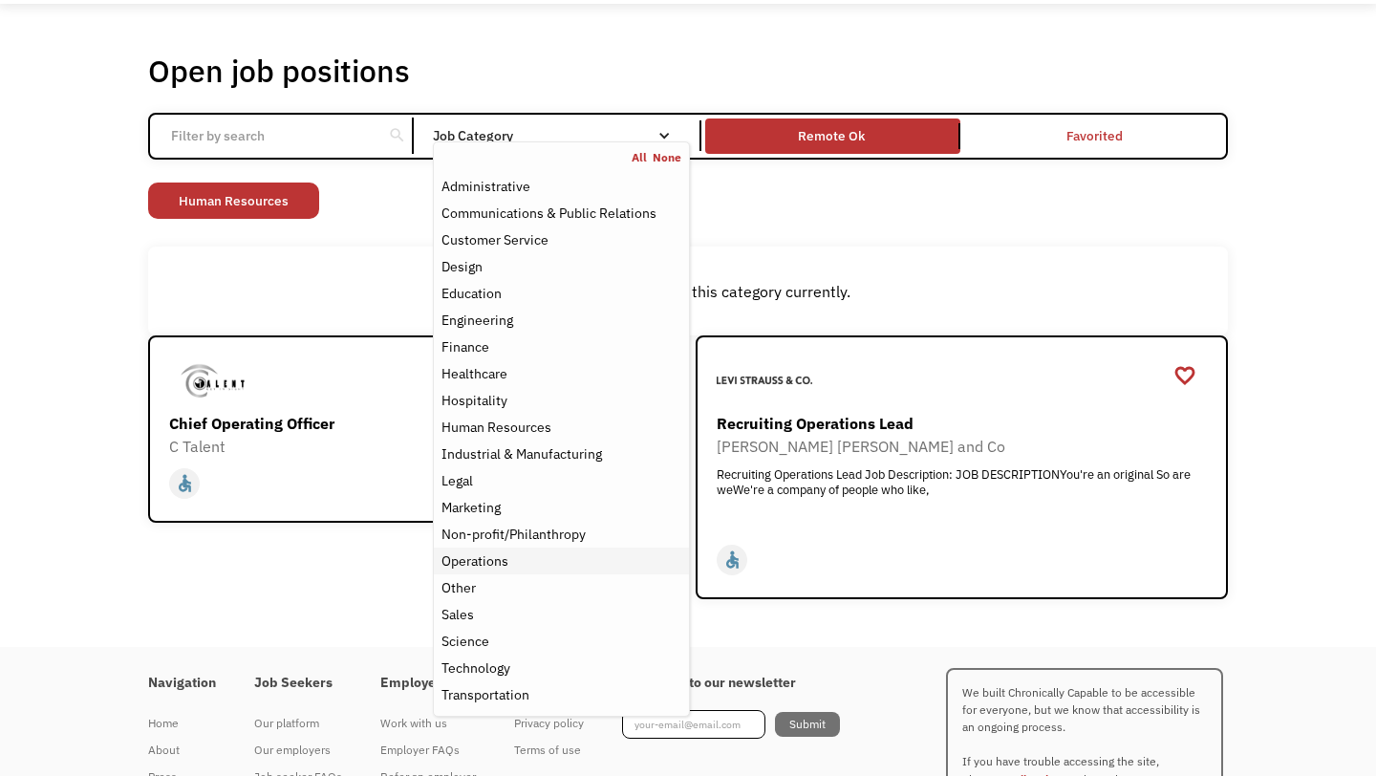
click at [481, 564] on div "Operations" at bounding box center [474, 560] width 67 height 23
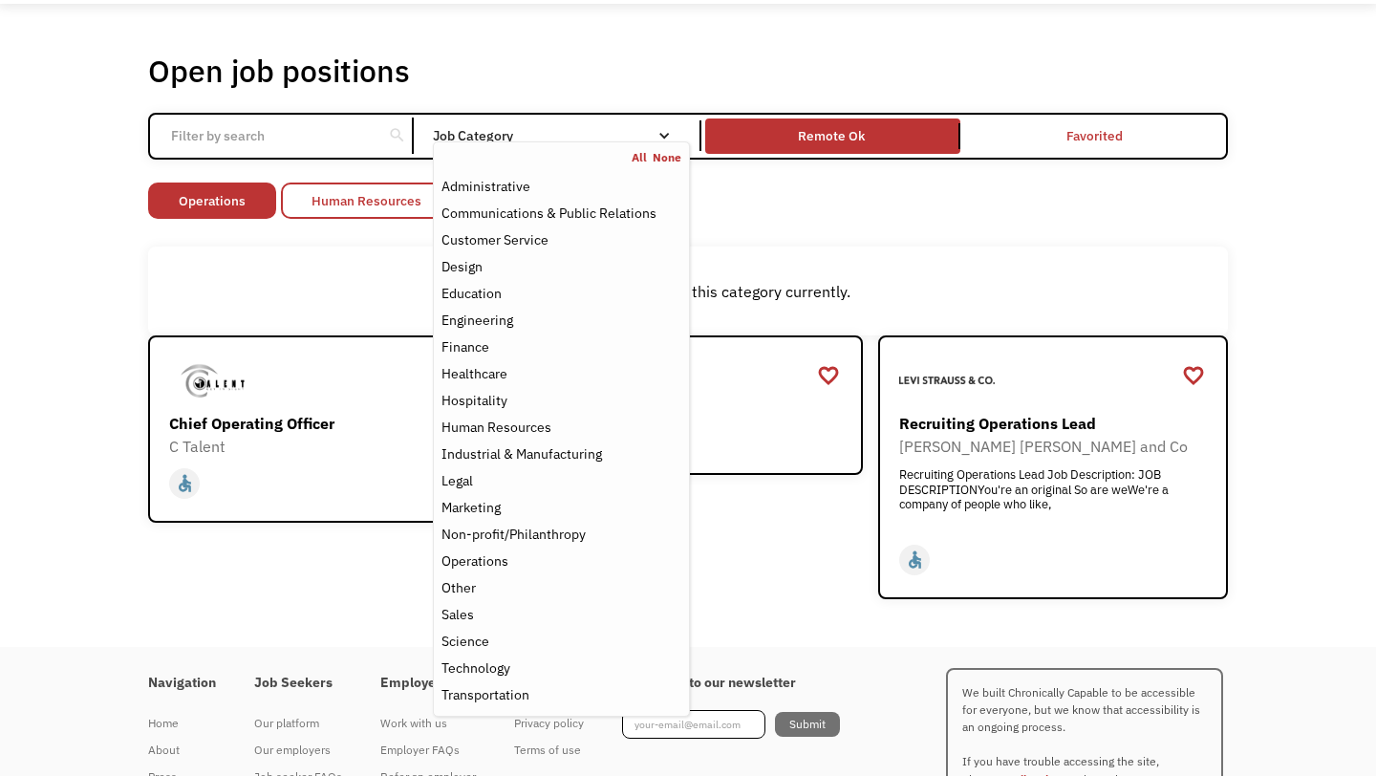
click at [383, 196] on link "Human Resources" at bounding box center [366, 201] width 171 height 36
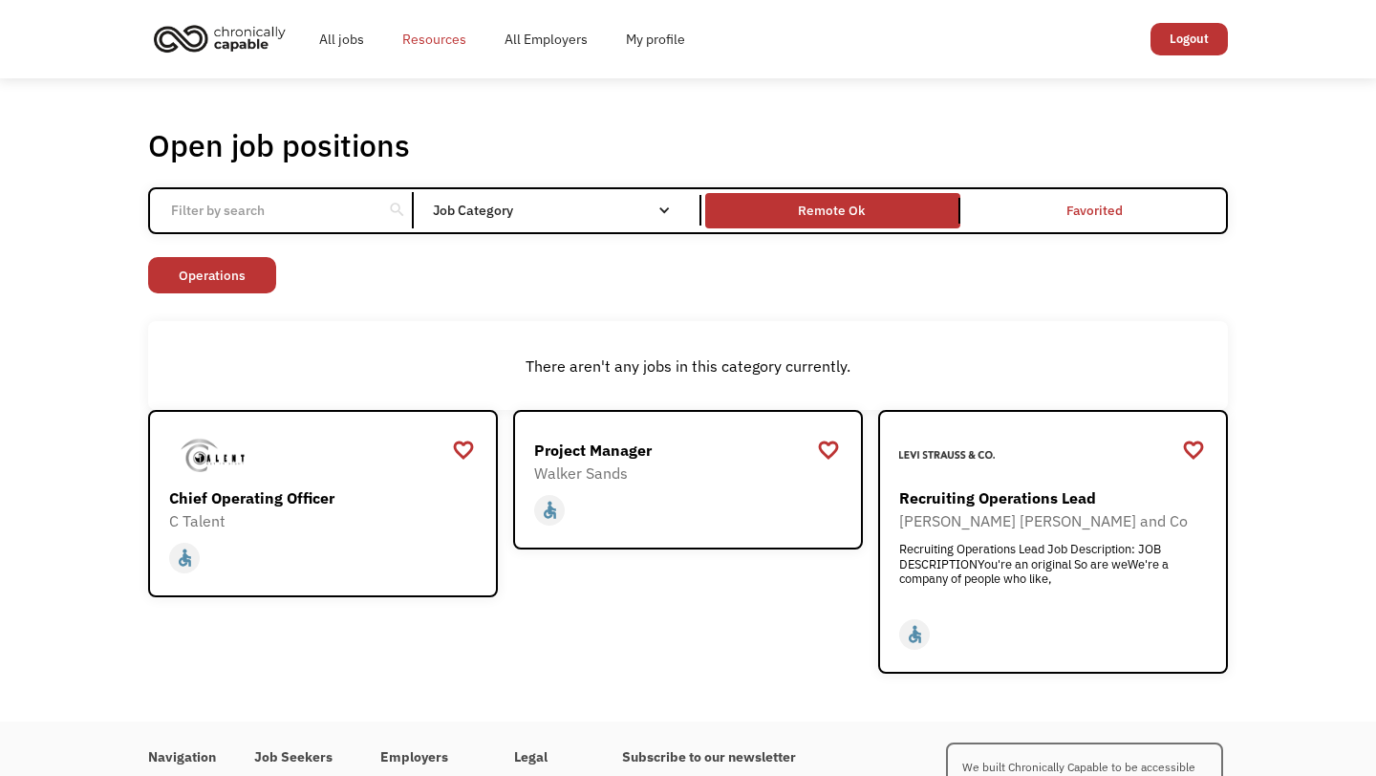
click at [446, 38] on link "Resources" at bounding box center [434, 39] width 102 height 61
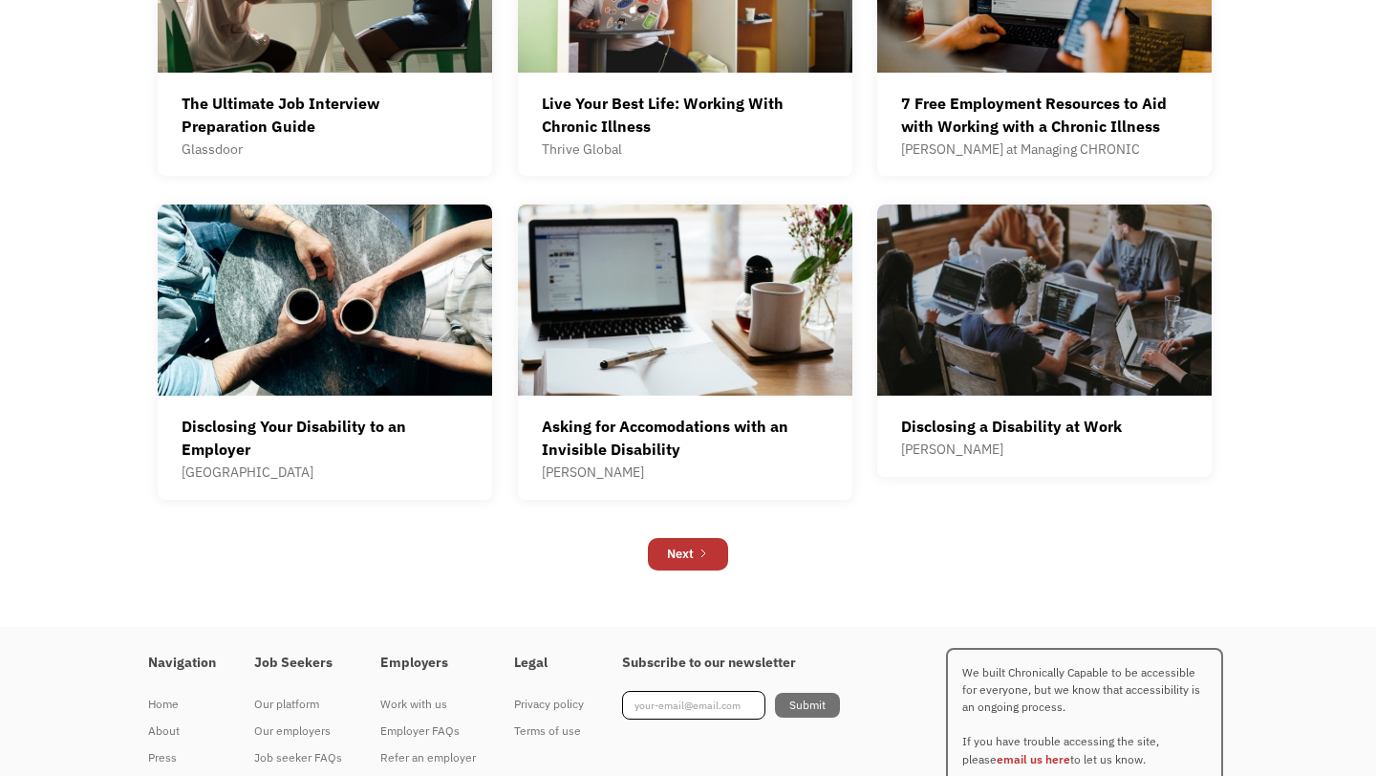
scroll to position [1086, 0]
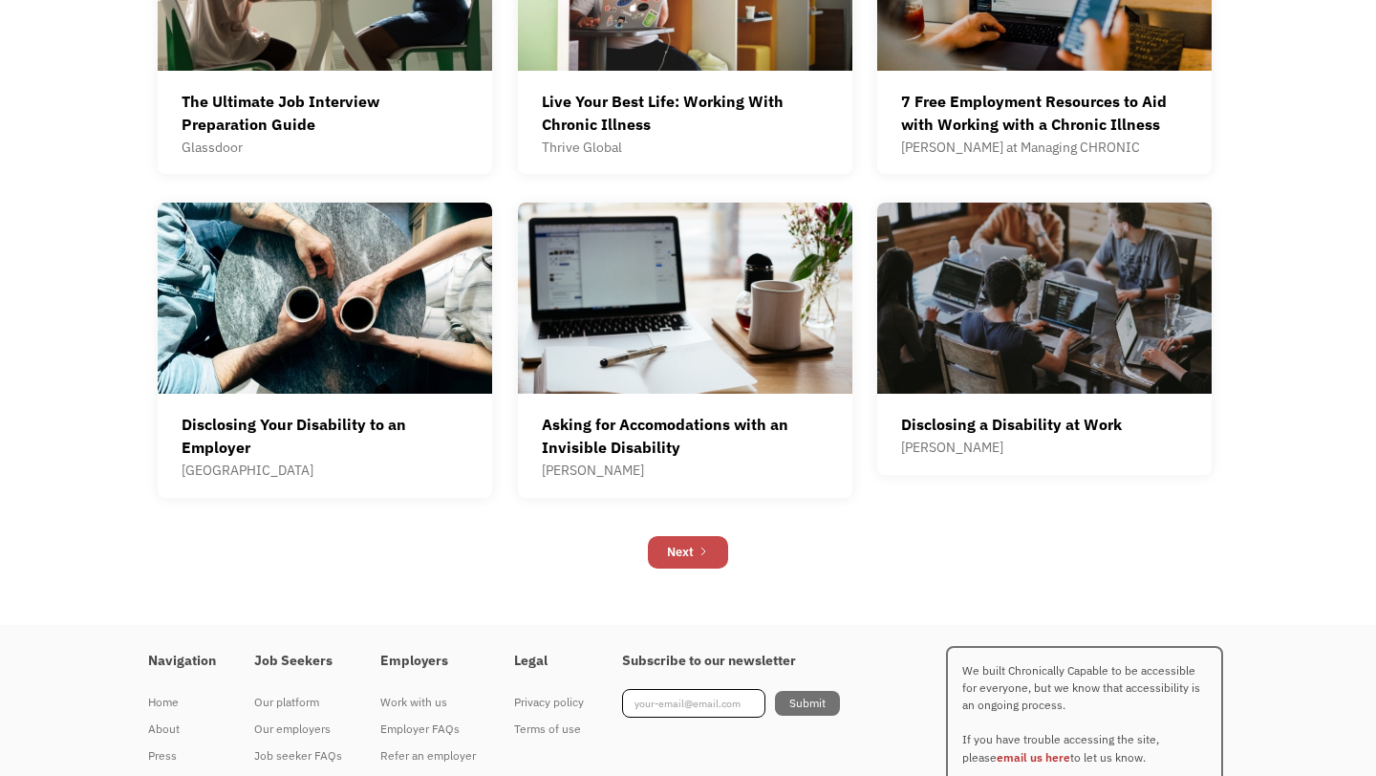
click at [673, 553] on div "Next" at bounding box center [680, 552] width 27 height 23
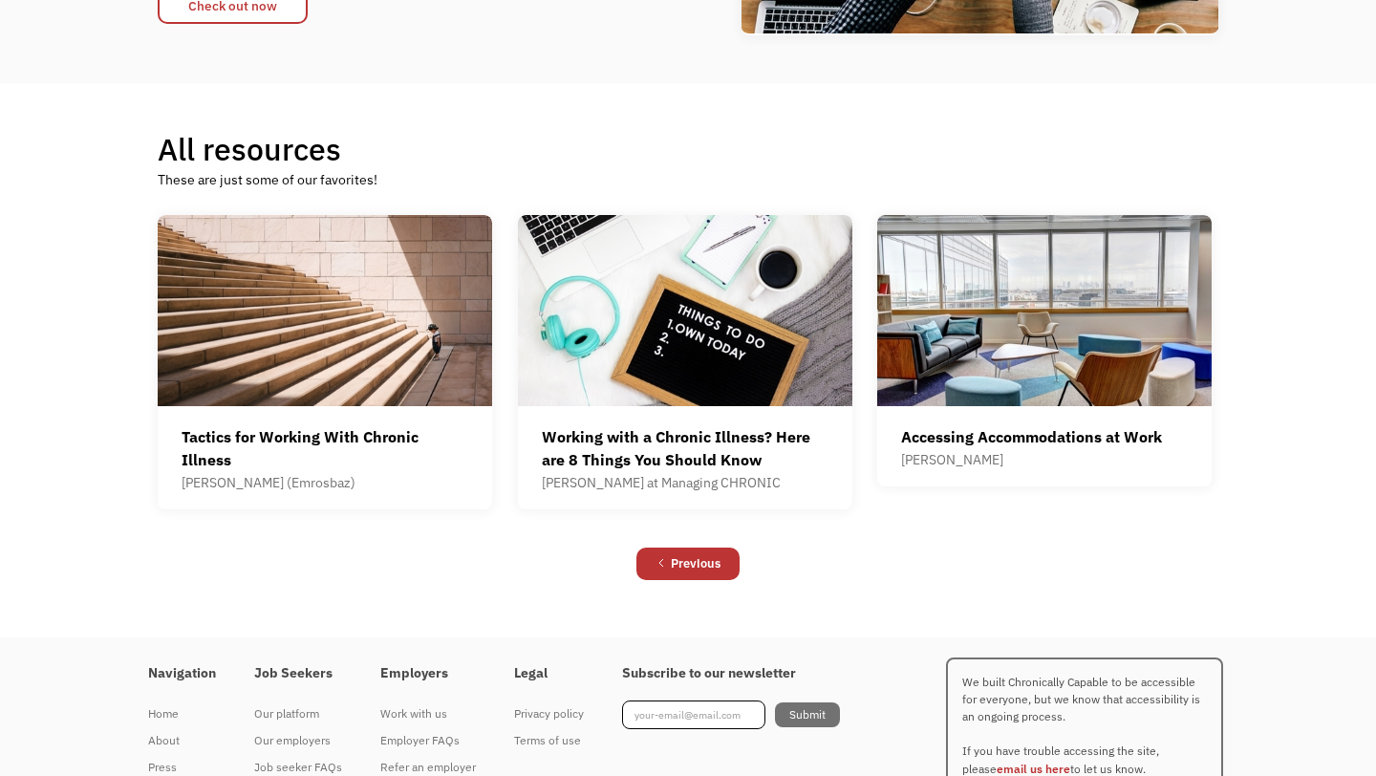
scroll to position [493, 0]
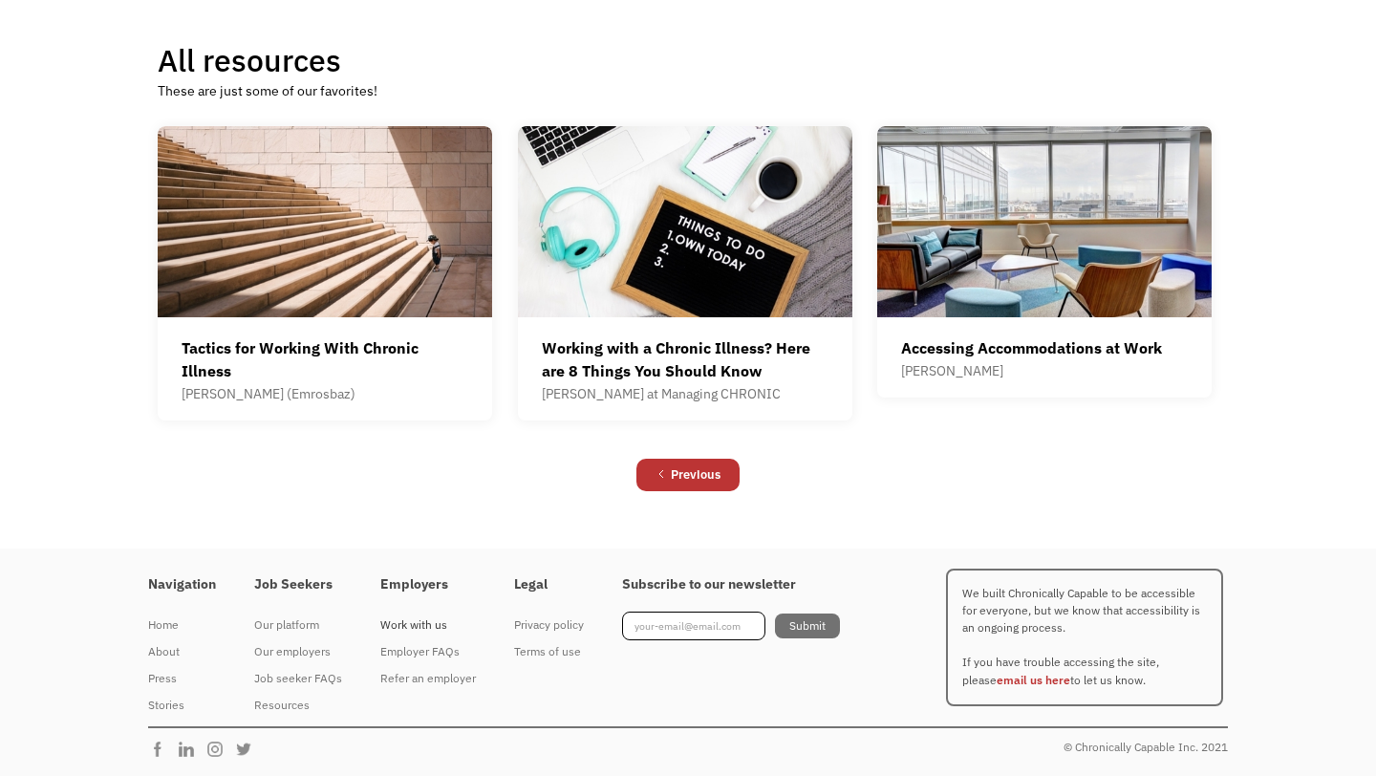
click at [406, 624] on div "Work with us" at bounding box center [428, 624] width 96 height 23
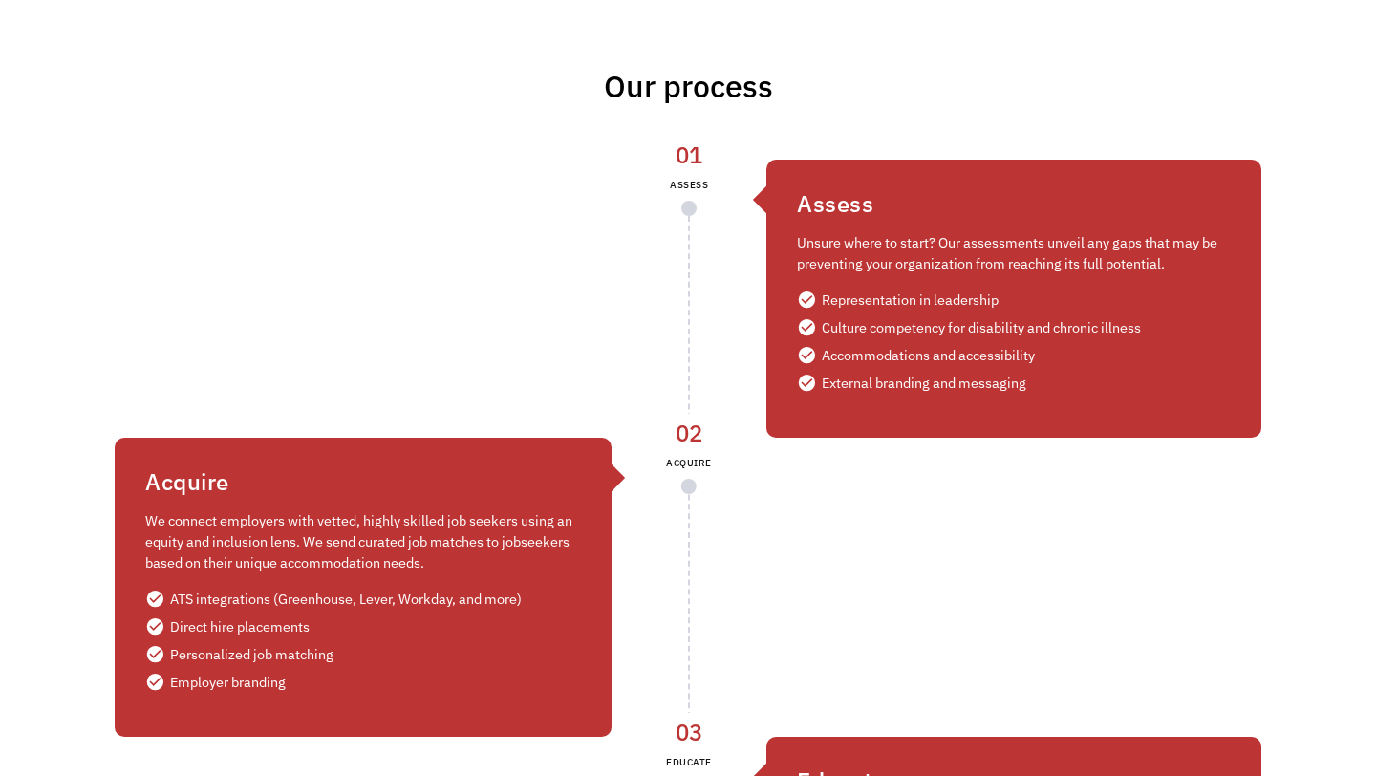
scroll to position [3605, 0]
